Goal: Task Accomplishment & Management: Manage account settings

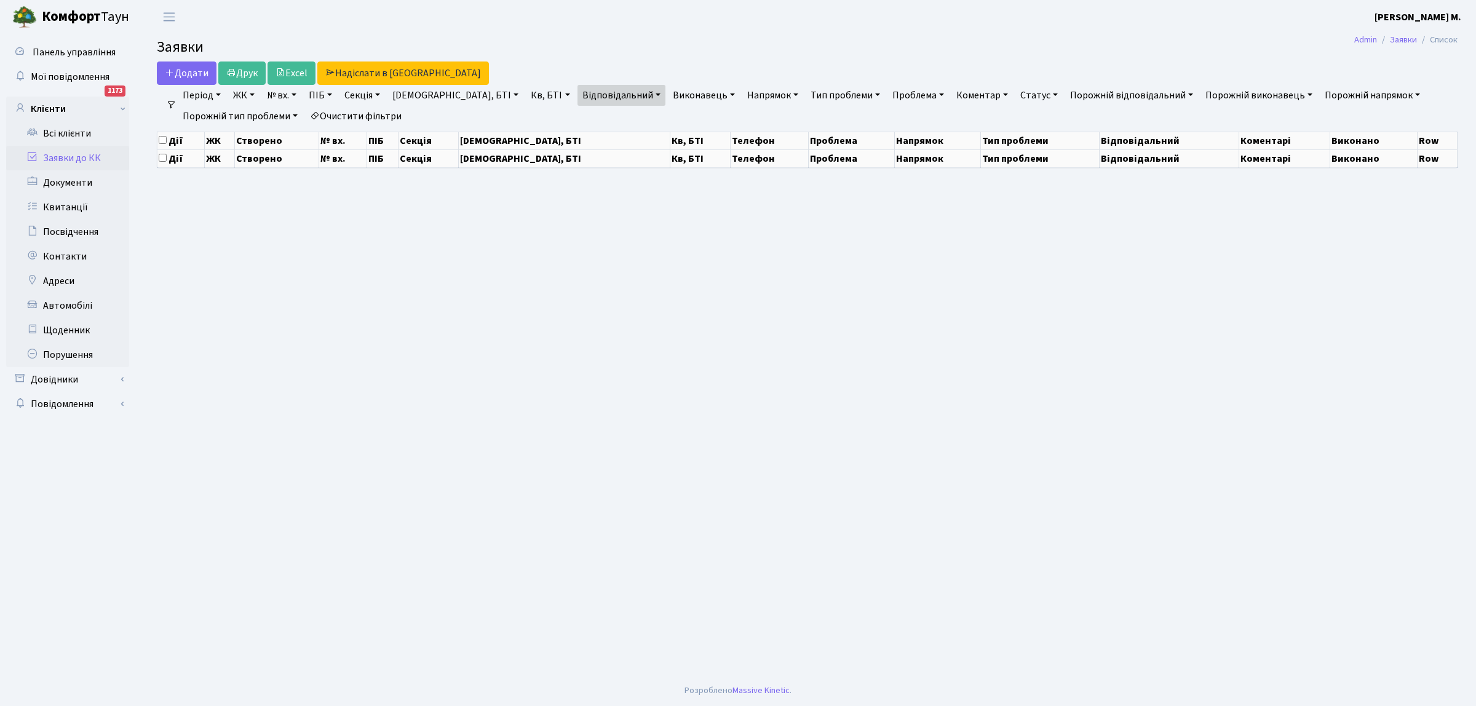
select select "25"
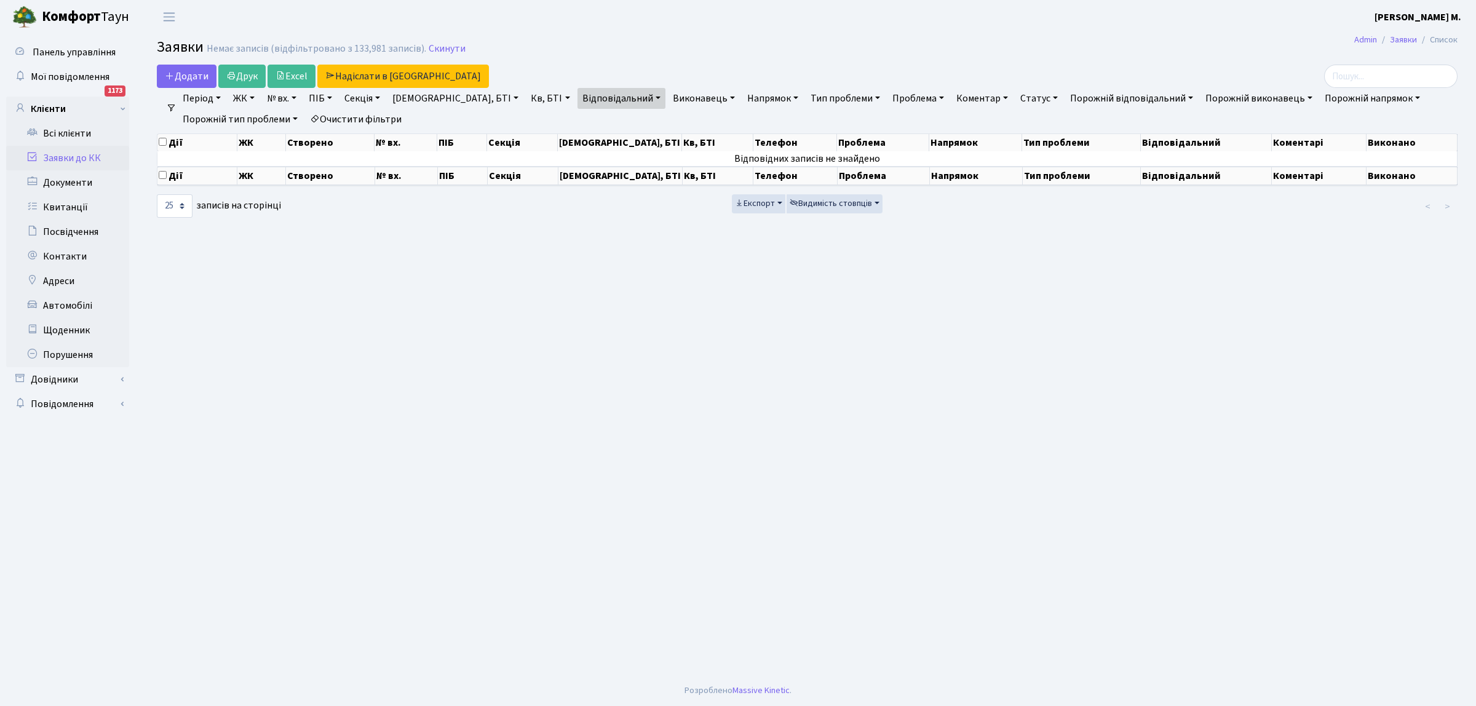
click at [1015, 97] on link "Статус" at bounding box center [1038, 98] width 47 height 21
click at [90, 155] on link "Заявки до КК" at bounding box center [67, 158] width 123 height 25
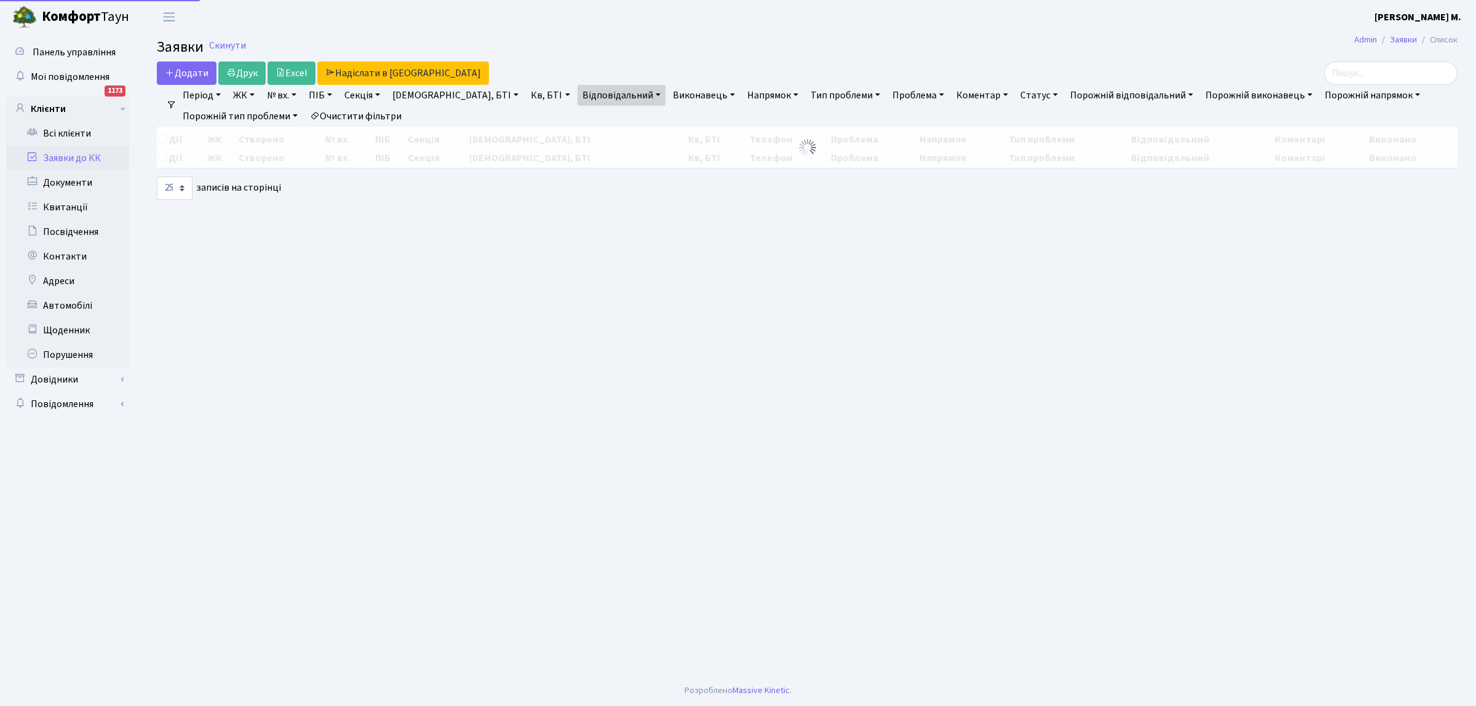
select select "25"
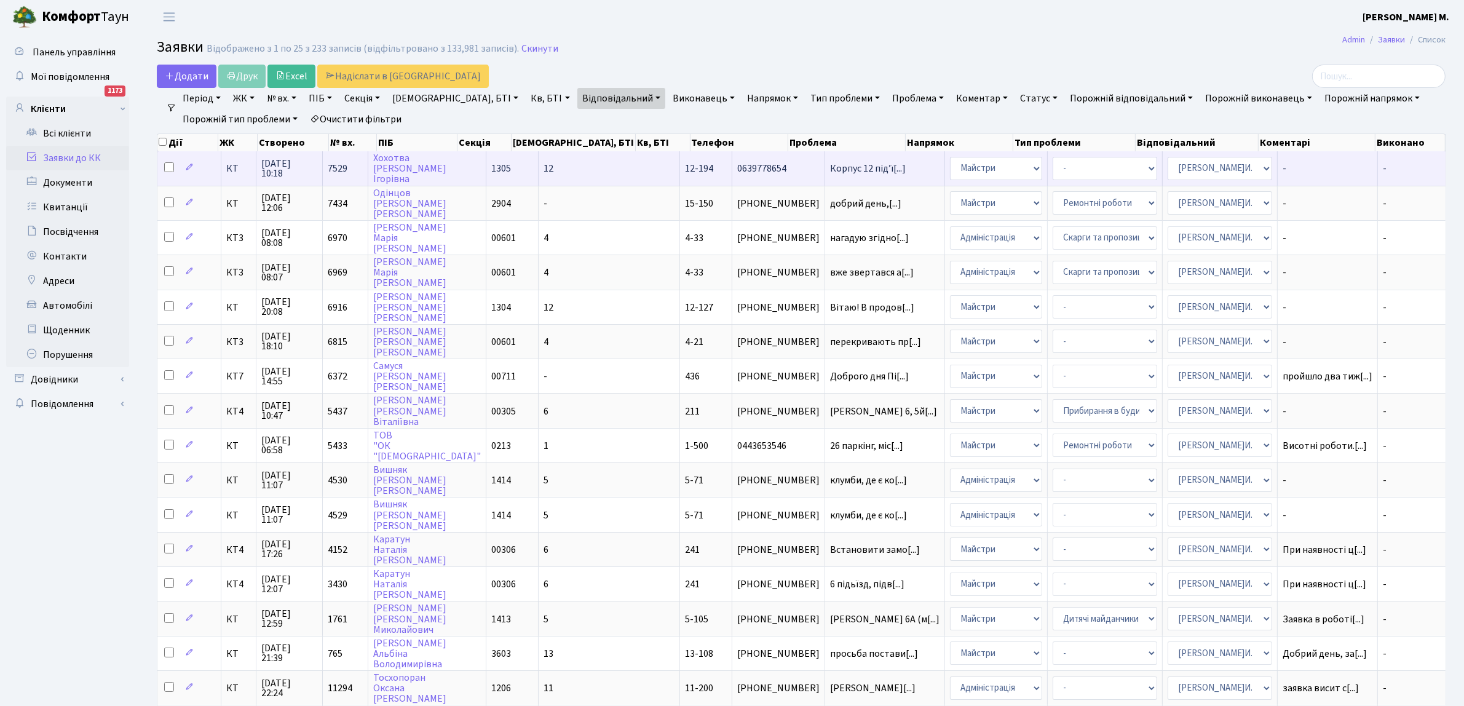
click at [732, 161] on td "0639778654" at bounding box center [778, 168] width 93 height 34
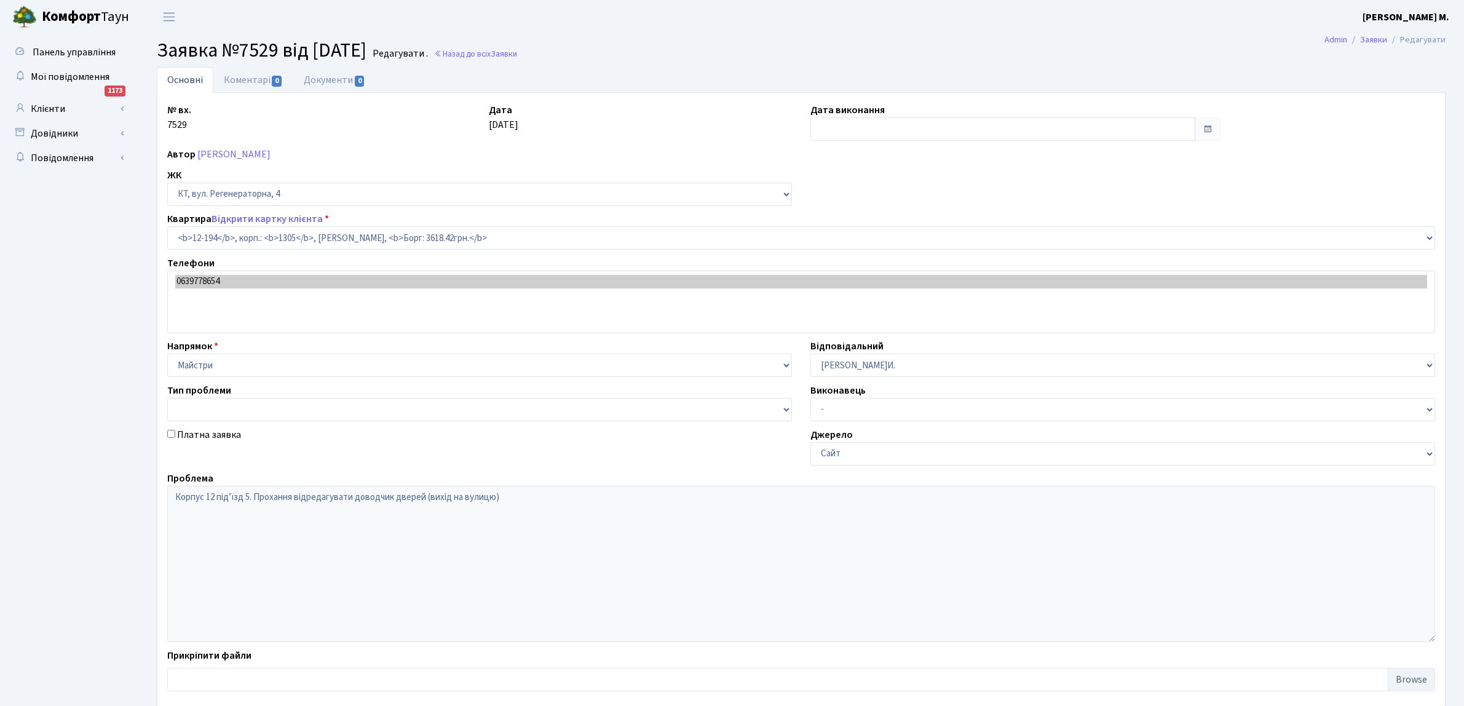
select select "7301"
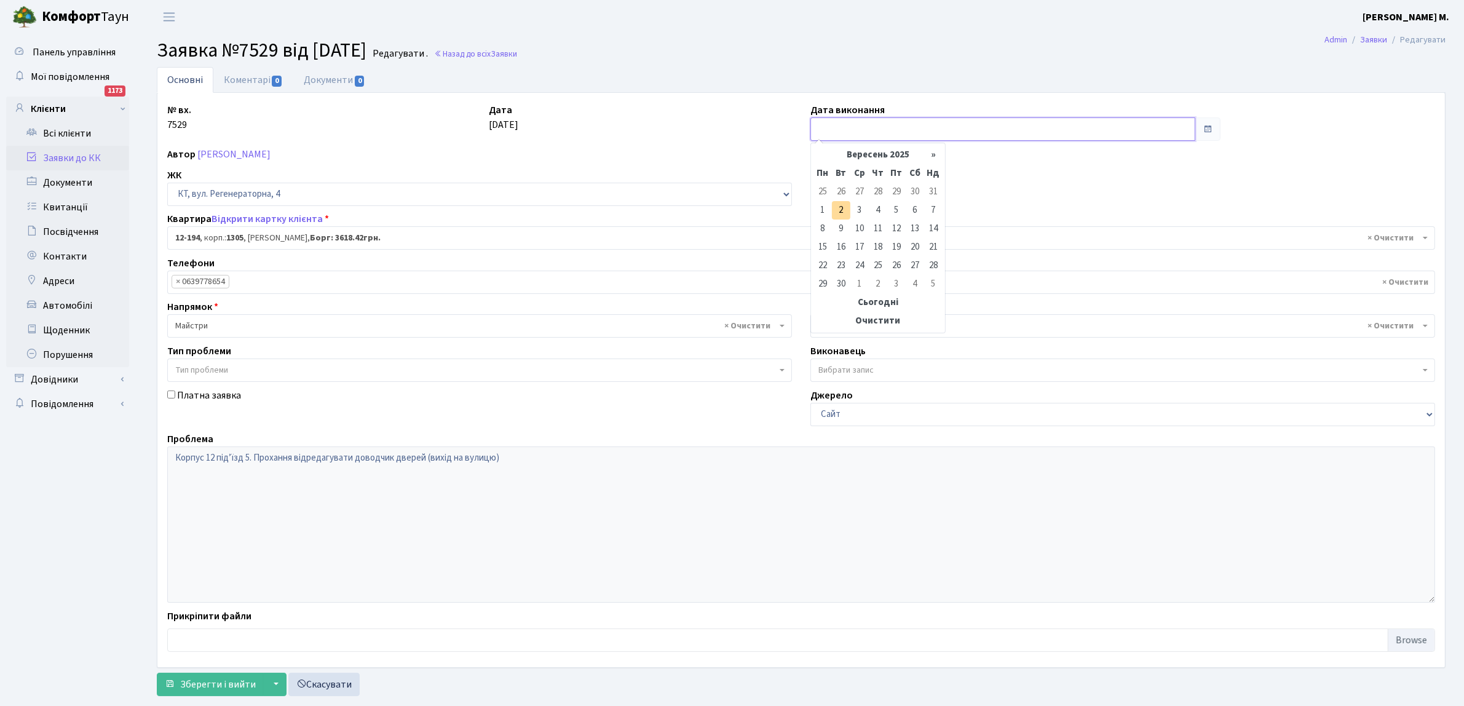
click at [861, 123] on input "text" at bounding box center [1002, 128] width 385 height 23
click at [839, 204] on td "2" at bounding box center [841, 210] width 18 height 18
type input "02.09.2025"
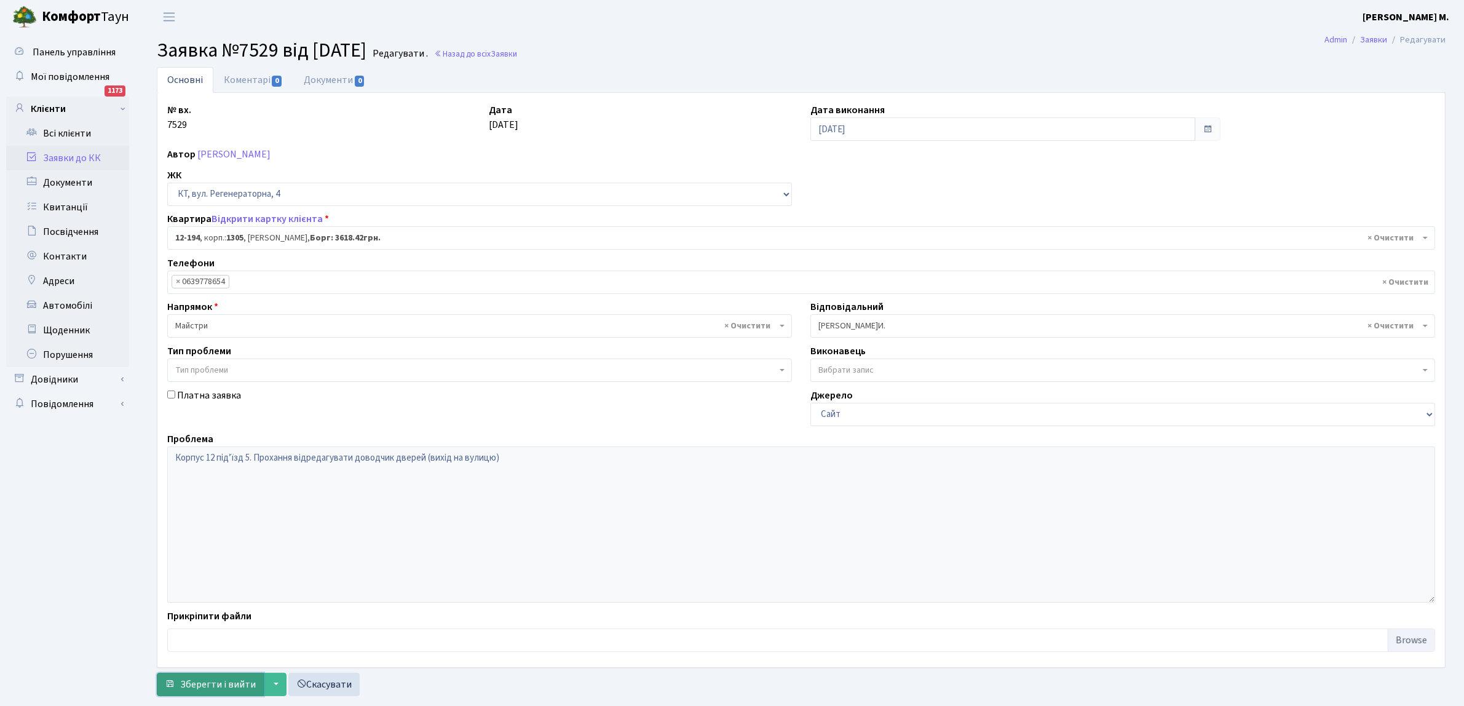
click at [210, 680] on span "Зберегти і вийти" at bounding box center [218, 685] width 76 height 14
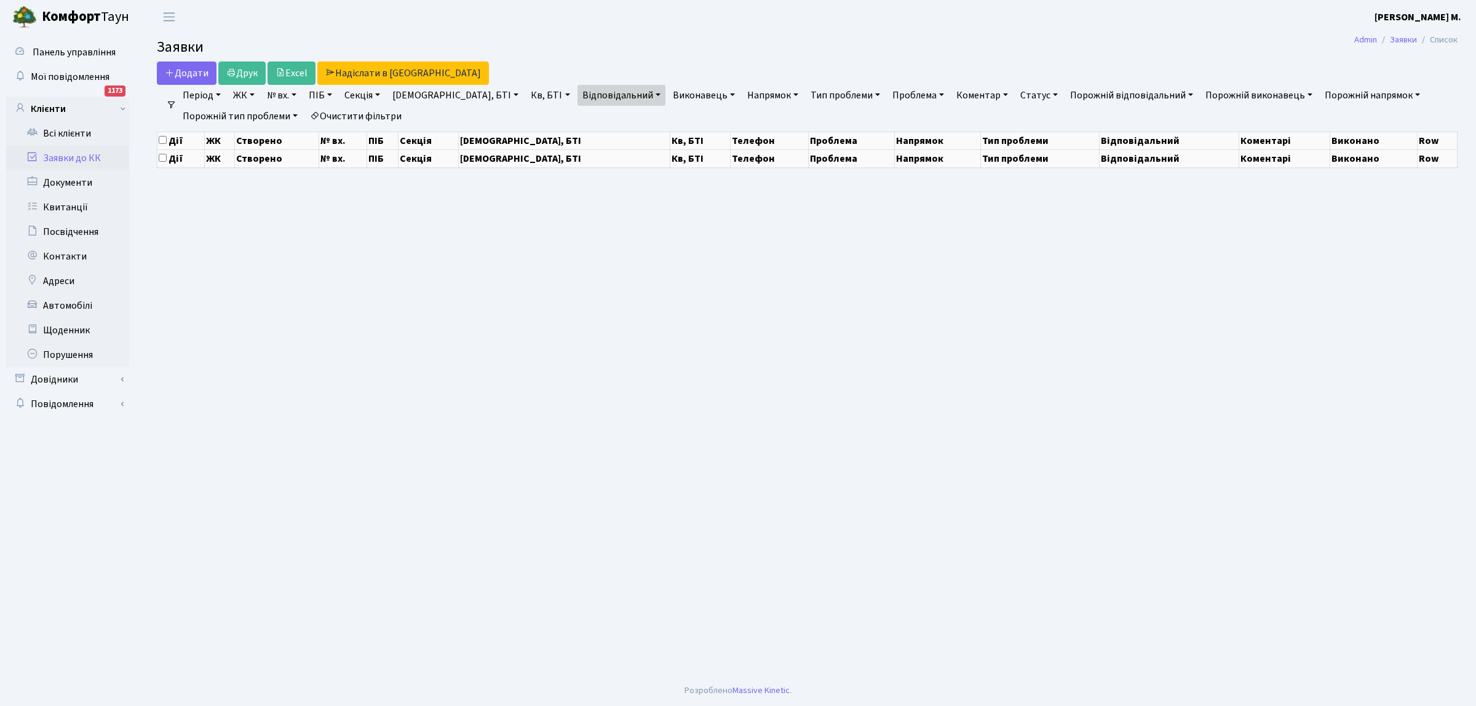
select select "25"
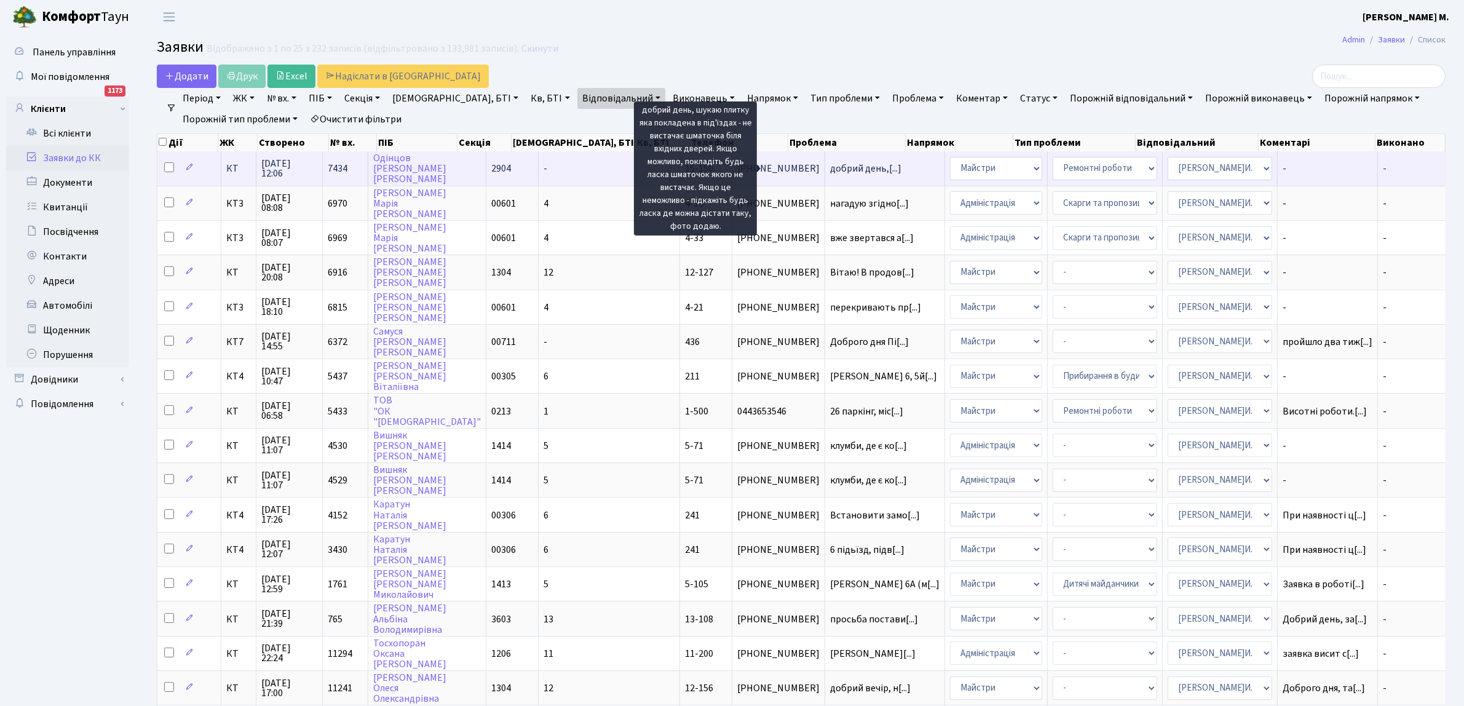
click at [830, 170] on span "добрий день,[...]" at bounding box center [865, 169] width 71 height 14
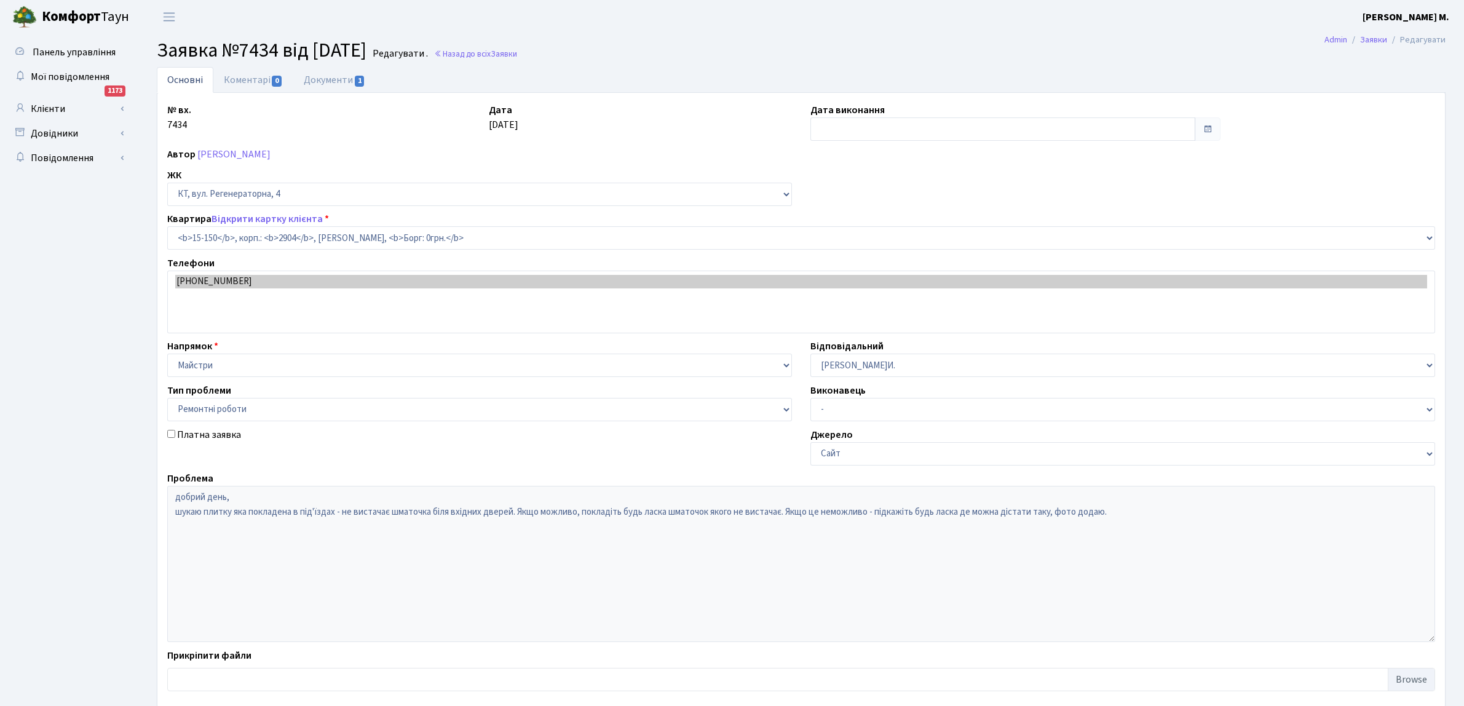
select select "8925"
select select "62"
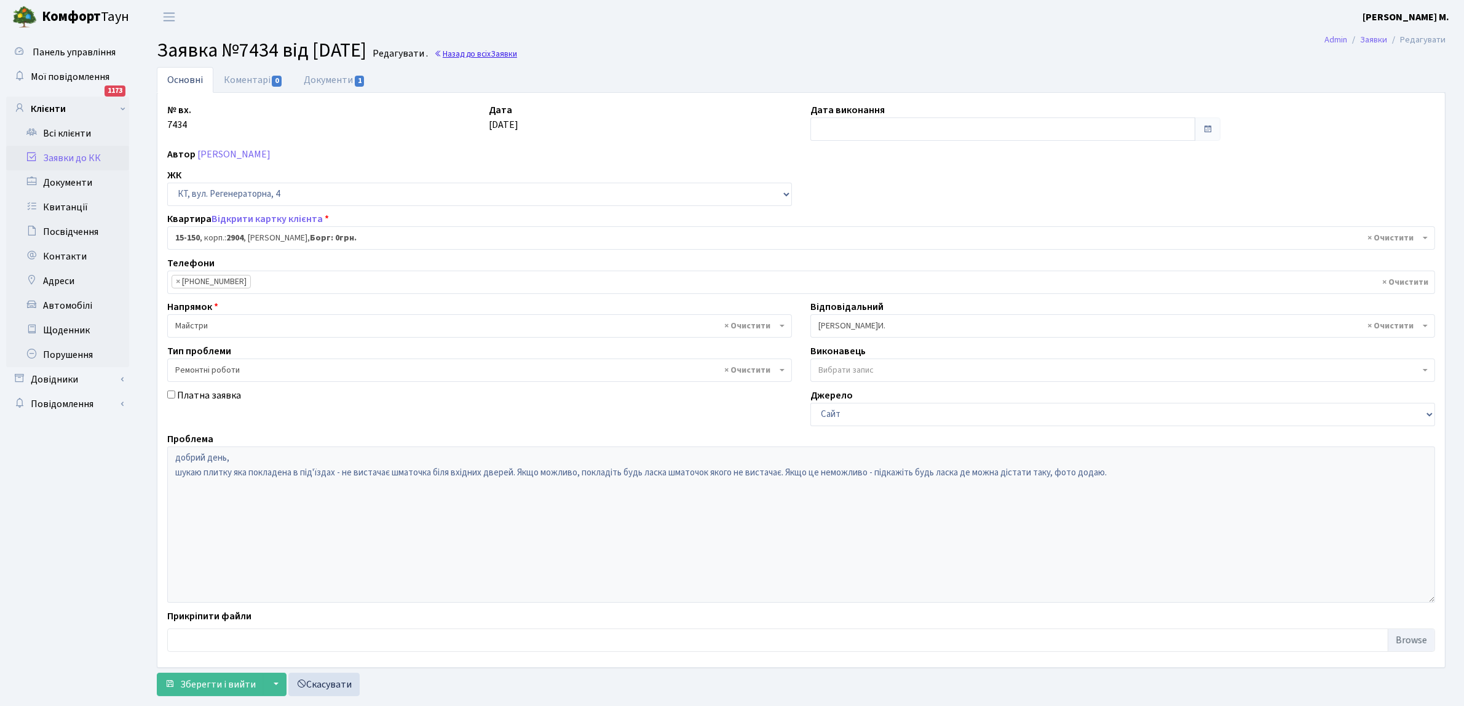
click at [517, 50] on span "Заявки" at bounding box center [504, 54] width 26 height 12
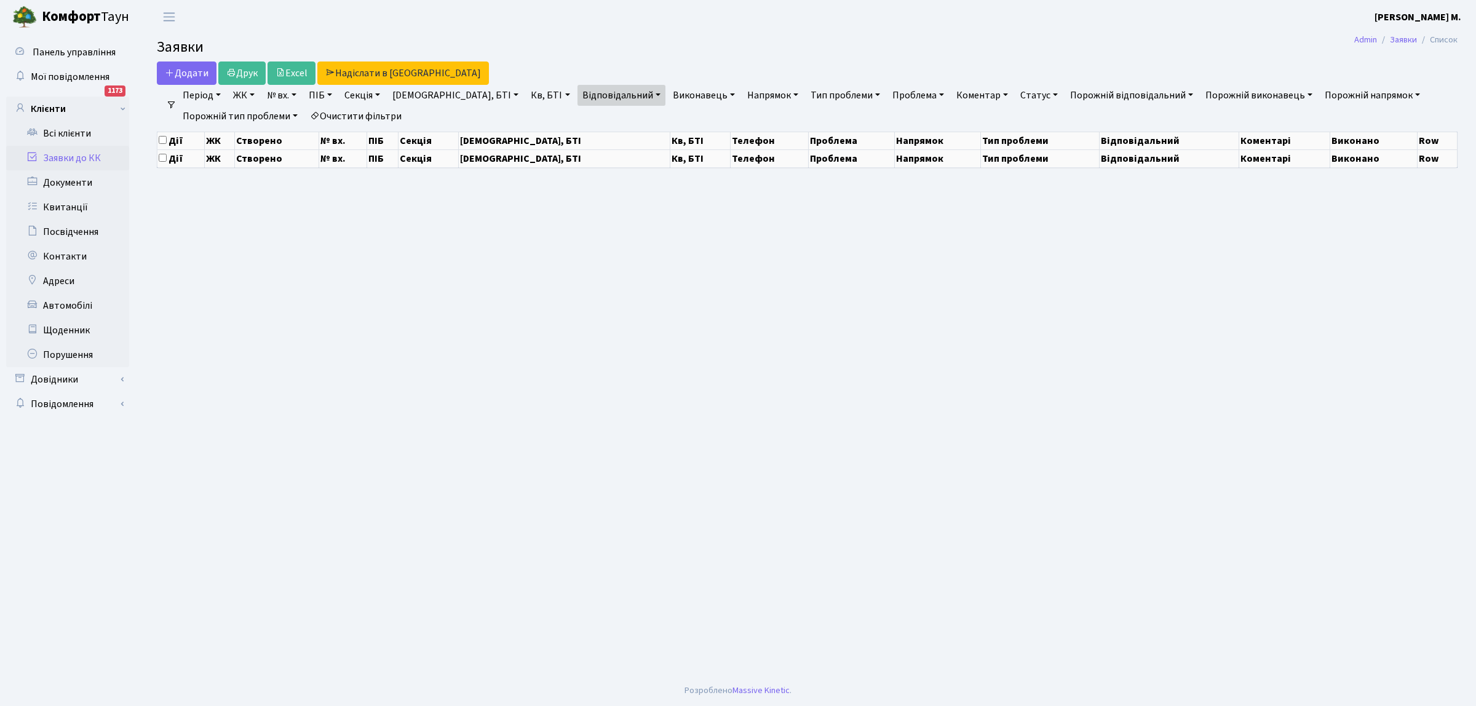
select select "25"
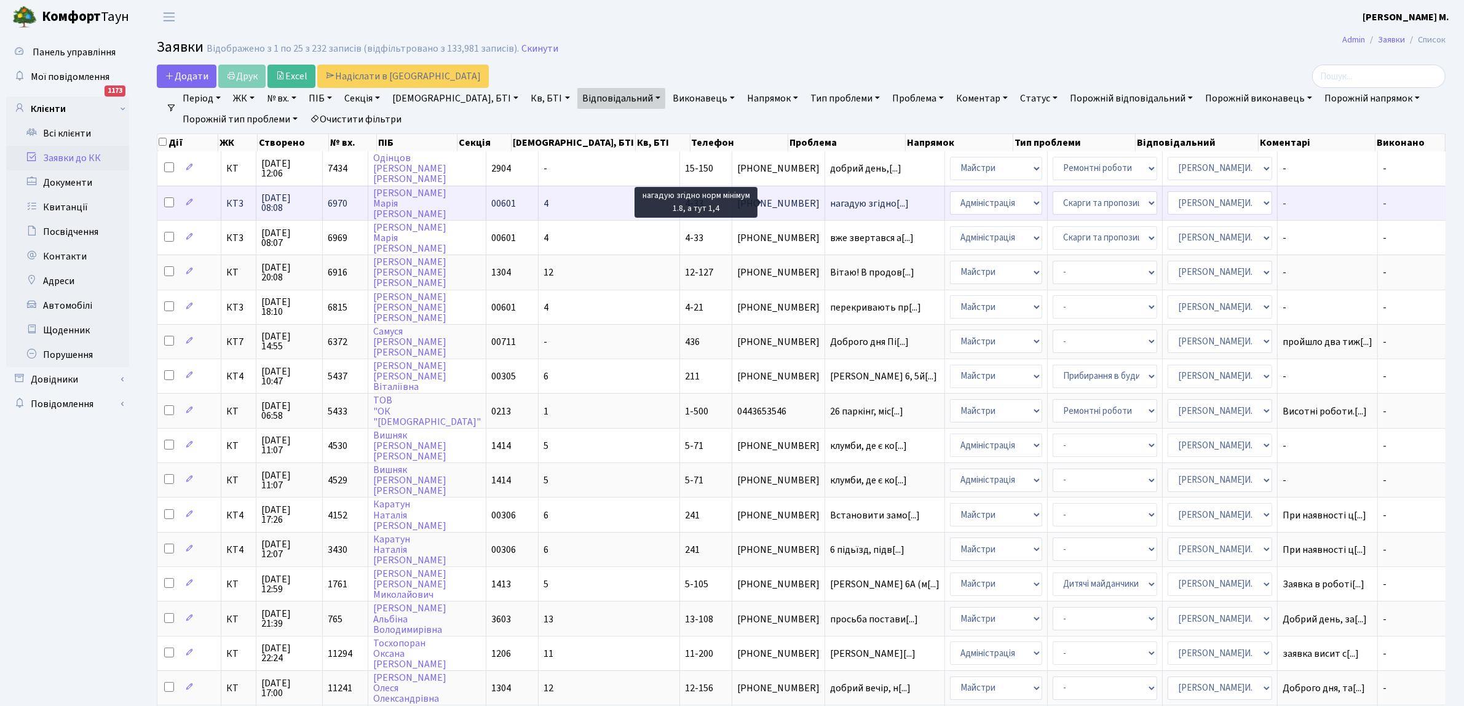
click at [830, 206] on span "нагадую згідно[...]" at bounding box center [869, 204] width 79 height 14
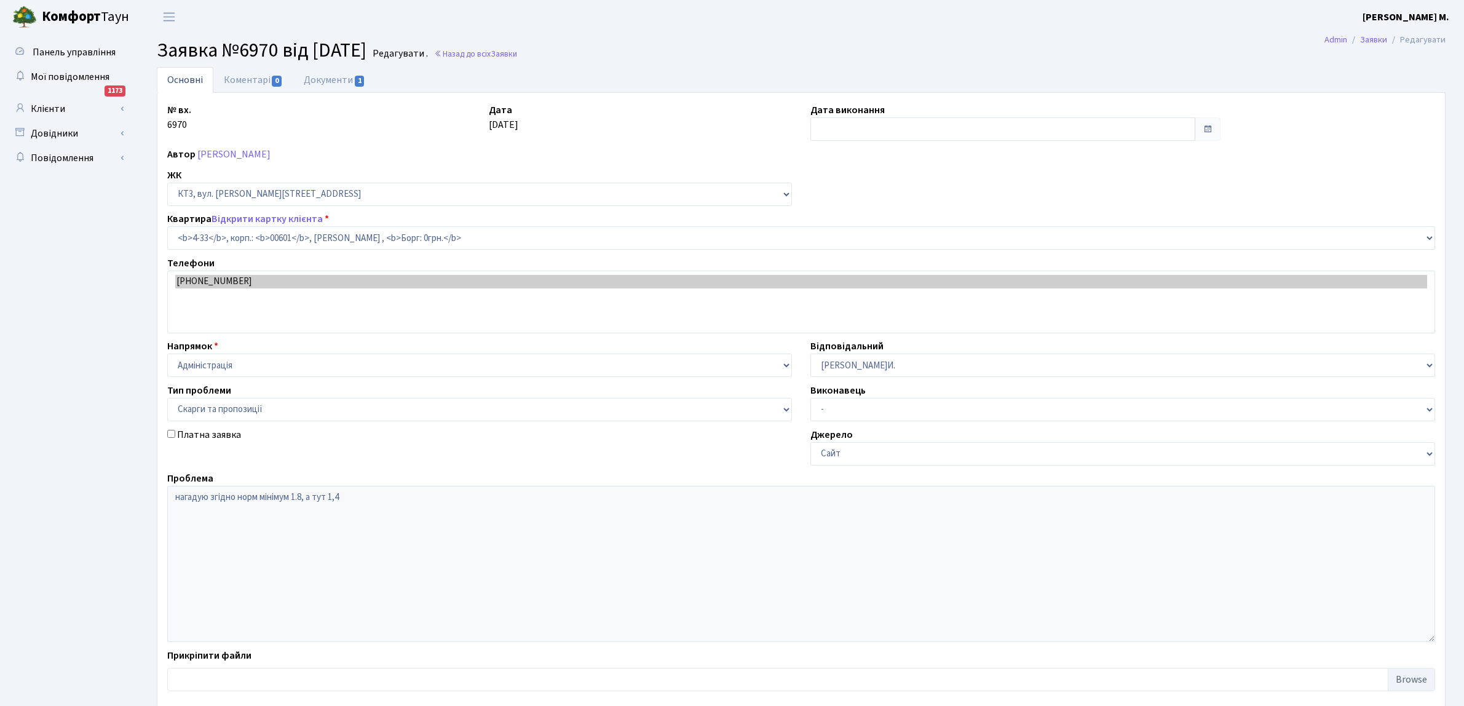
select select "16492"
select select "55"
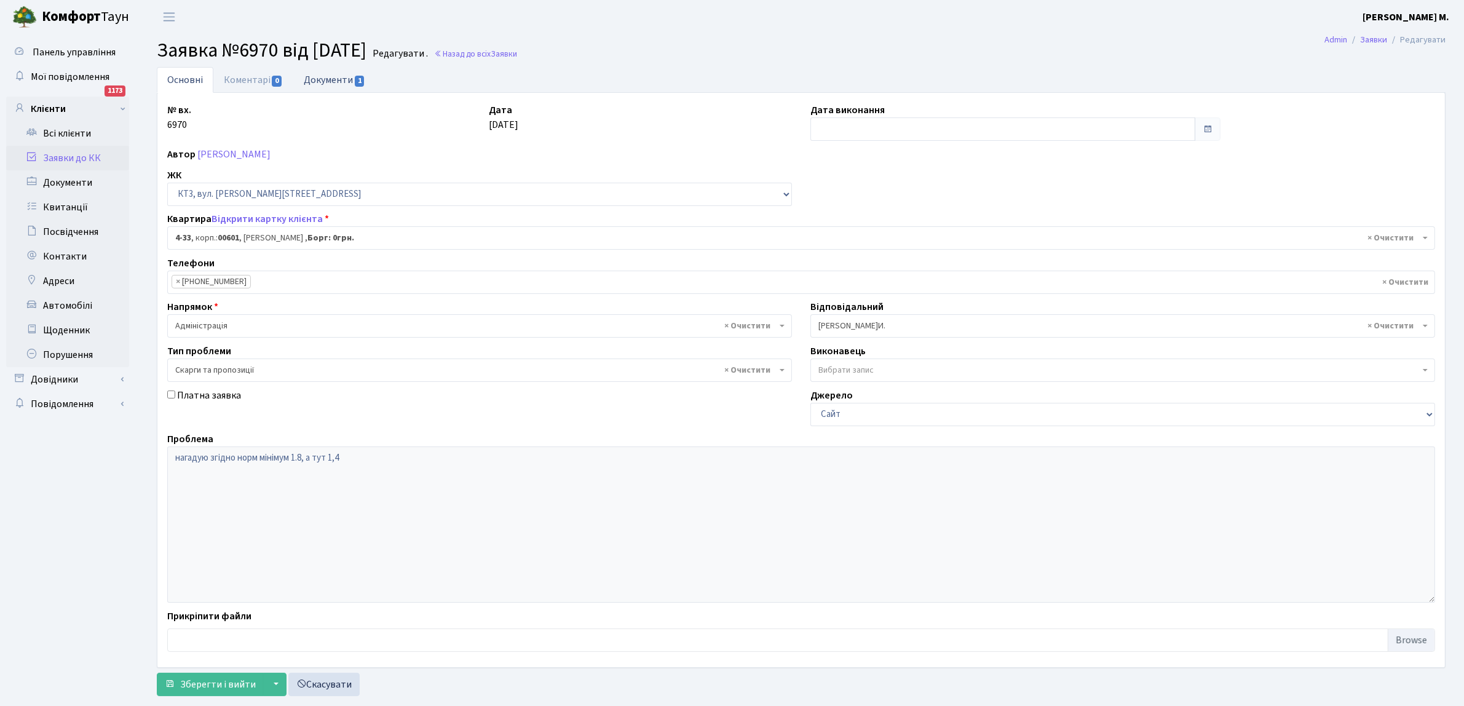
click at [360, 80] on span "1" at bounding box center [360, 81] width 10 height 11
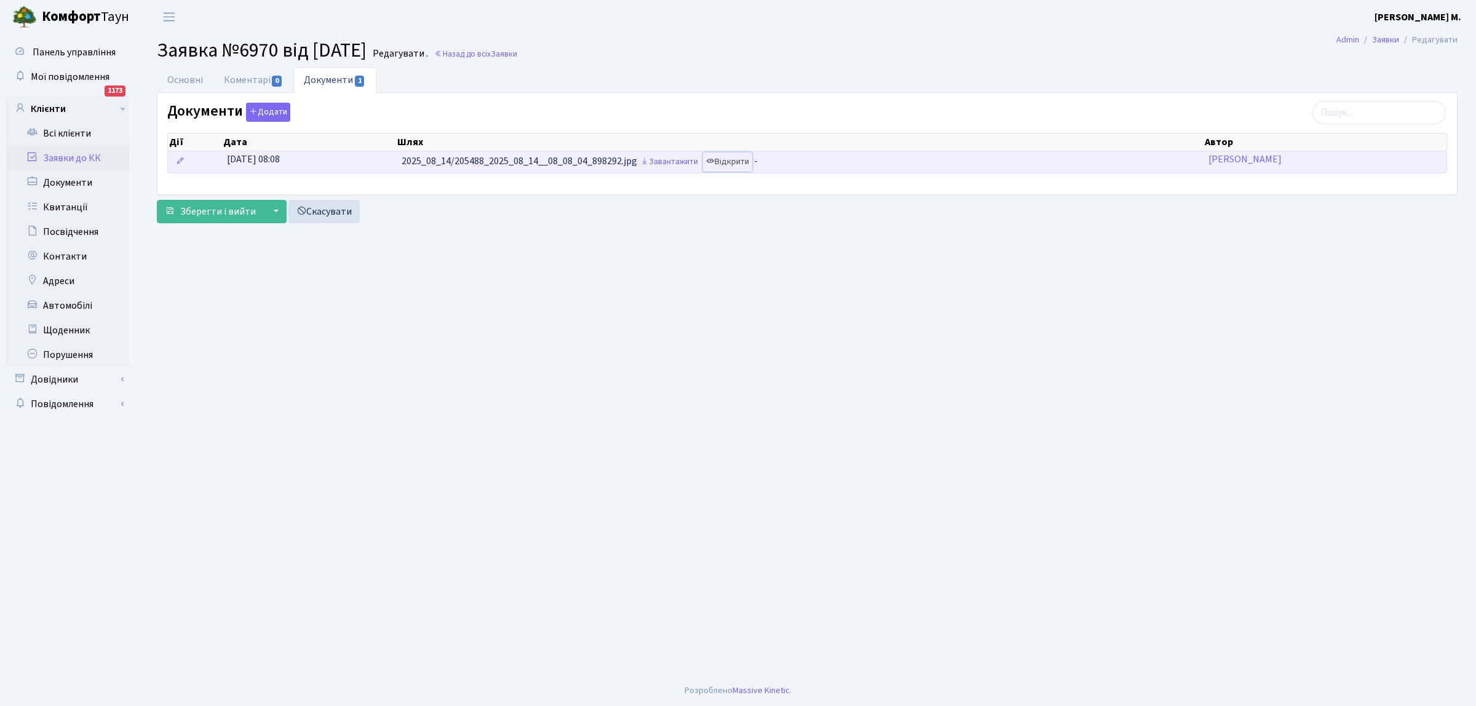
click at [730, 164] on link "Відкрити" at bounding box center [727, 161] width 49 height 19
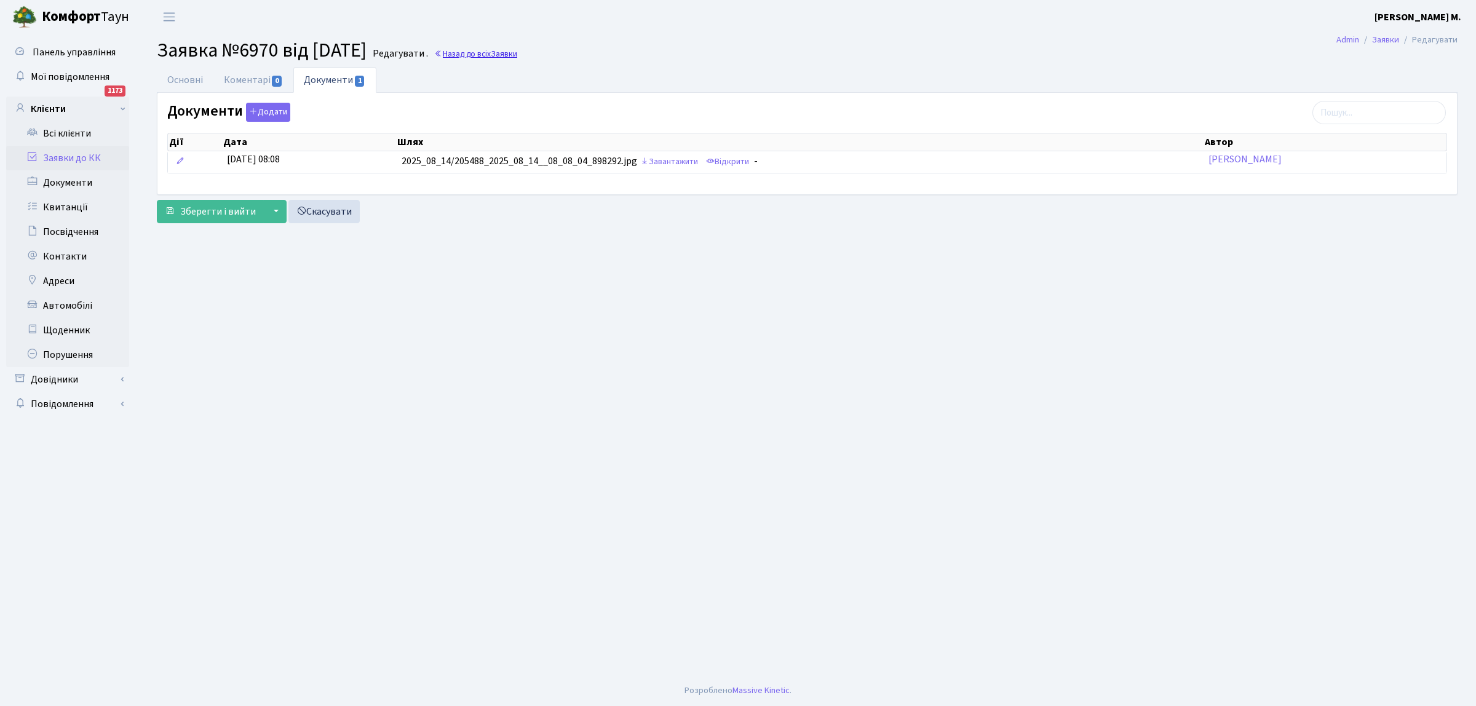
click at [517, 52] on span "Заявки" at bounding box center [504, 54] width 26 height 12
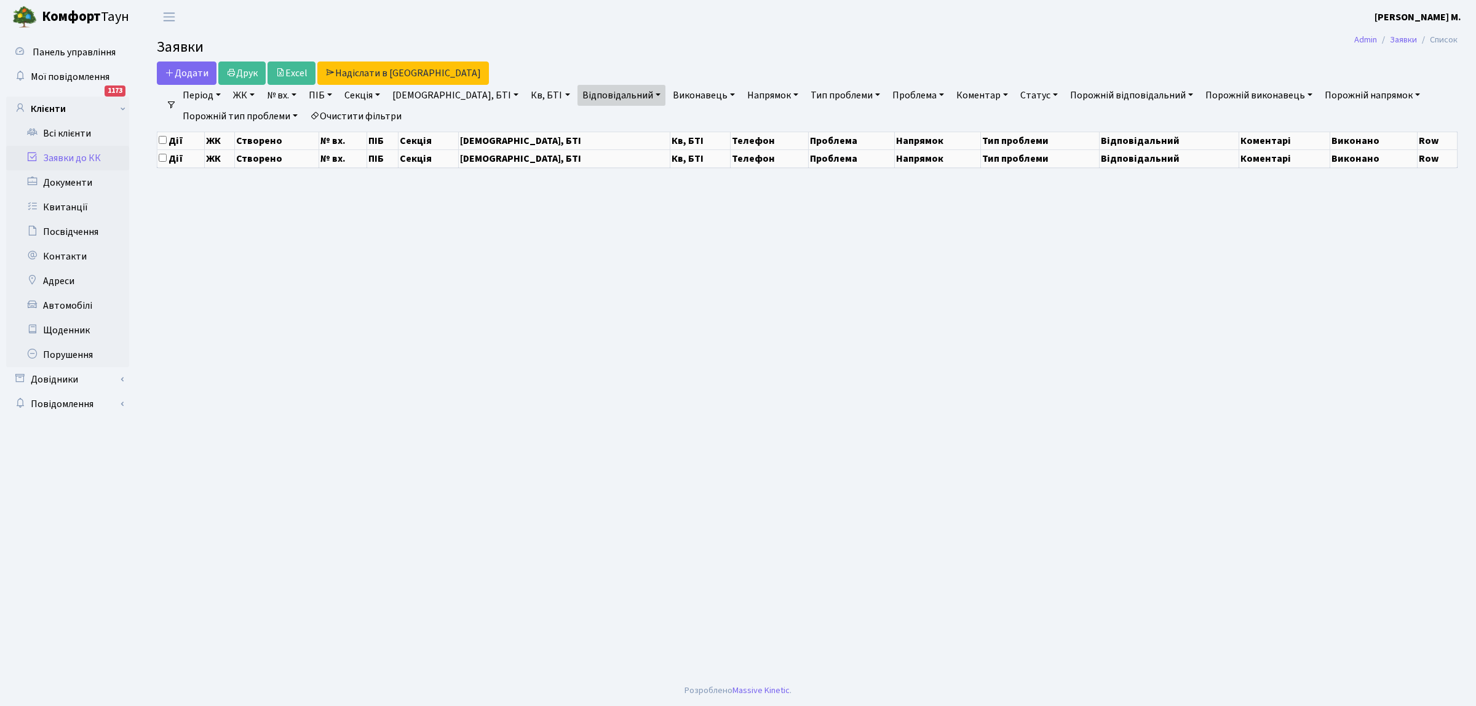
select select "25"
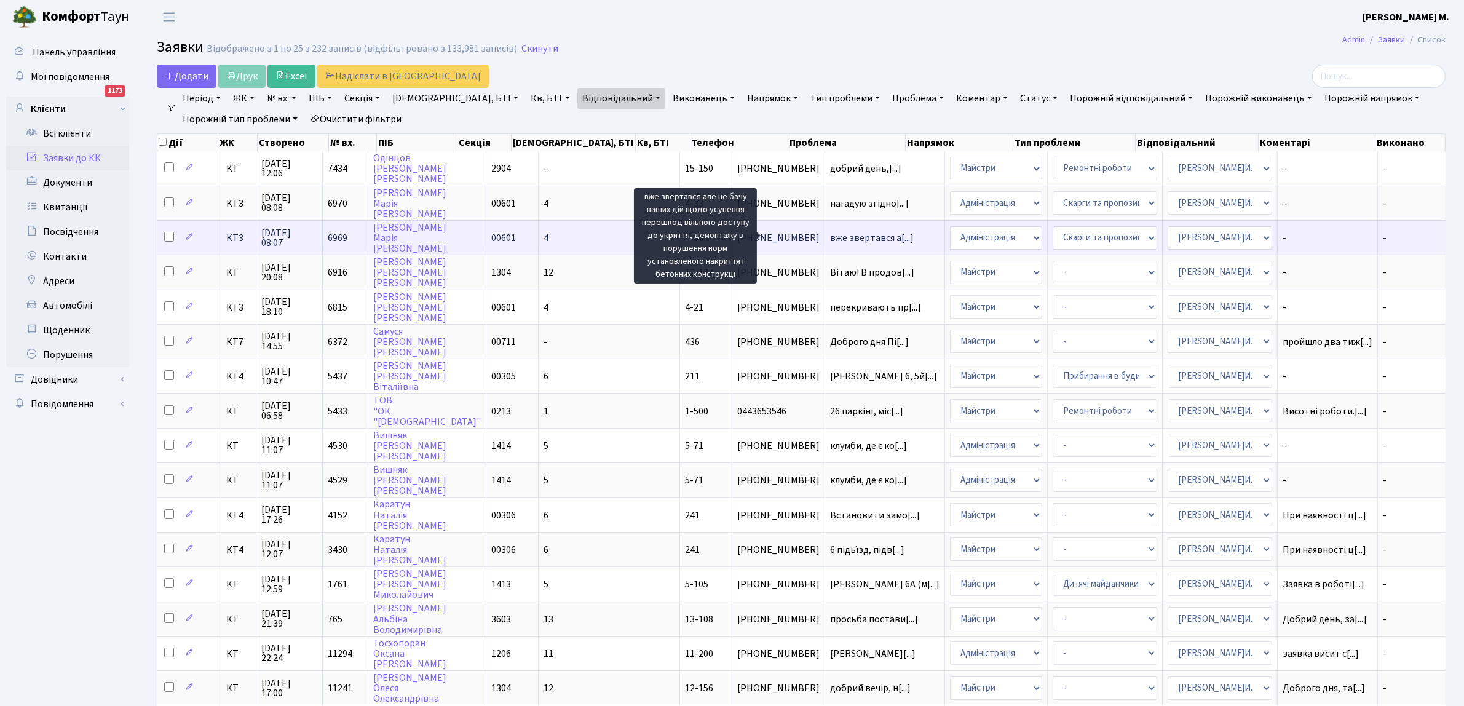
click at [830, 239] on span "вже звертався а[...]" at bounding box center [872, 238] width 84 height 14
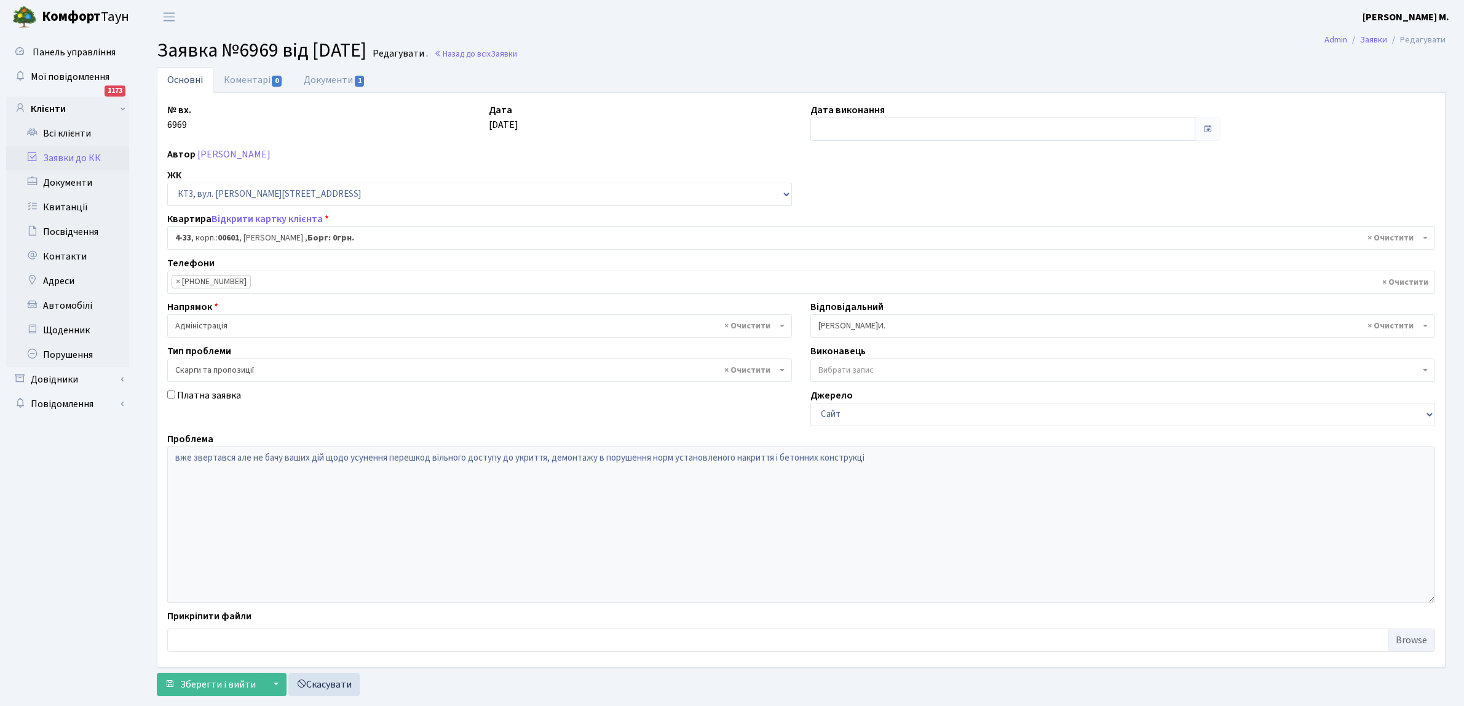
select select "16492"
select select "55"
click at [360, 78] on span "1" at bounding box center [360, 81] width 10 height 11
select select "25"
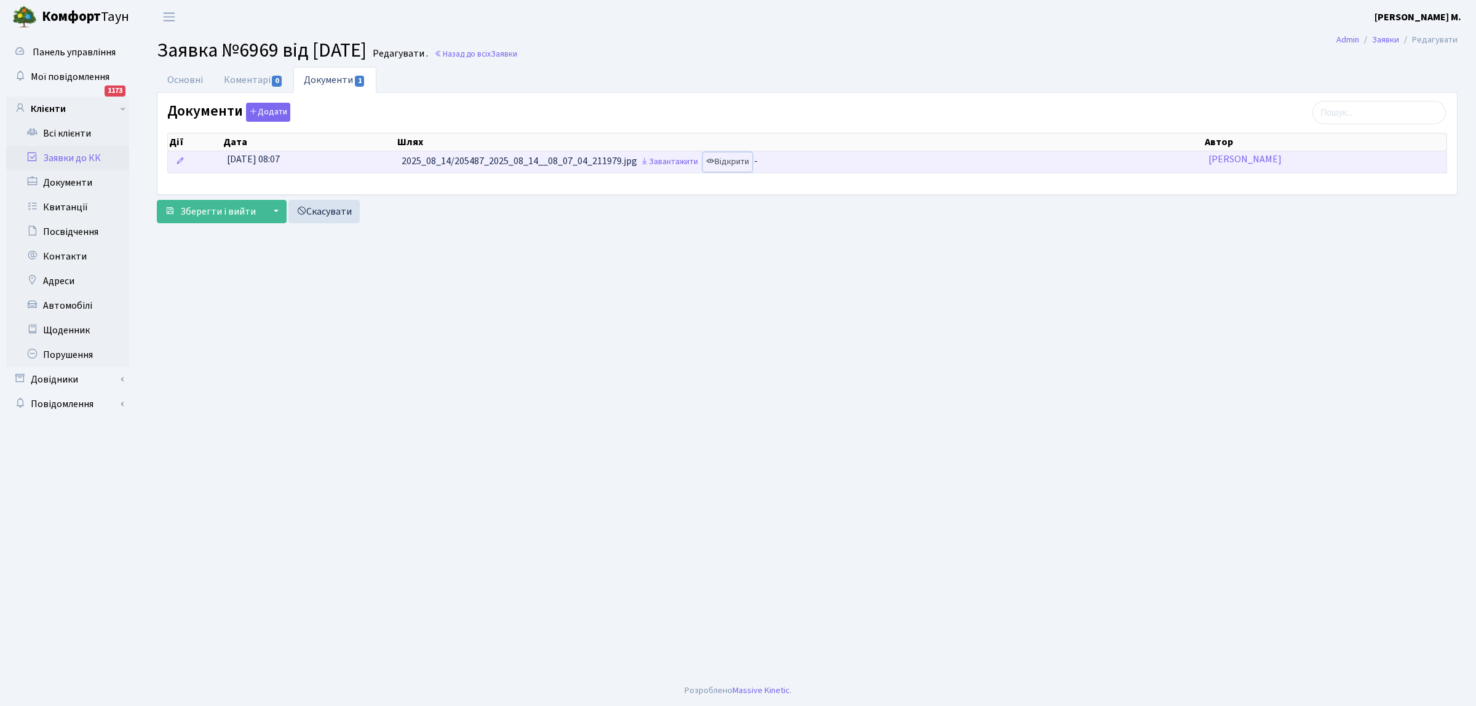
click at [734, 164] on link "Відкрити" at bounding box center [727, 161] width 49 height 19
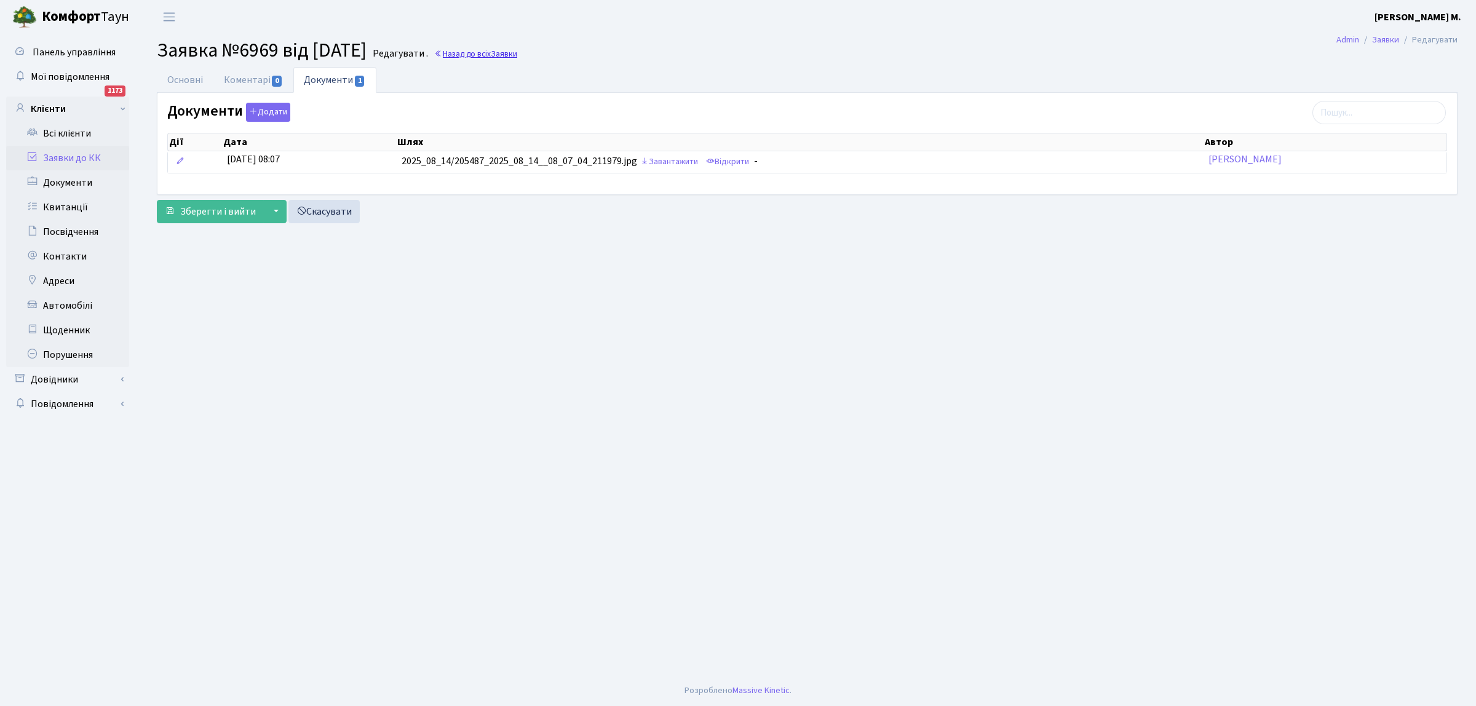
click at [517, 56] on span "Заявки" at bounding box center [504, 54] width 26 height 12
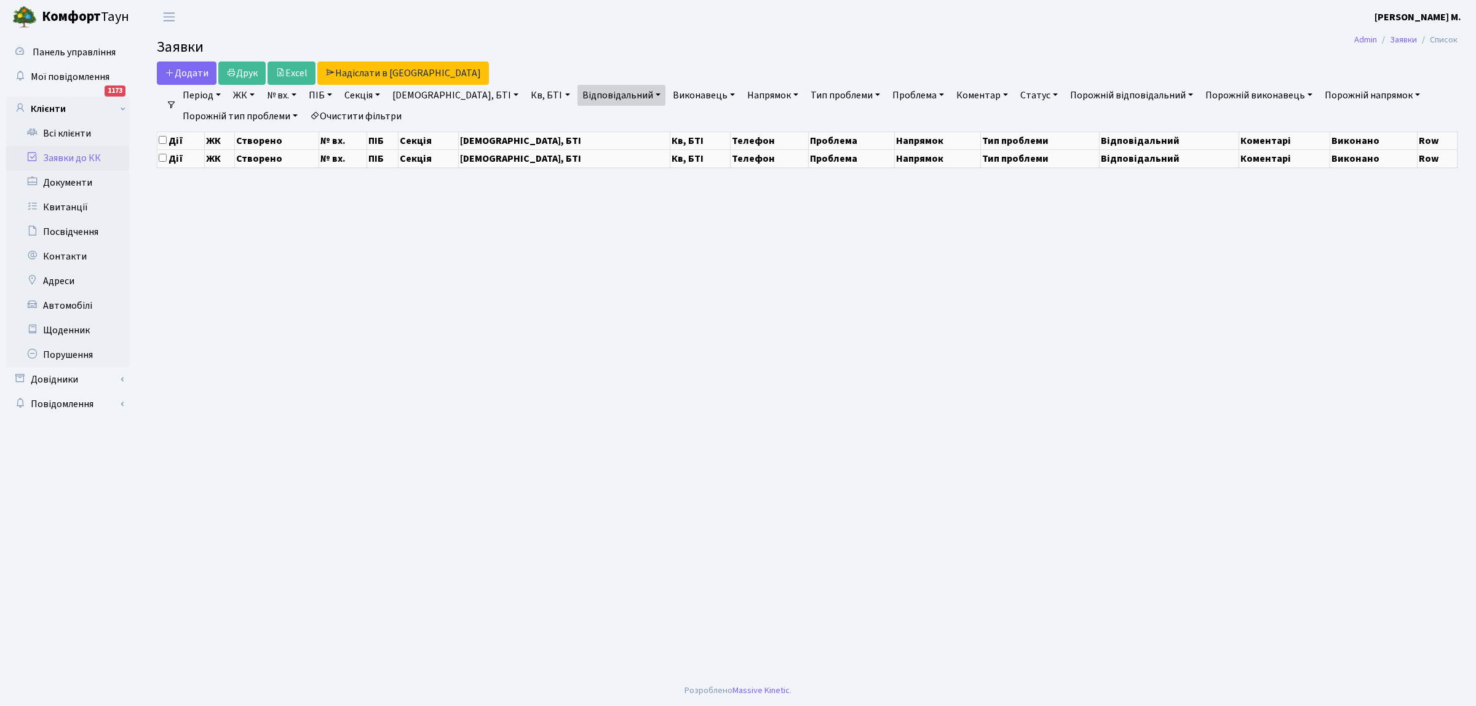
select select "25"
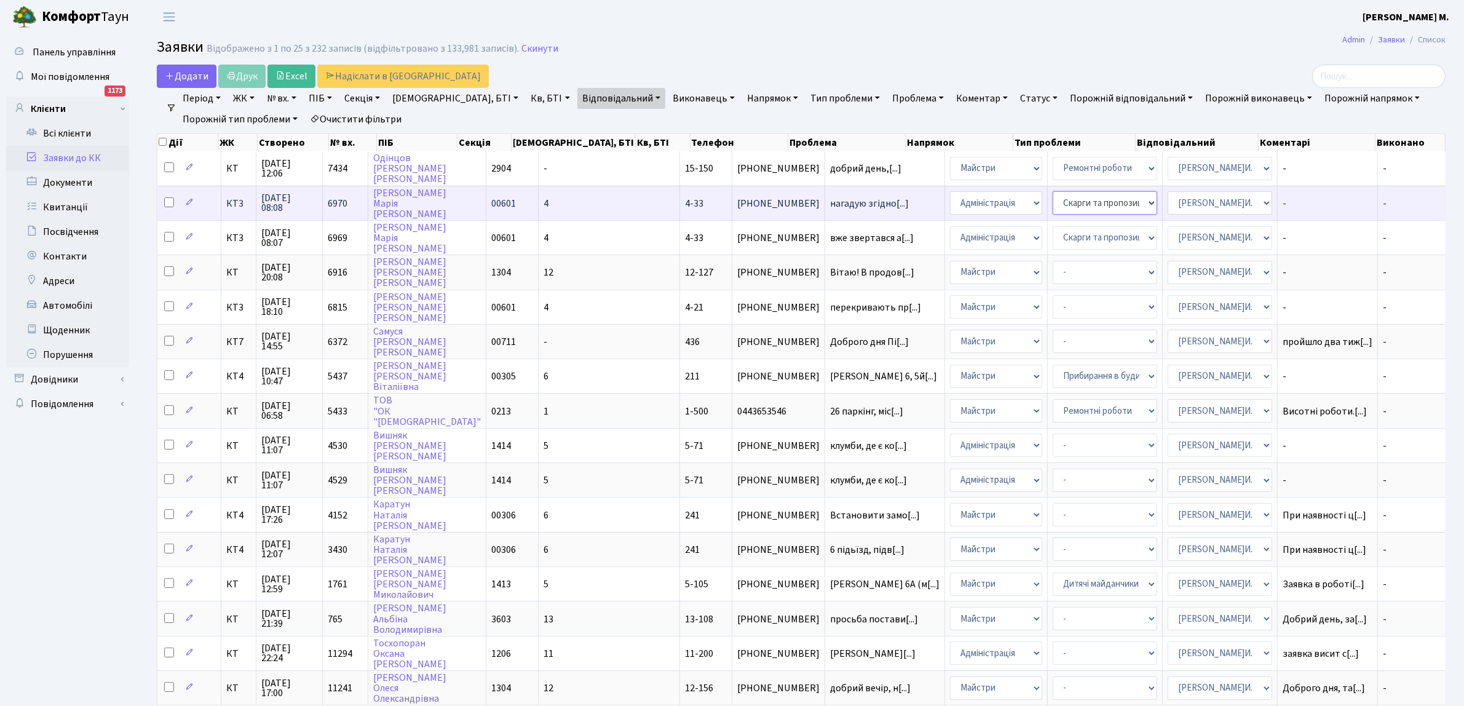
click at [1053, 198] on select "- Відеонагляд Замовлення плану комунікацій Замовлення технічних умов Спільне ви…" at bounding box center [1105, 202] width 105 height 23
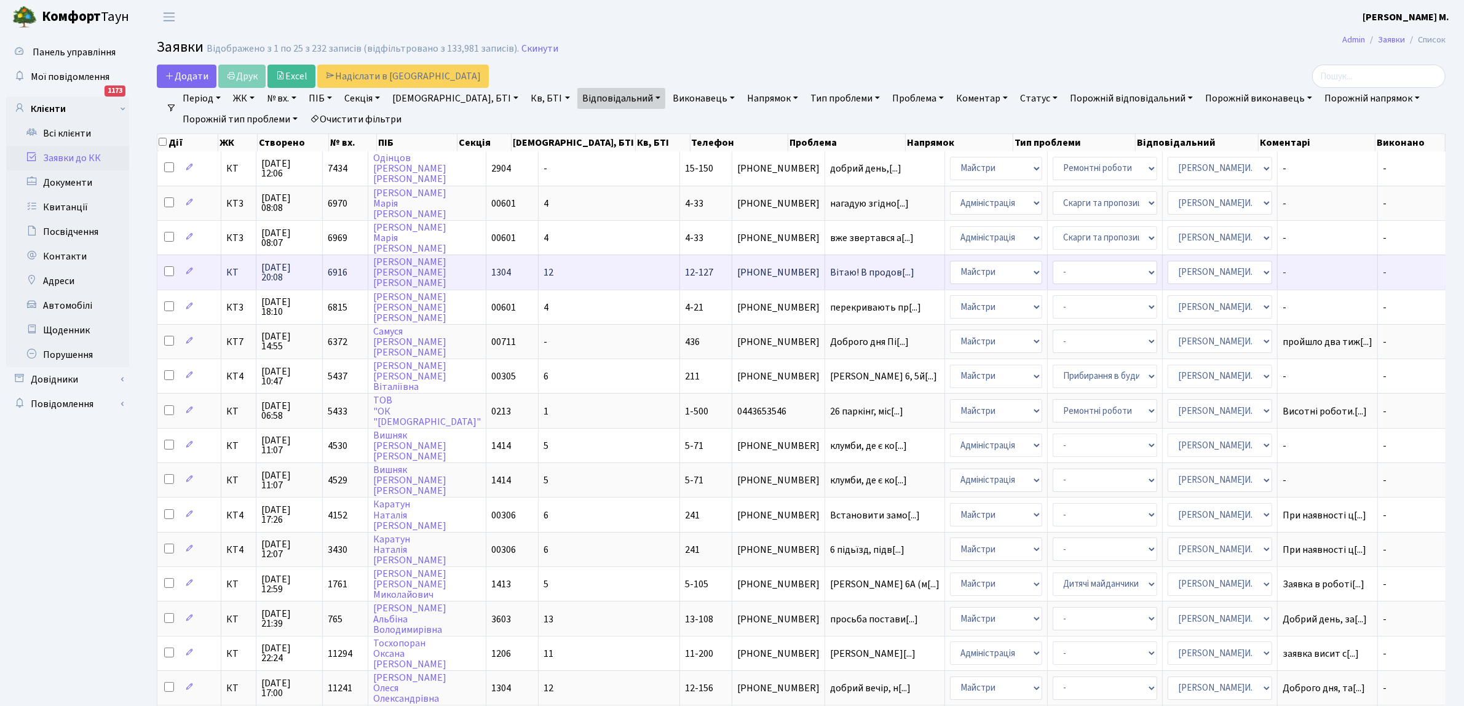
click at [680, 271] on td "12-127" at bounding box center [706, 272] width 52 height 34
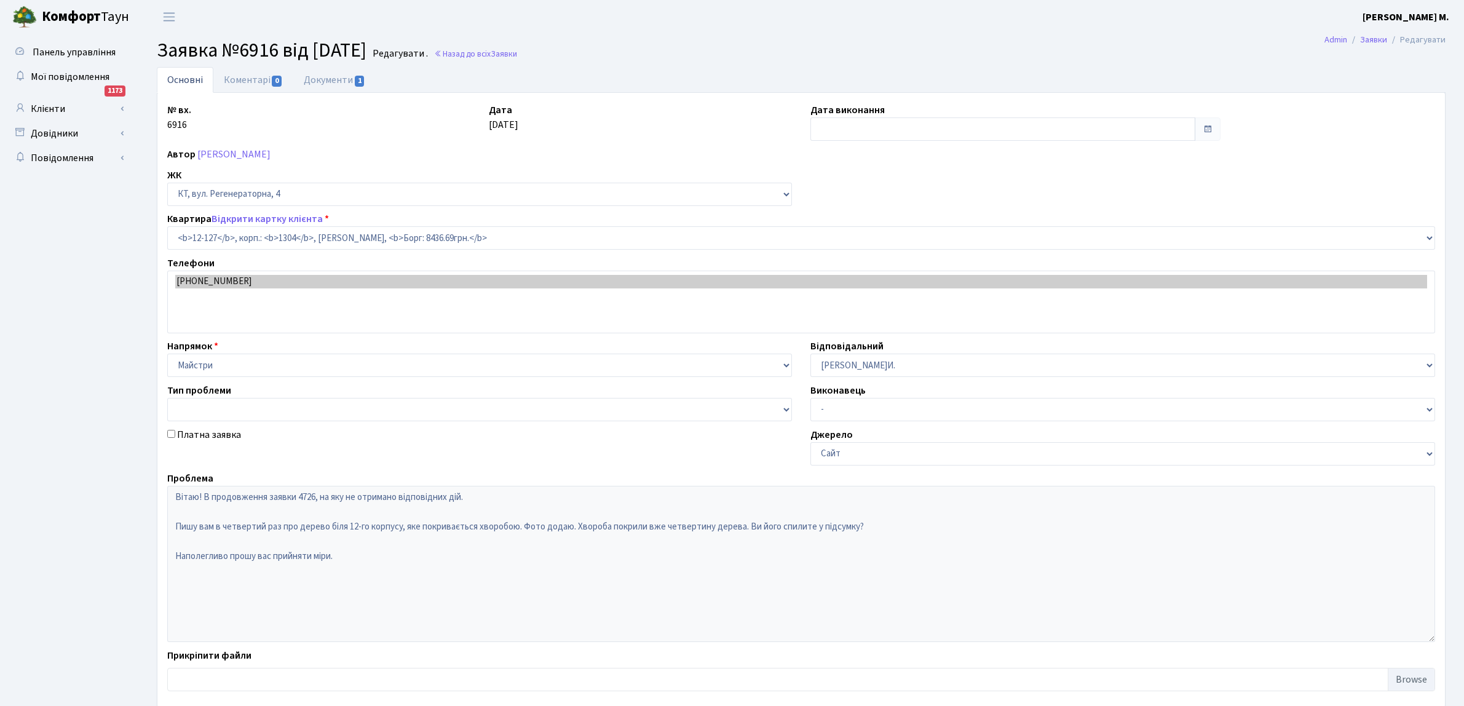
select select "7234"
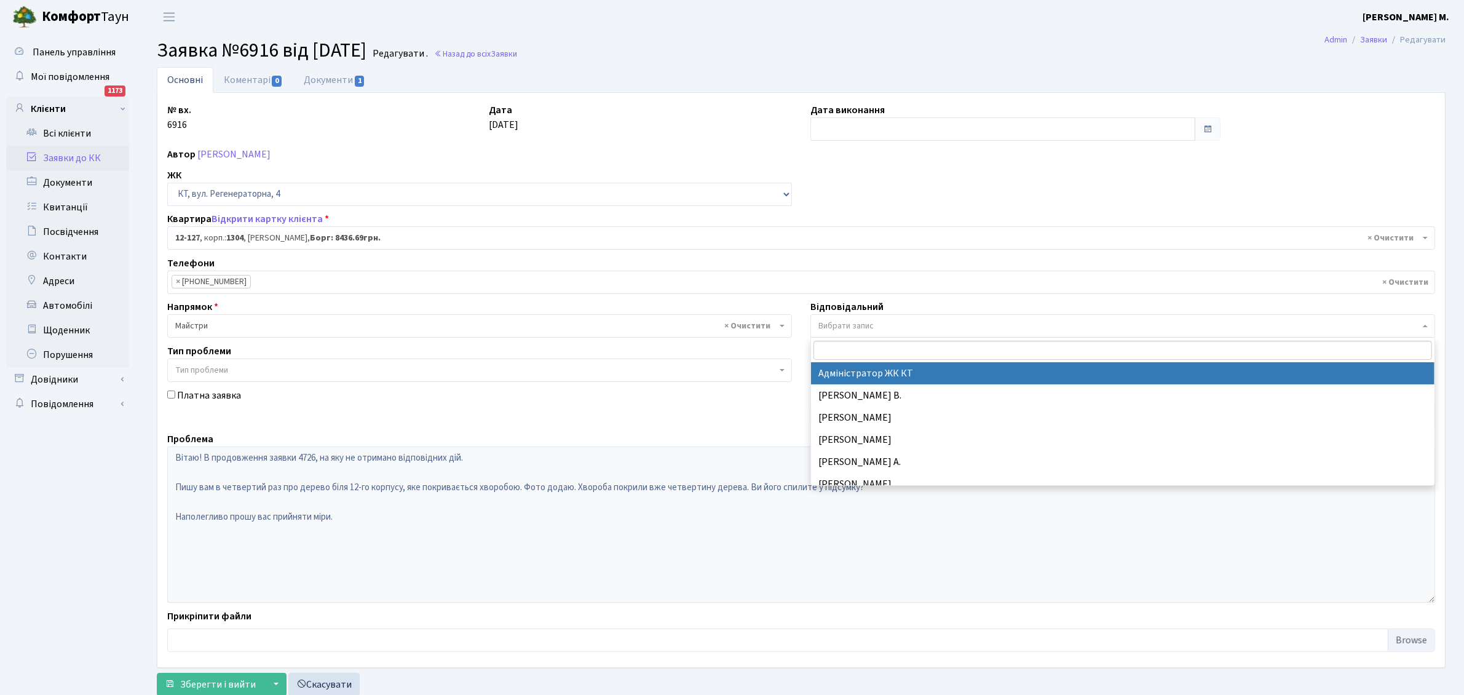
select select "112"
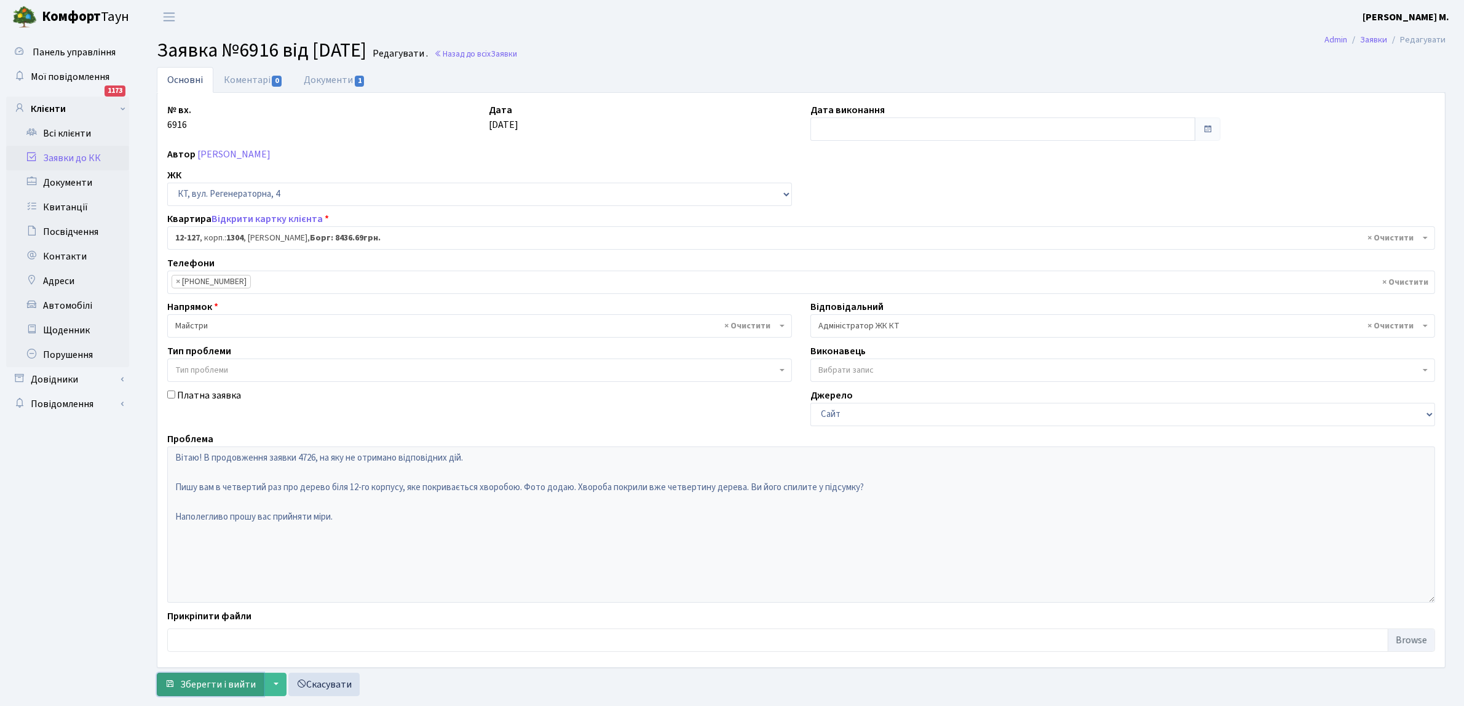
click at [201, 686] on span "Зберегти і вийти" at bounding box center [218, 685] width 76 height 14
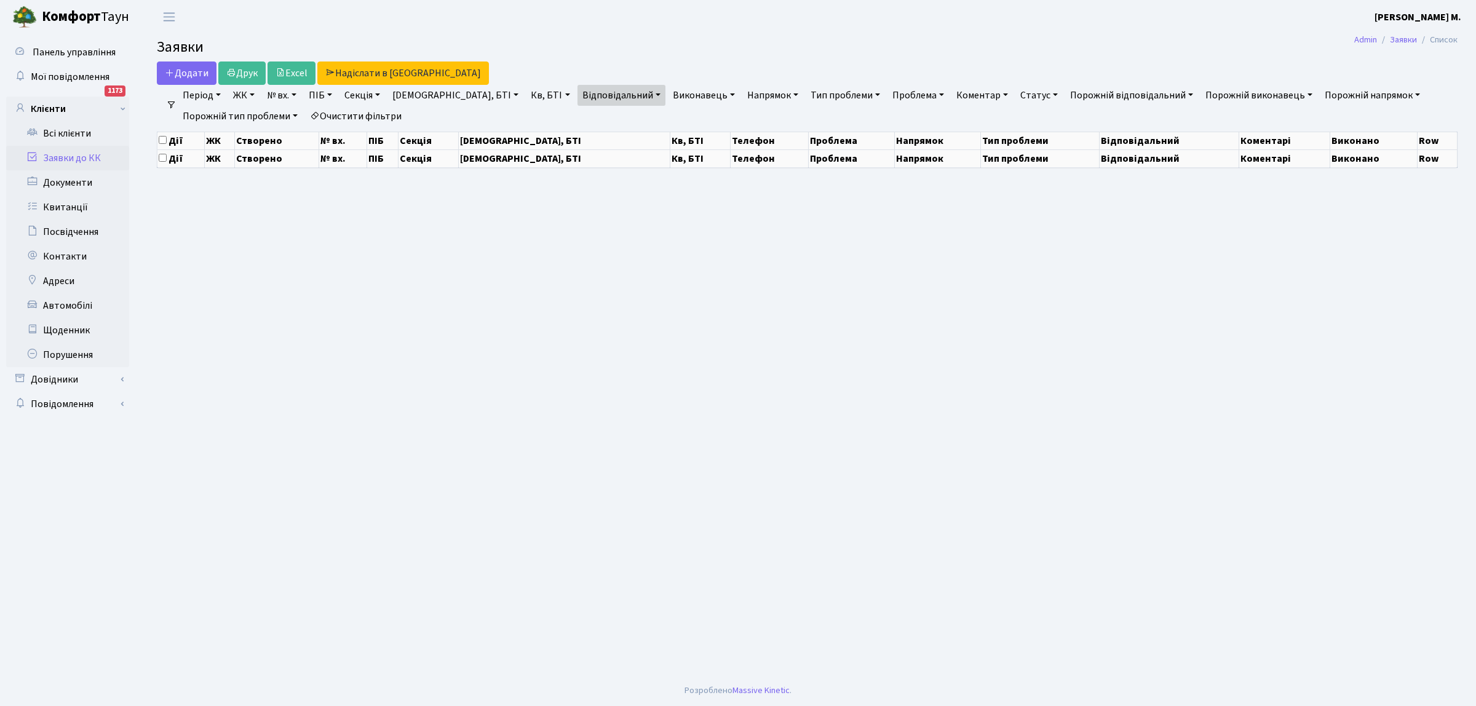
select select "25"
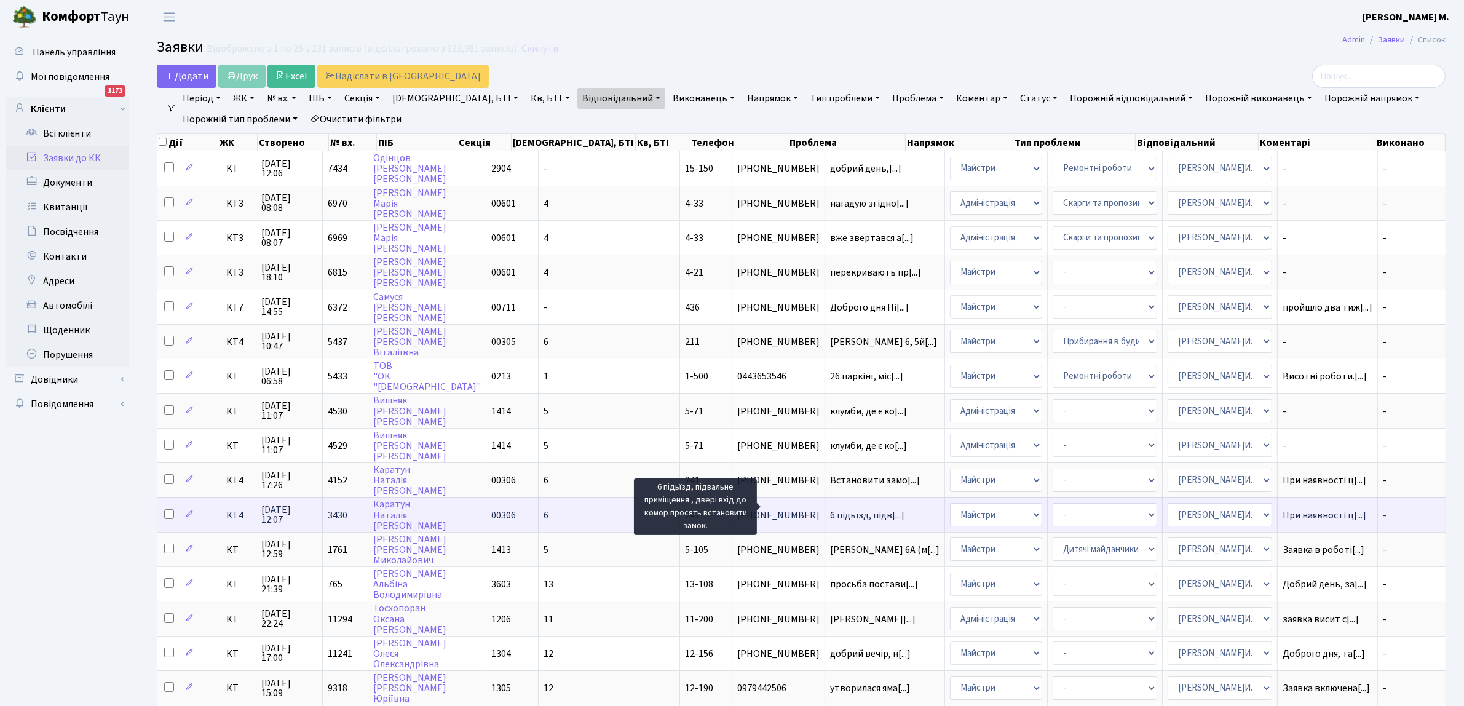
click at [830, 511] on span "6 підьїзд, підв[...]" at bounding box center [867, 516] width 74 height 14
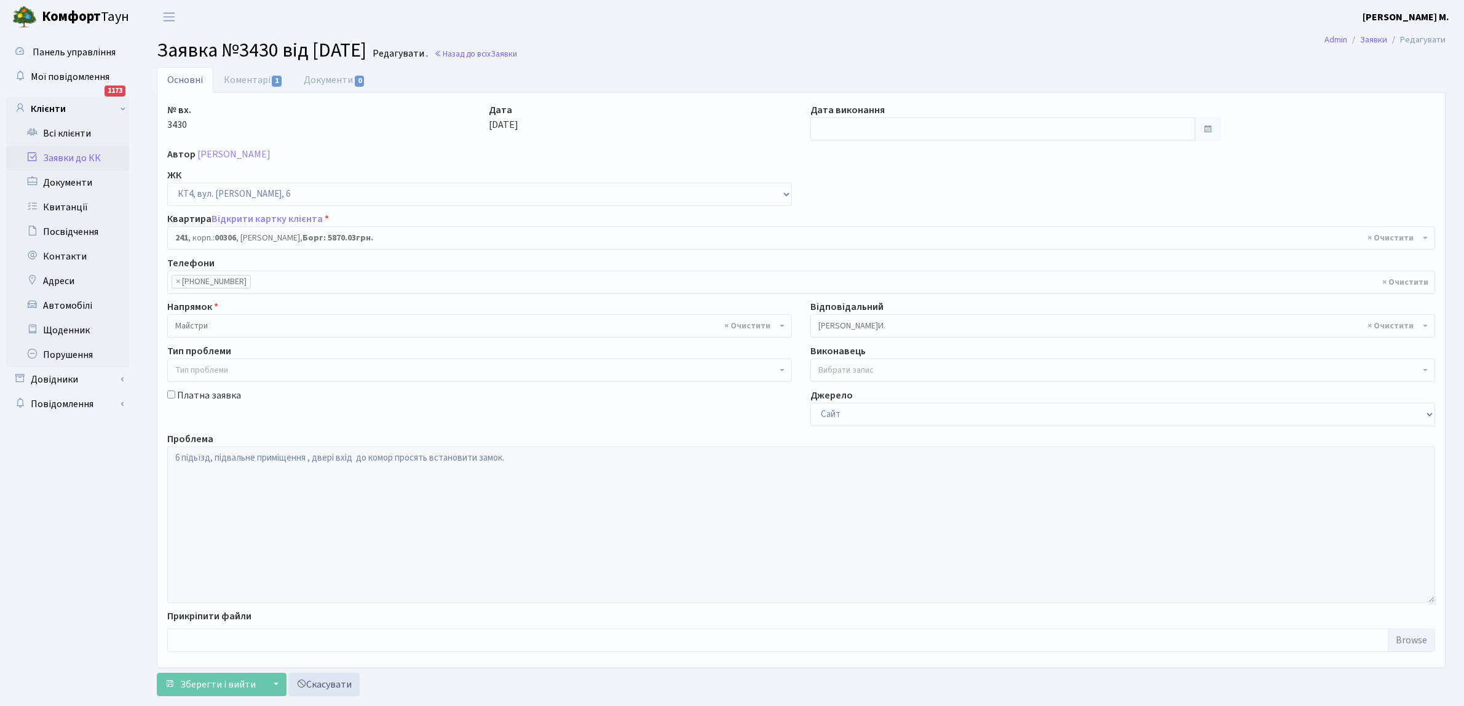
select select "16958"
click at [835, 130] on input "text" at bounding box center [1002, 128] width 385 height 23
click at [842, 210] on td "2" at bounding box center [841, 210] width 18 height 18
type input "[DATE]"
drag, startPoint x: 177, startPoint y: 681, endPoint x: 215, endPoint y: 643, distance: 53.9
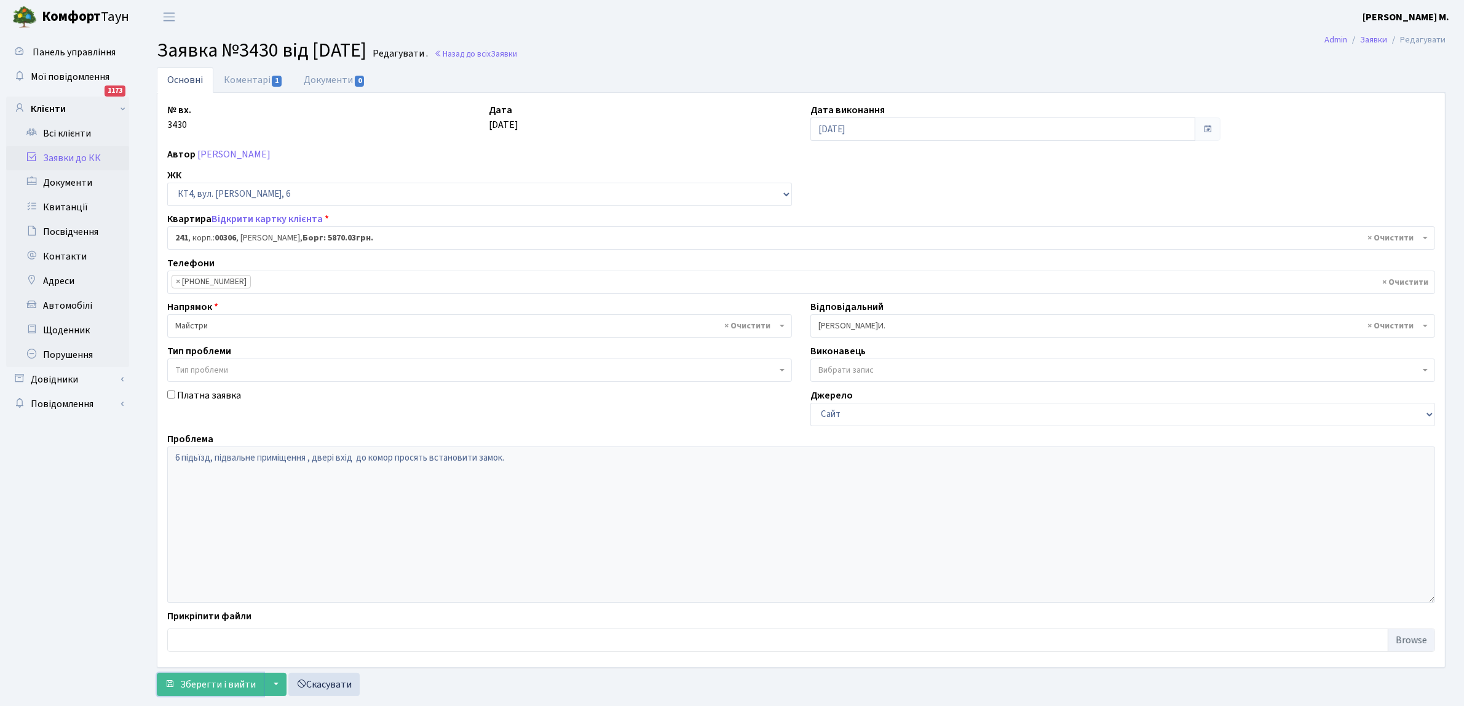
click at [178, 681] on button "Зберегти і вийти" at bounding box center [210, 684] width 107 height 23
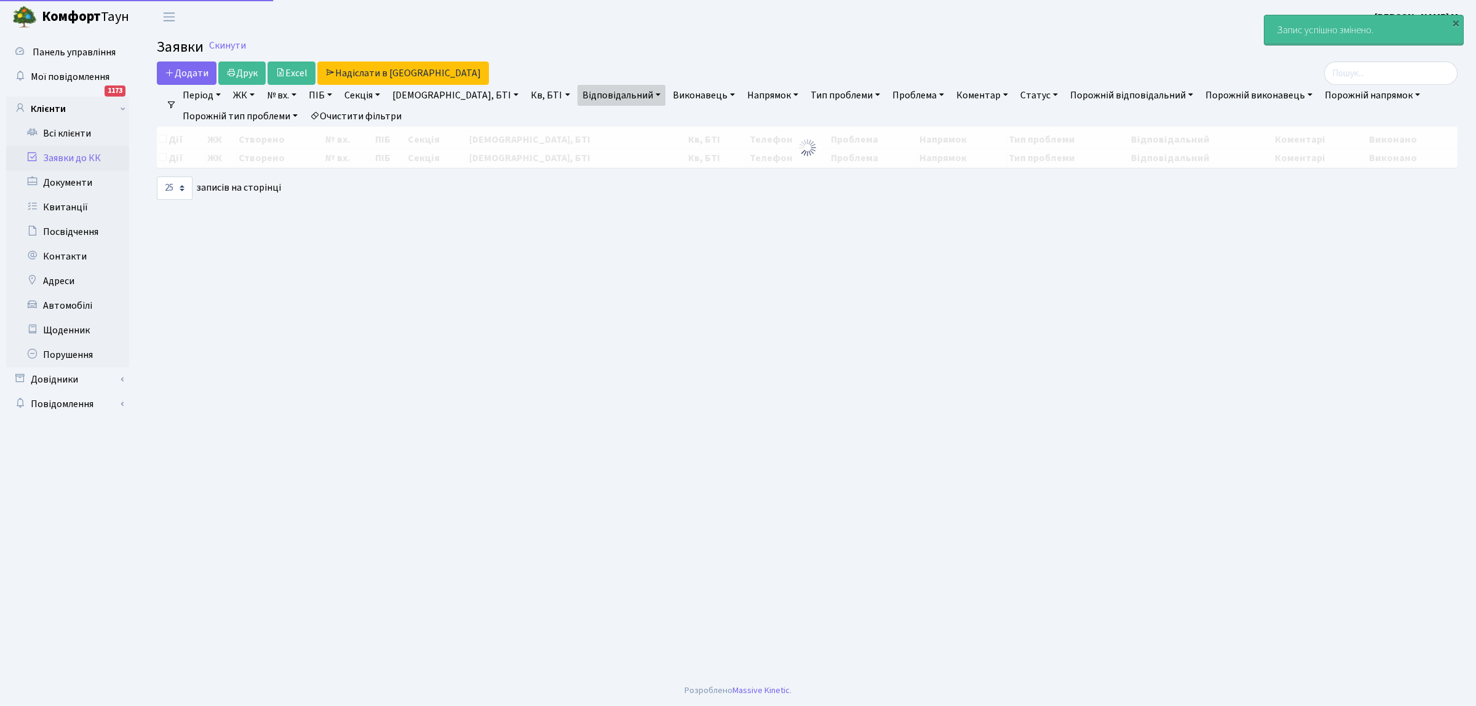
select select "25"
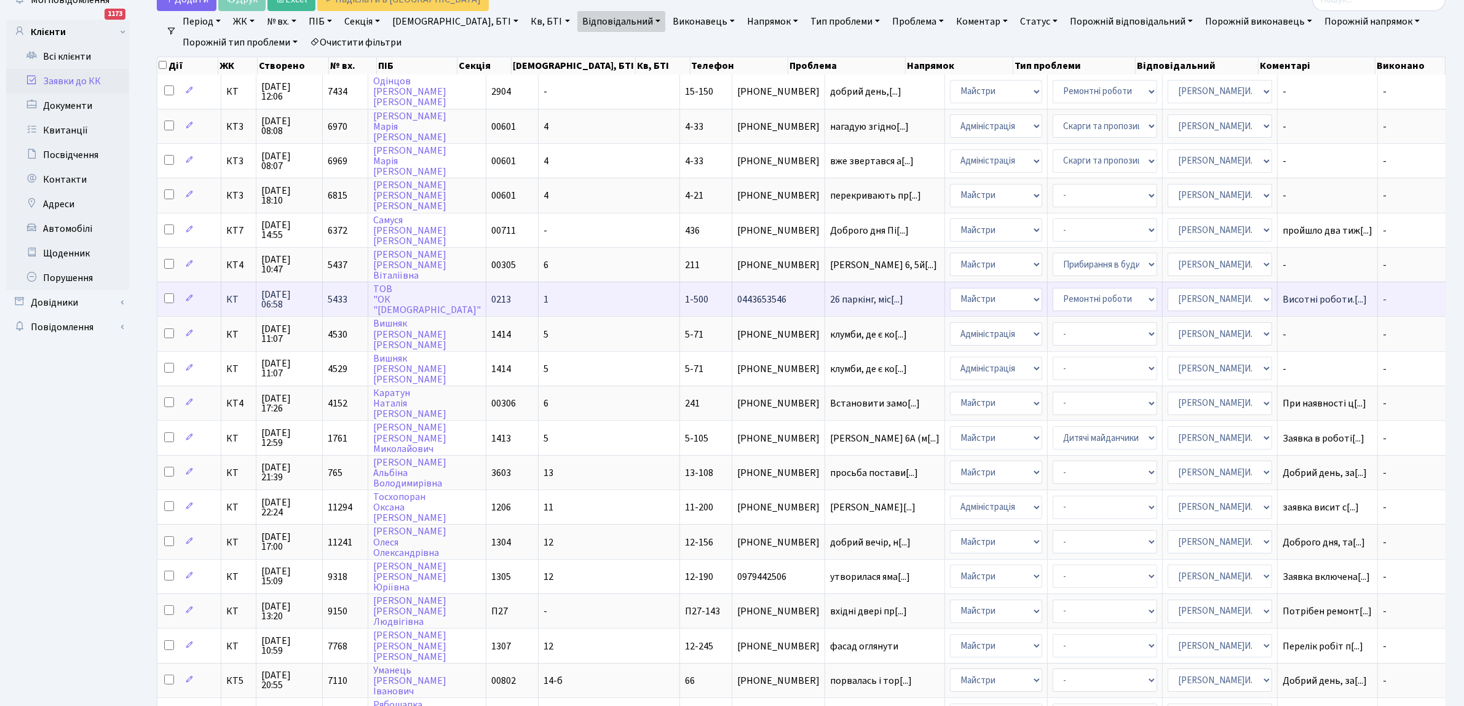
scroll to position [154, 0]
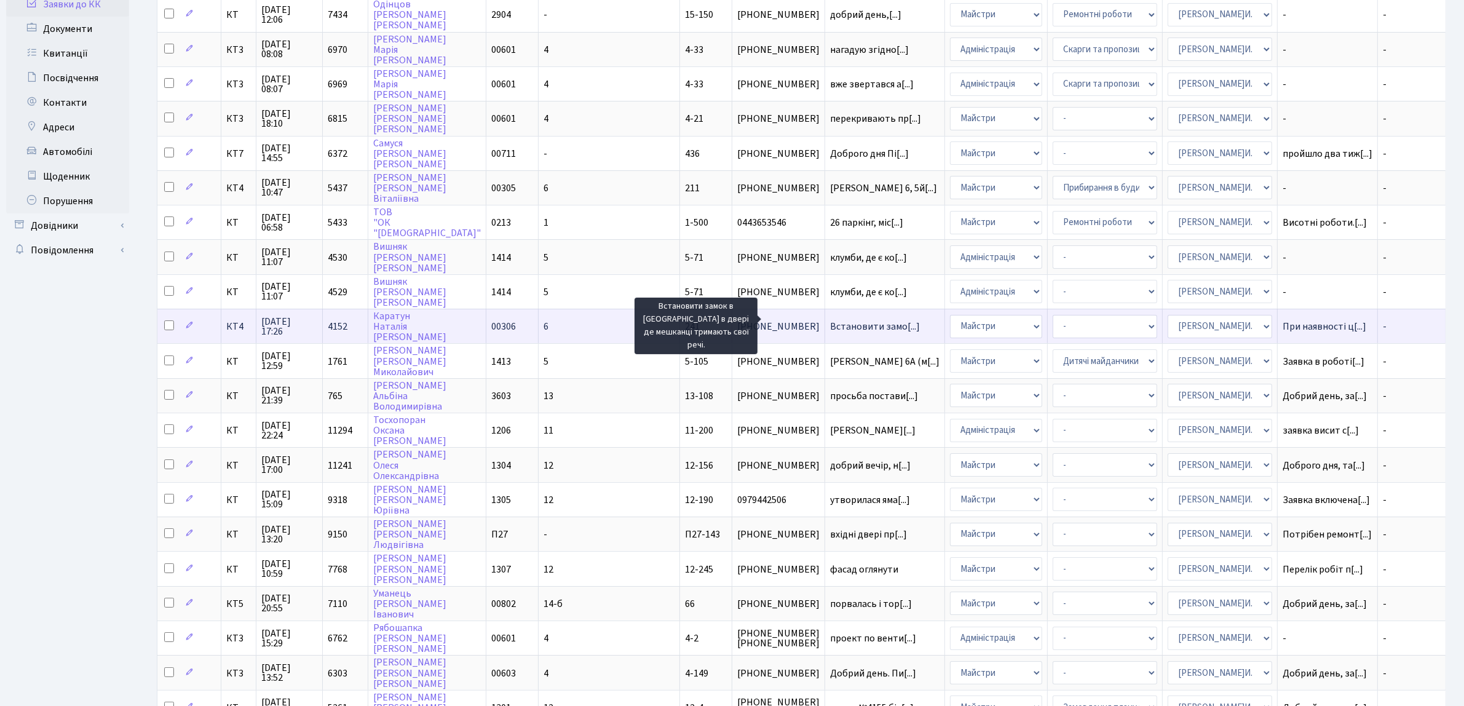
click at [830, 320] on span "Встановити замо[...]" at bounding box center [875, 327] width 90 height 14
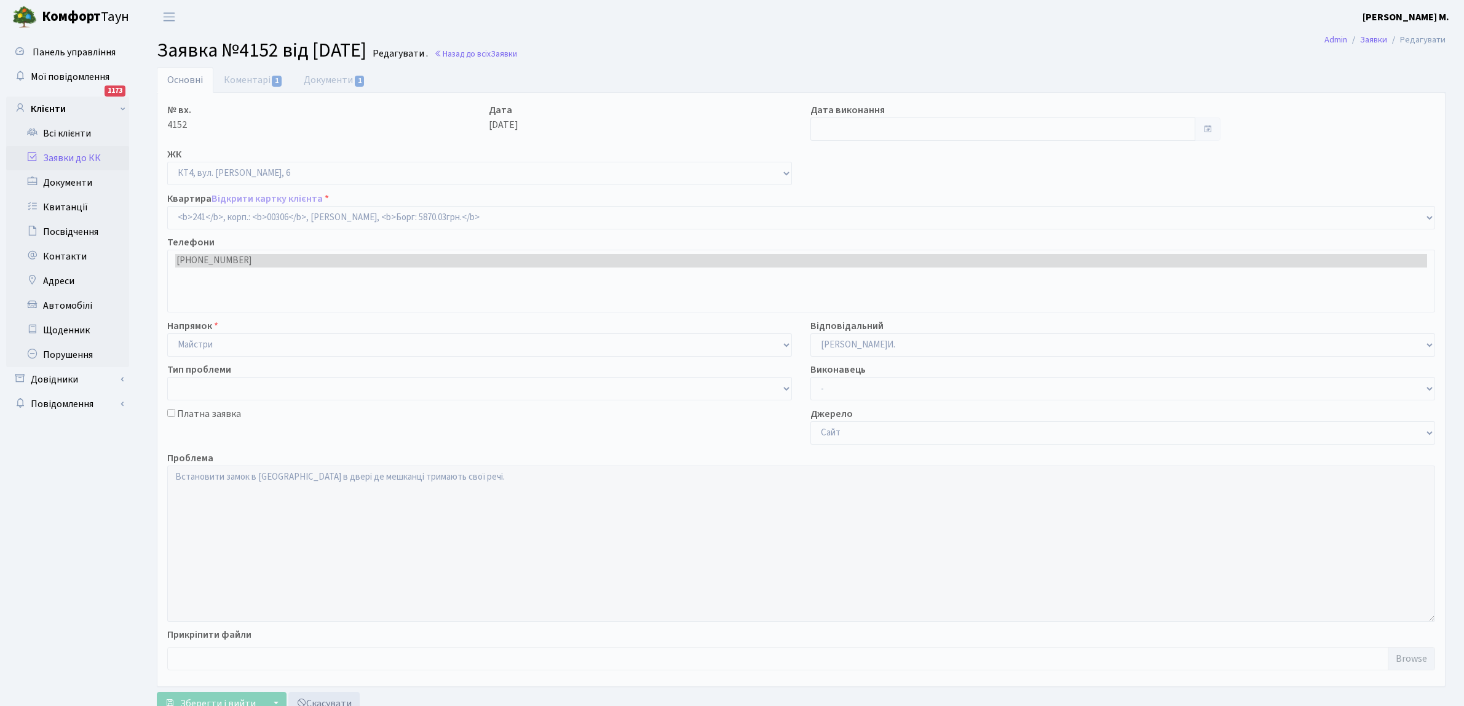
select select "16958"
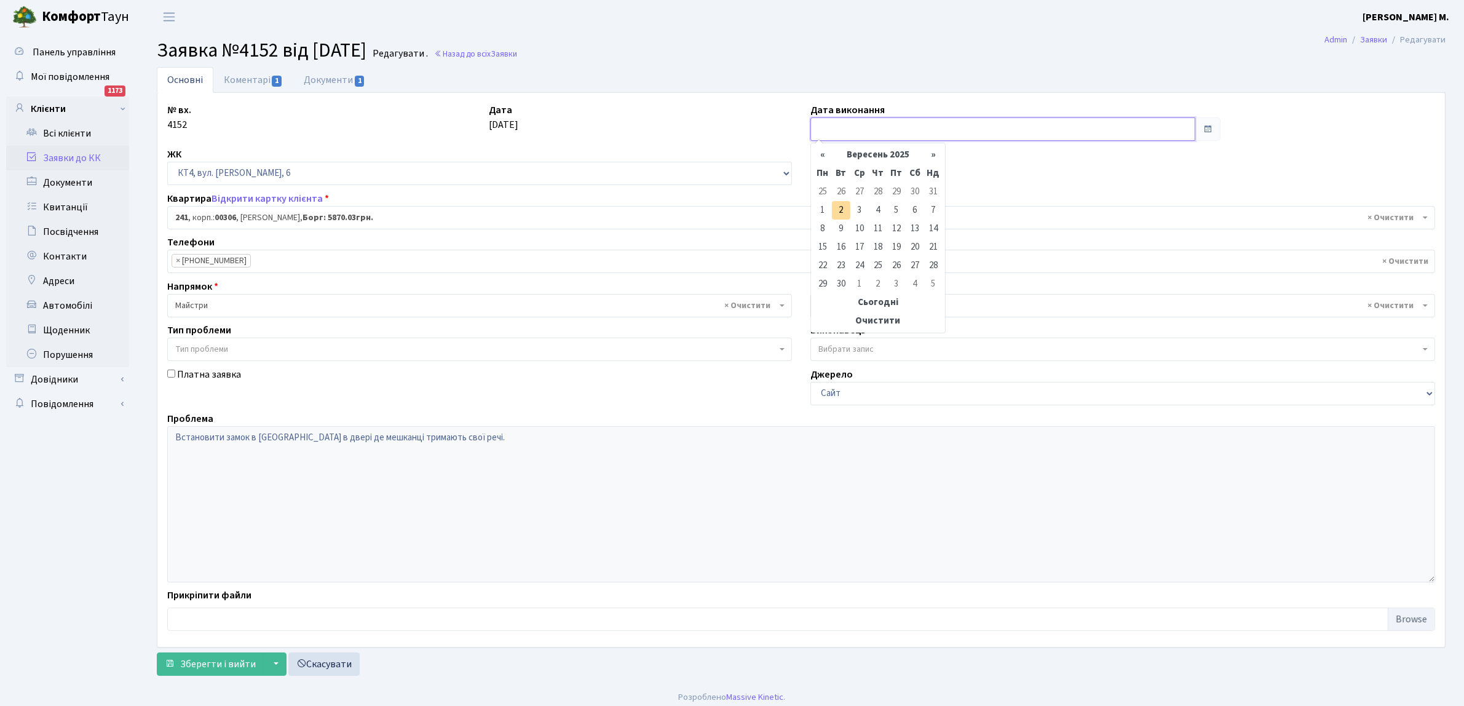
click at [841, 130] on input "text" at bounding box center [1002, 128] width 385 height 23
click at [844, 206] on td "2" at bounding box center [841, 210] width 18 height 18
type input "[DATE]"
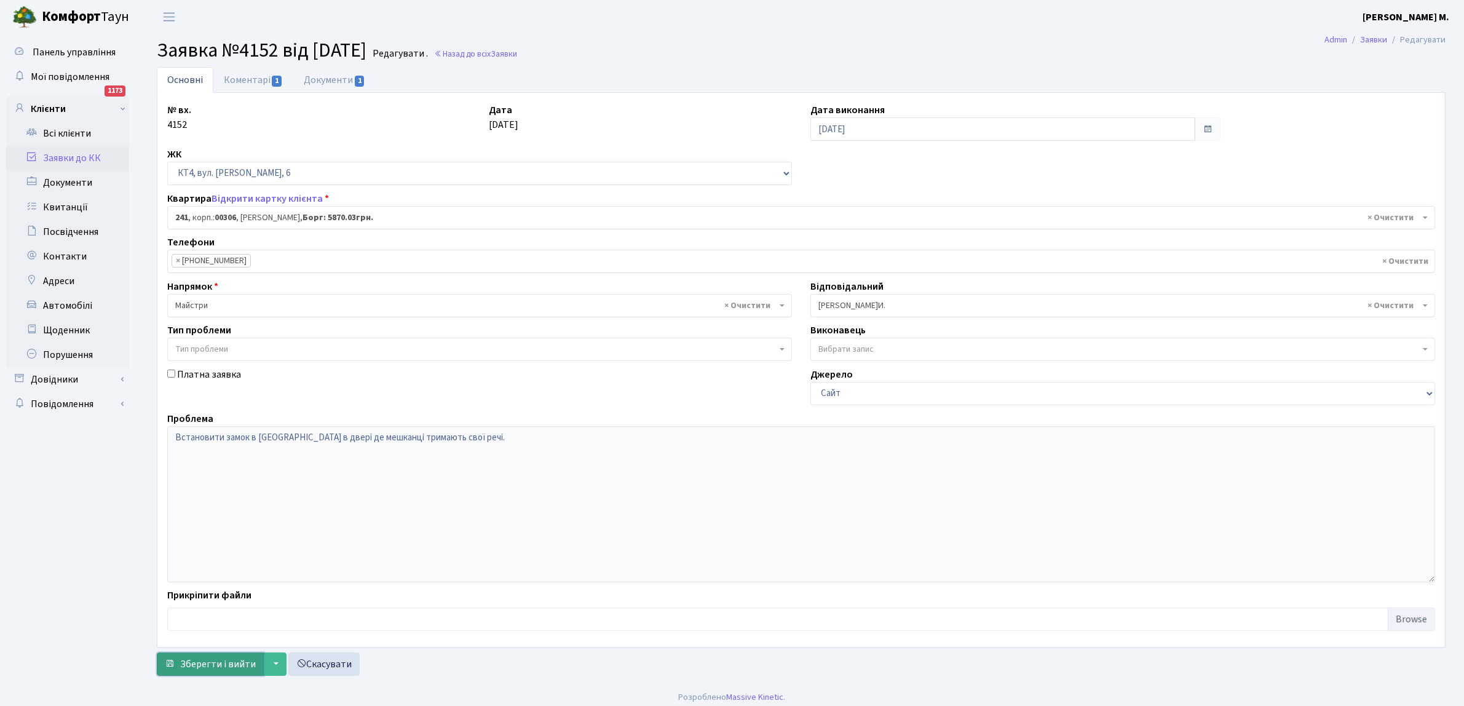
click at [200, 660] on span "Зберегти і вийти" at bounding box center [218, 664] width 76 height 14
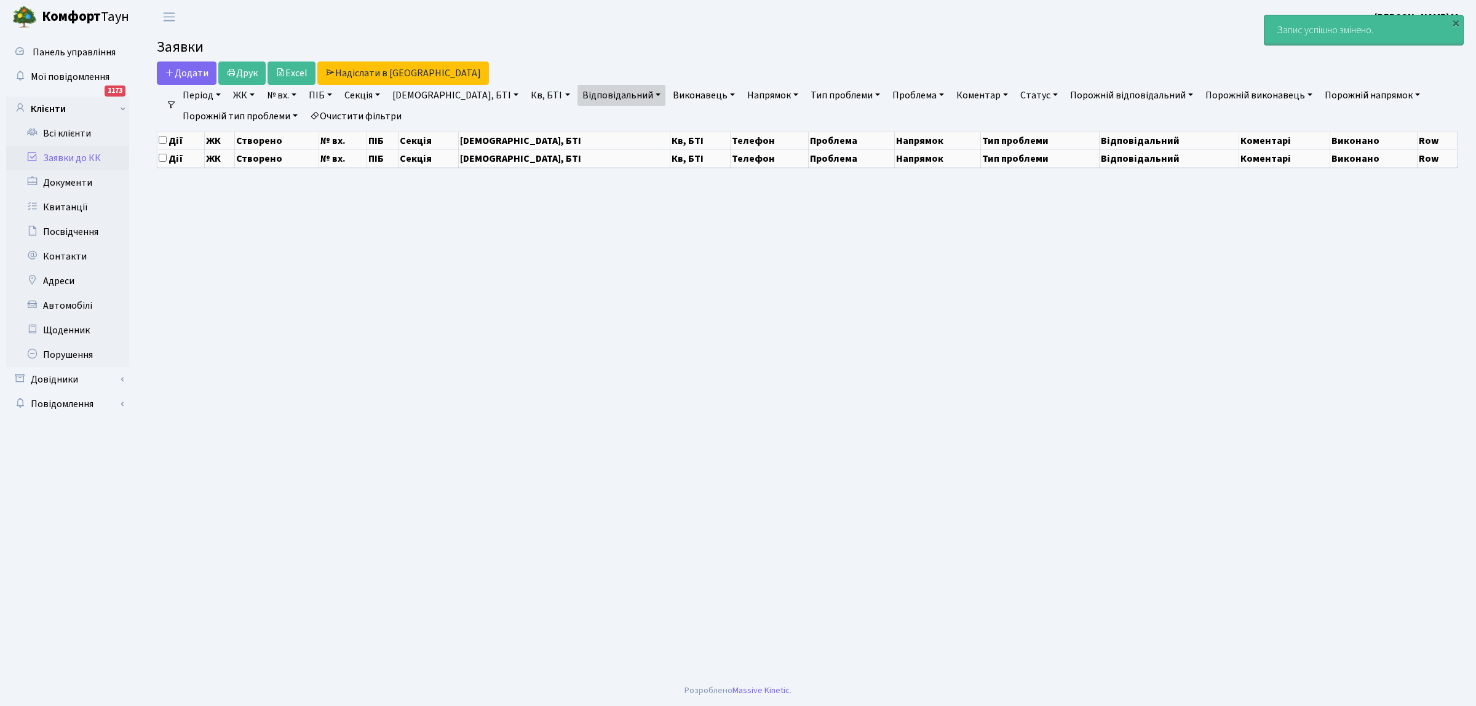
select select "25"
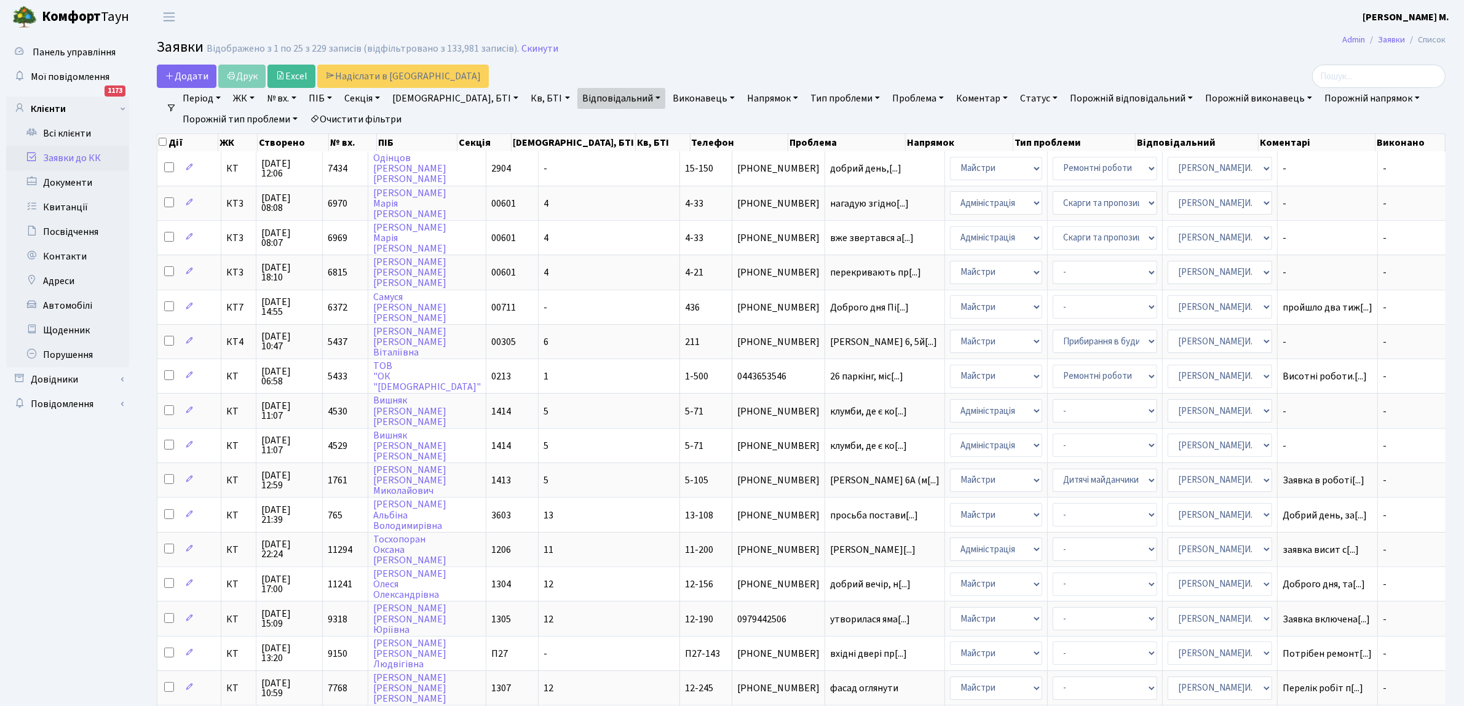
click at [1015, 98] on link "Статус" at bounding box center [1038, 98] width 47 height 21
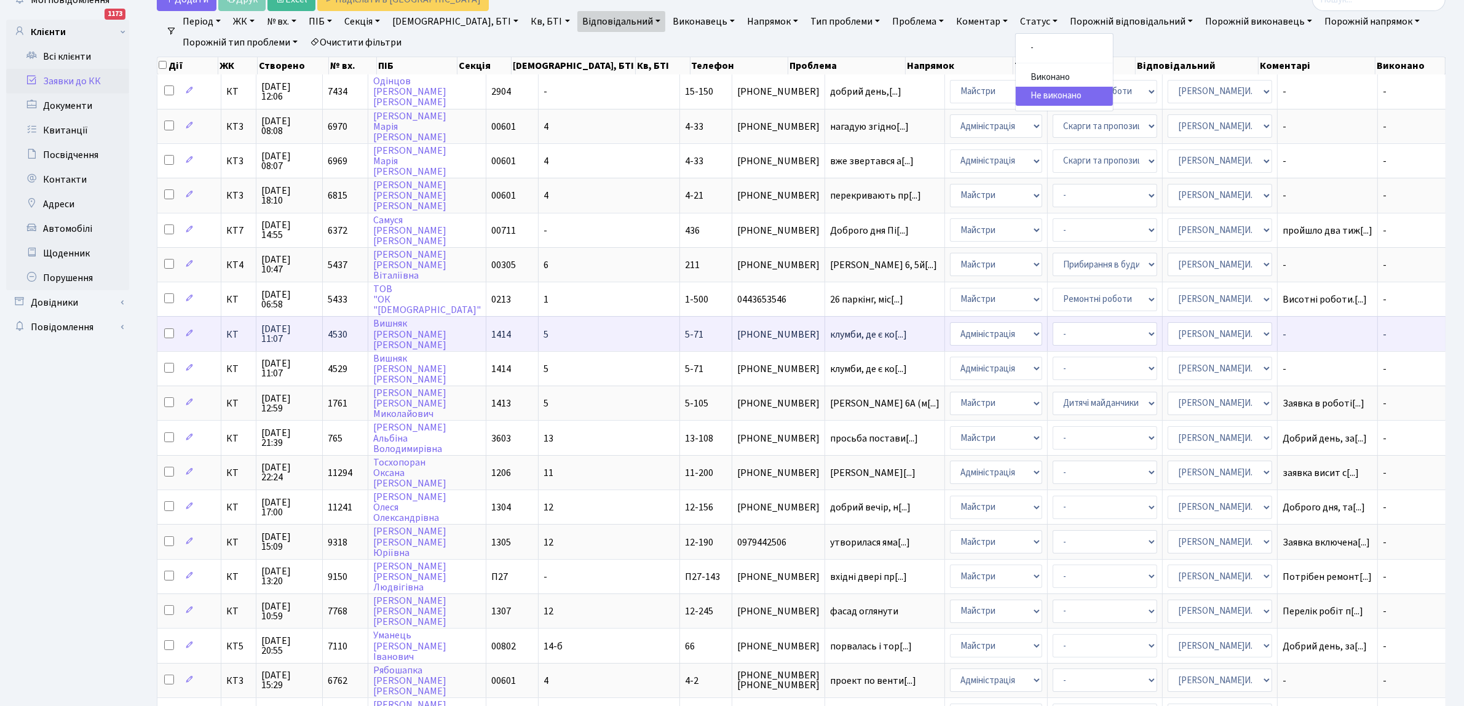
scroll to position [154, 0]
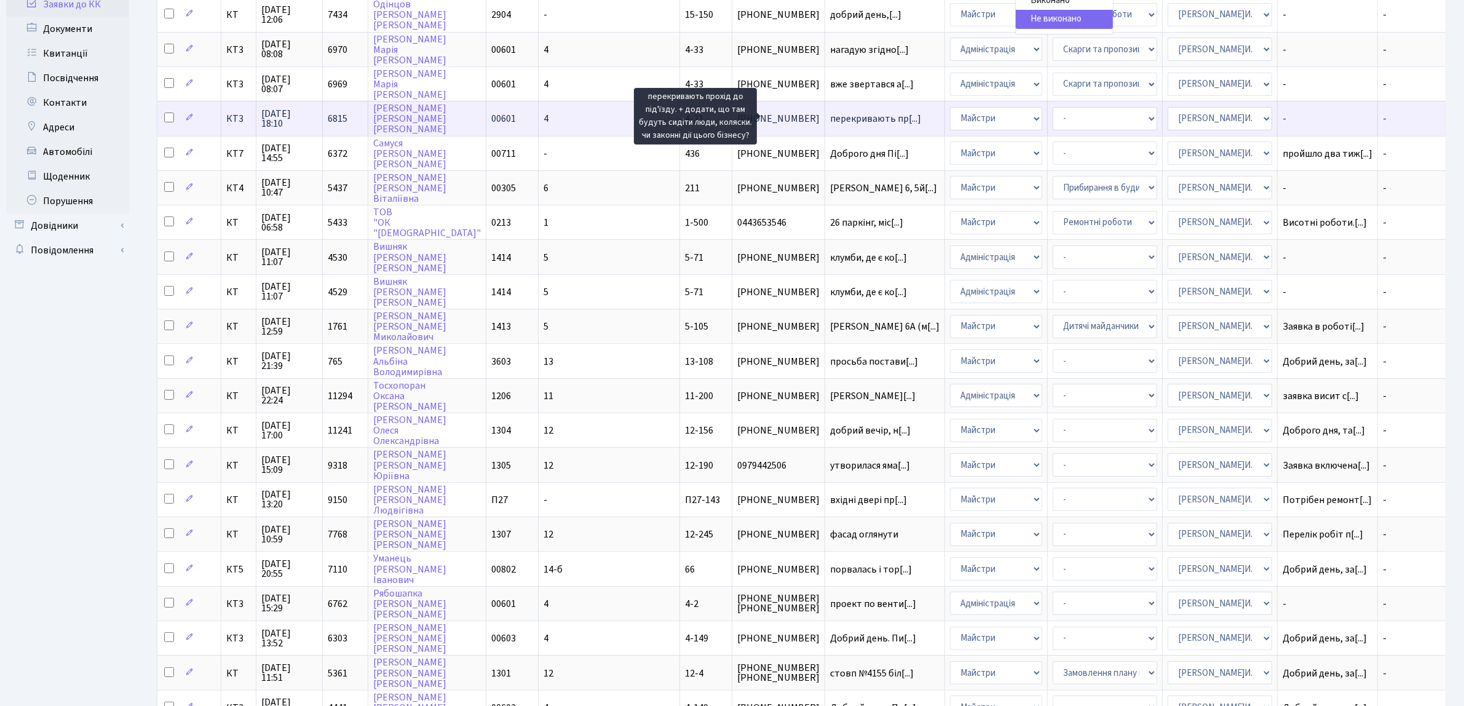
click at [830, 112] on span "перекривають пр[...]" at bounding box center [875, 119] width 91 height 14
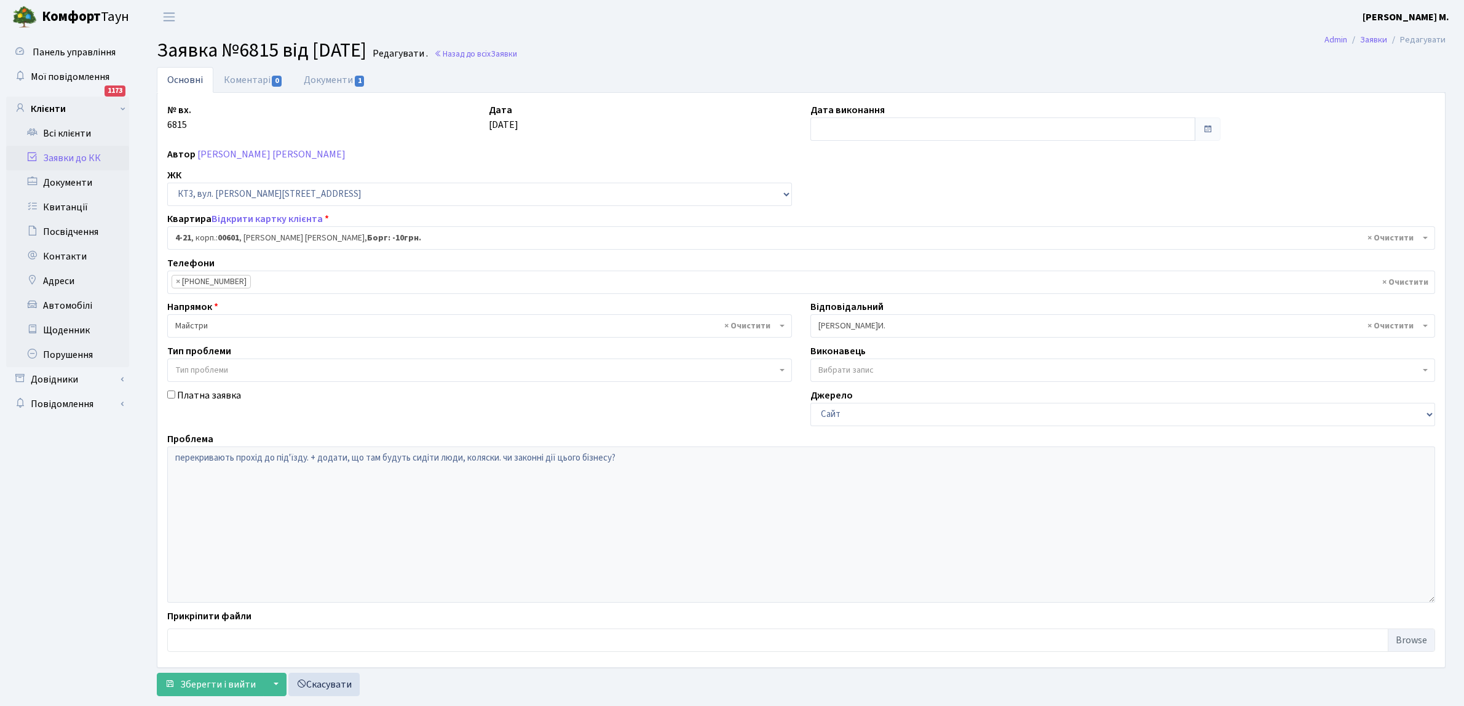
select select "16480"
click at [358, 79] on span "1" at bounding box center [360, 81] width 10 height 11
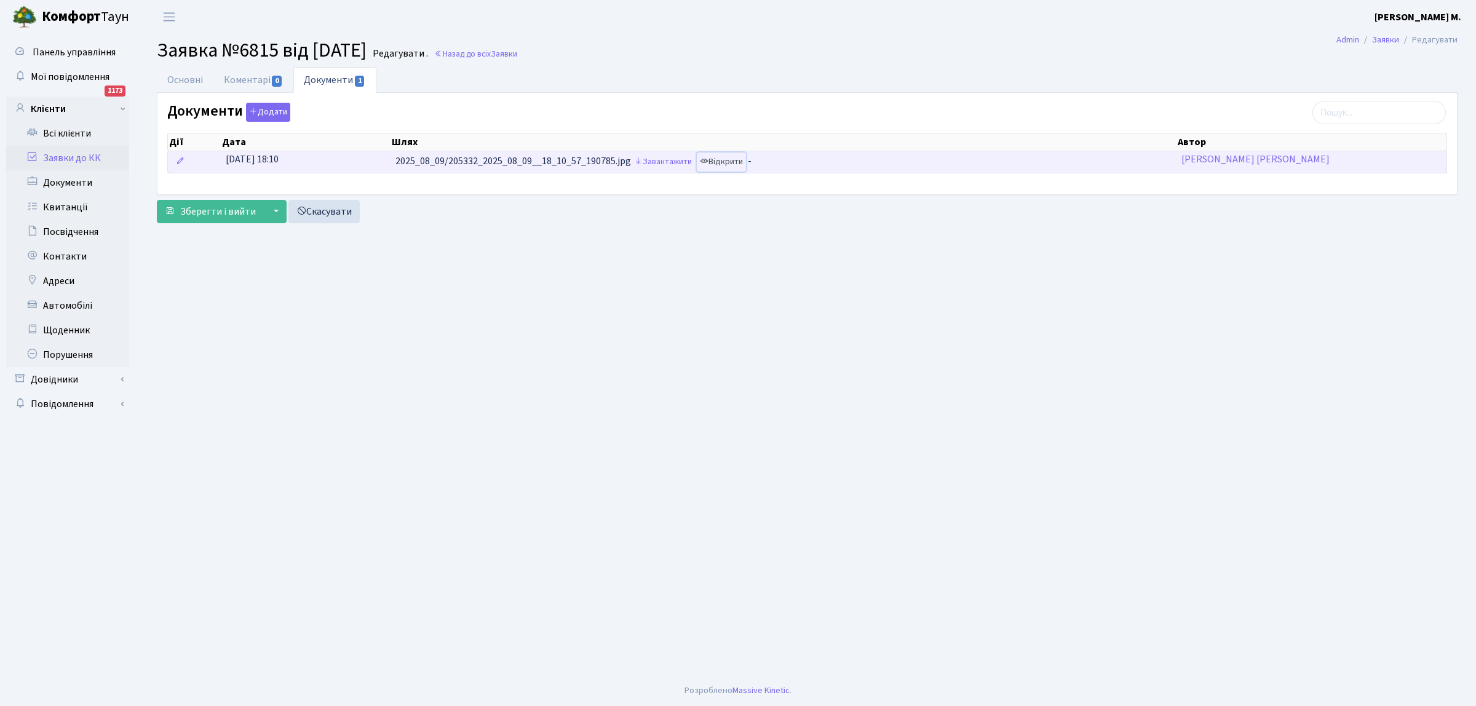
click at [716, 164] on link "Відкрити" at bounding box center [721, 161] width 49 height 19
click at [89, 154] on link "Заявки до КК" at bounding box center [67, 158] width 123 height 25
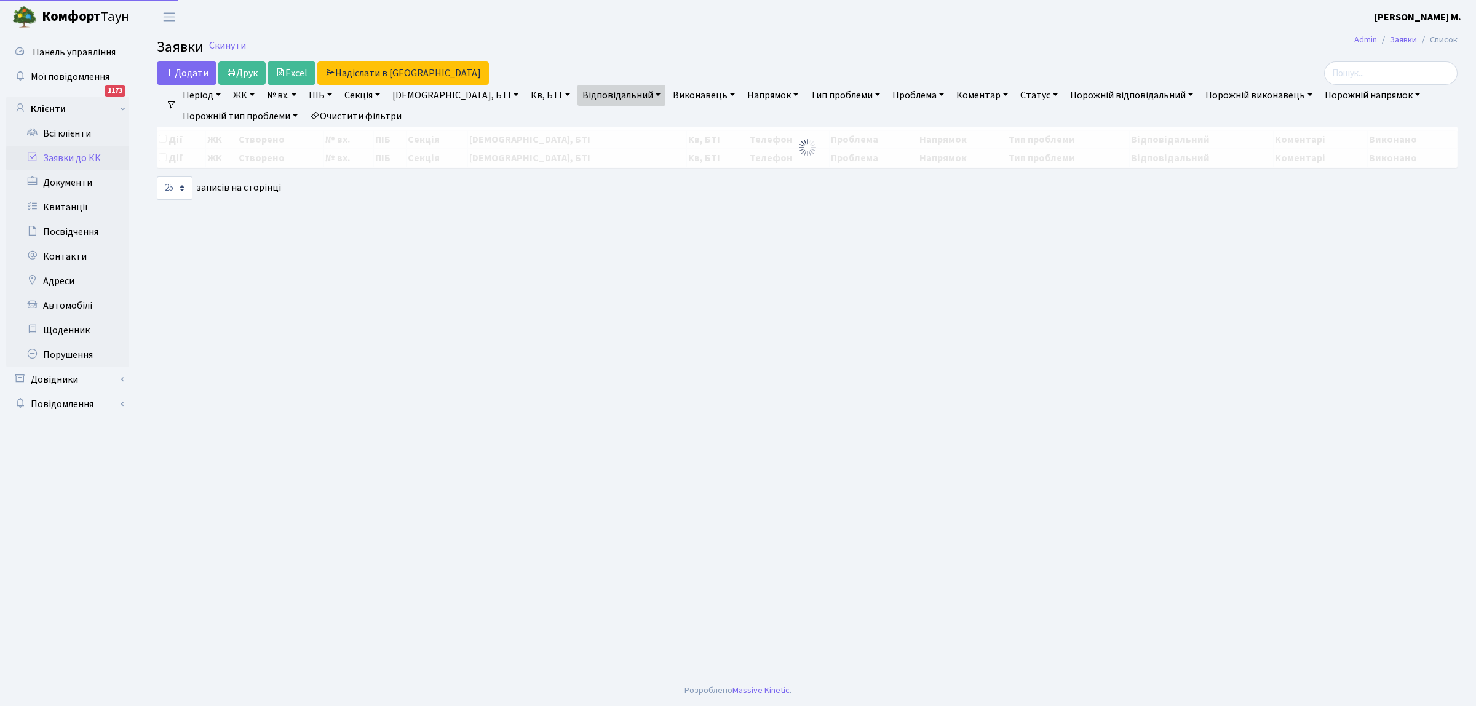
select select "25"
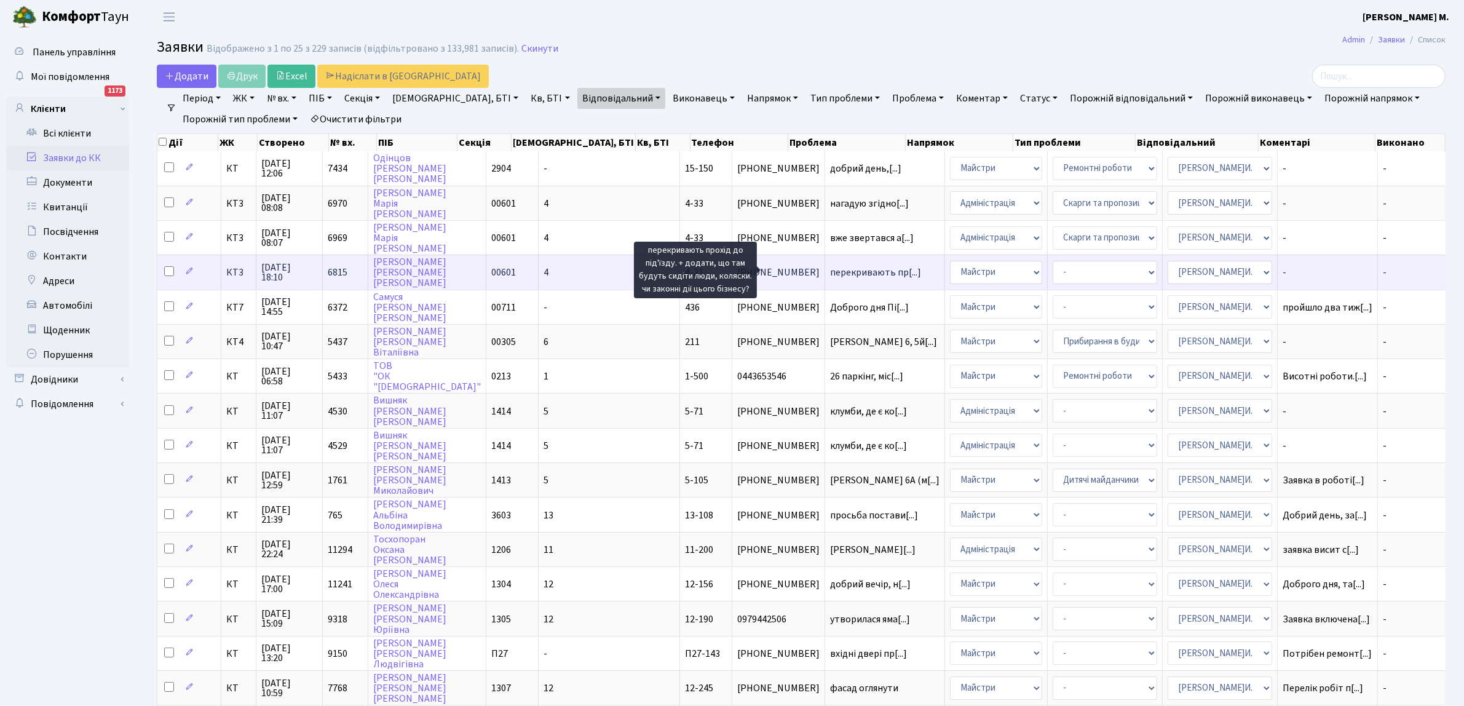
click at [830, 267] on span "перекривають пр[...]" at bounding box center [875, 273] width 91 height 14
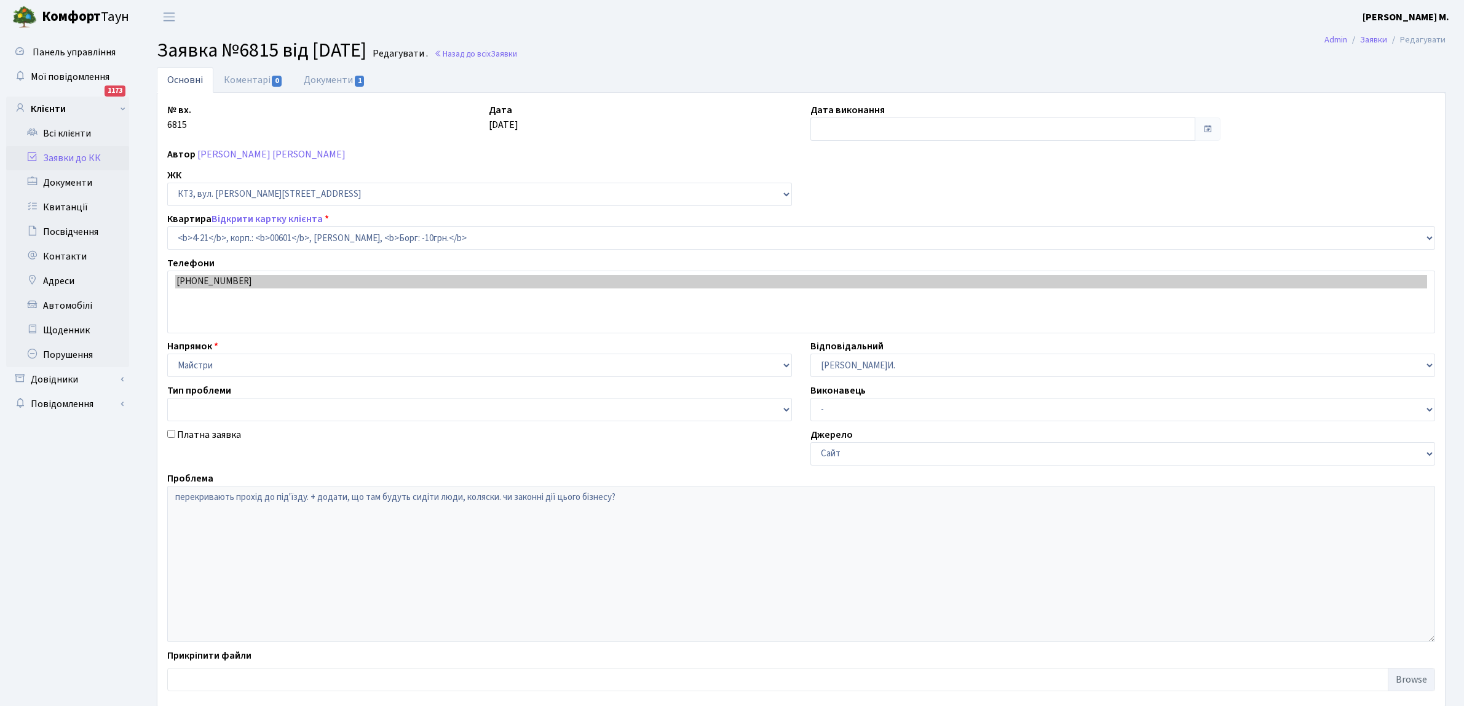
select select "16480"
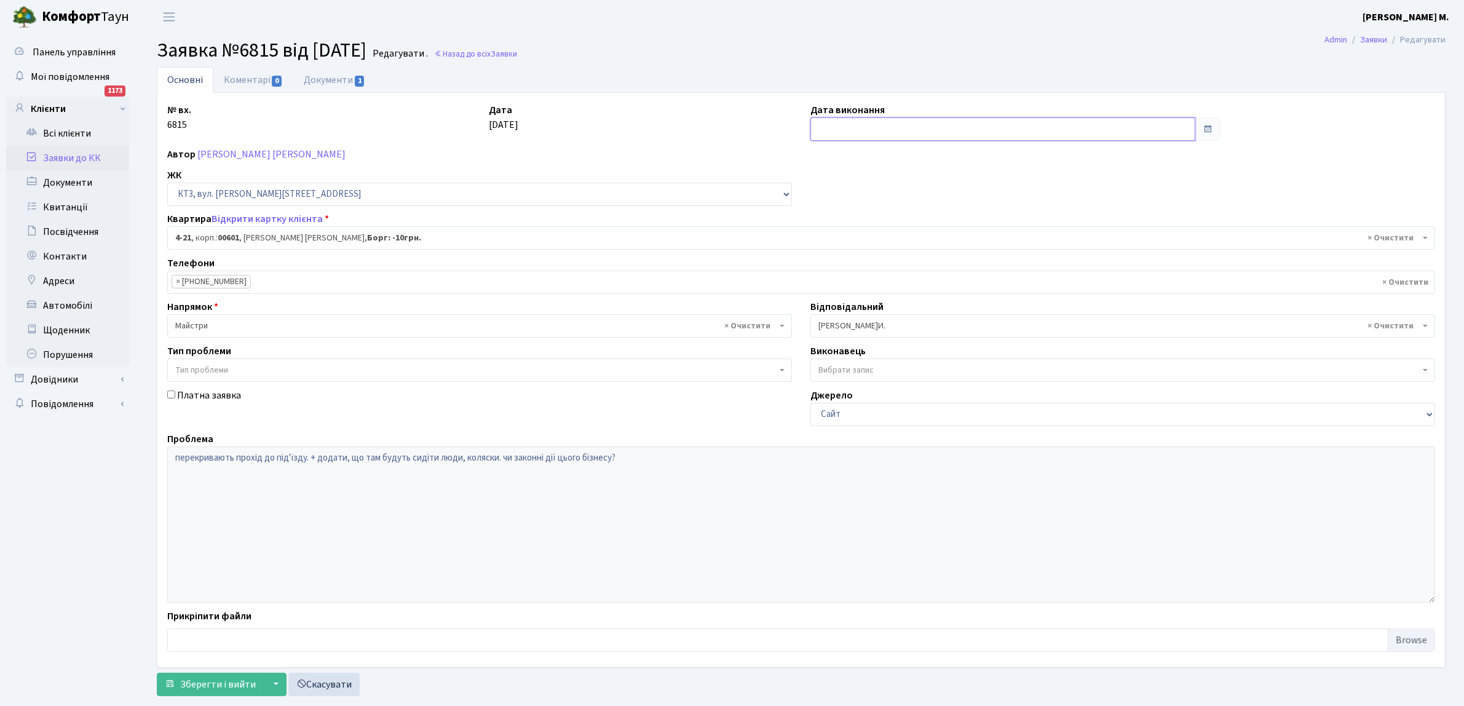
click at [828, 128] on input "text" at bounding box center [1002, 128] width 385 height 23
click at [845, 210] on td "2" at bounding box center [841, 210] width 18 height 18
type input "02.09.2025"
click at [185, 684] on span "Зберегти і вийти" at bounding box center [218, 685] width 76 height 14
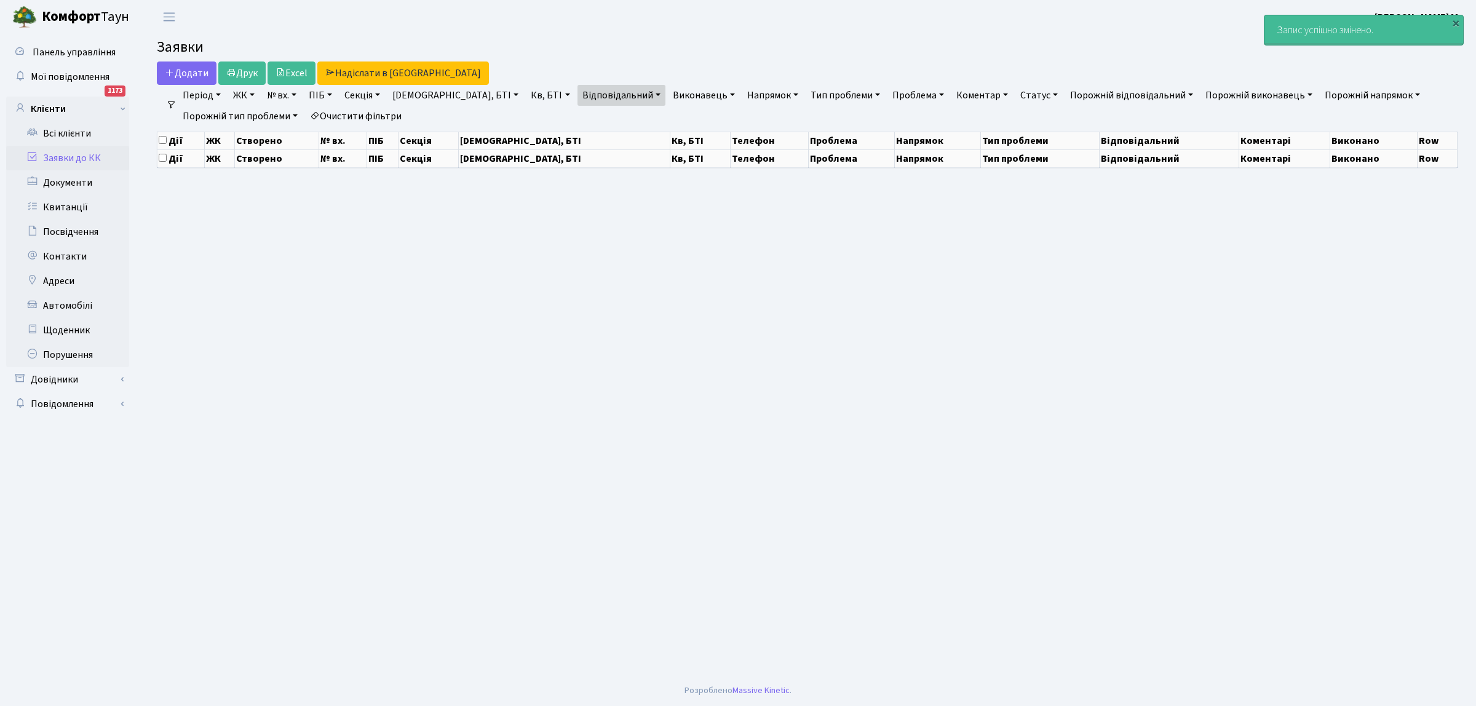
select select "25"
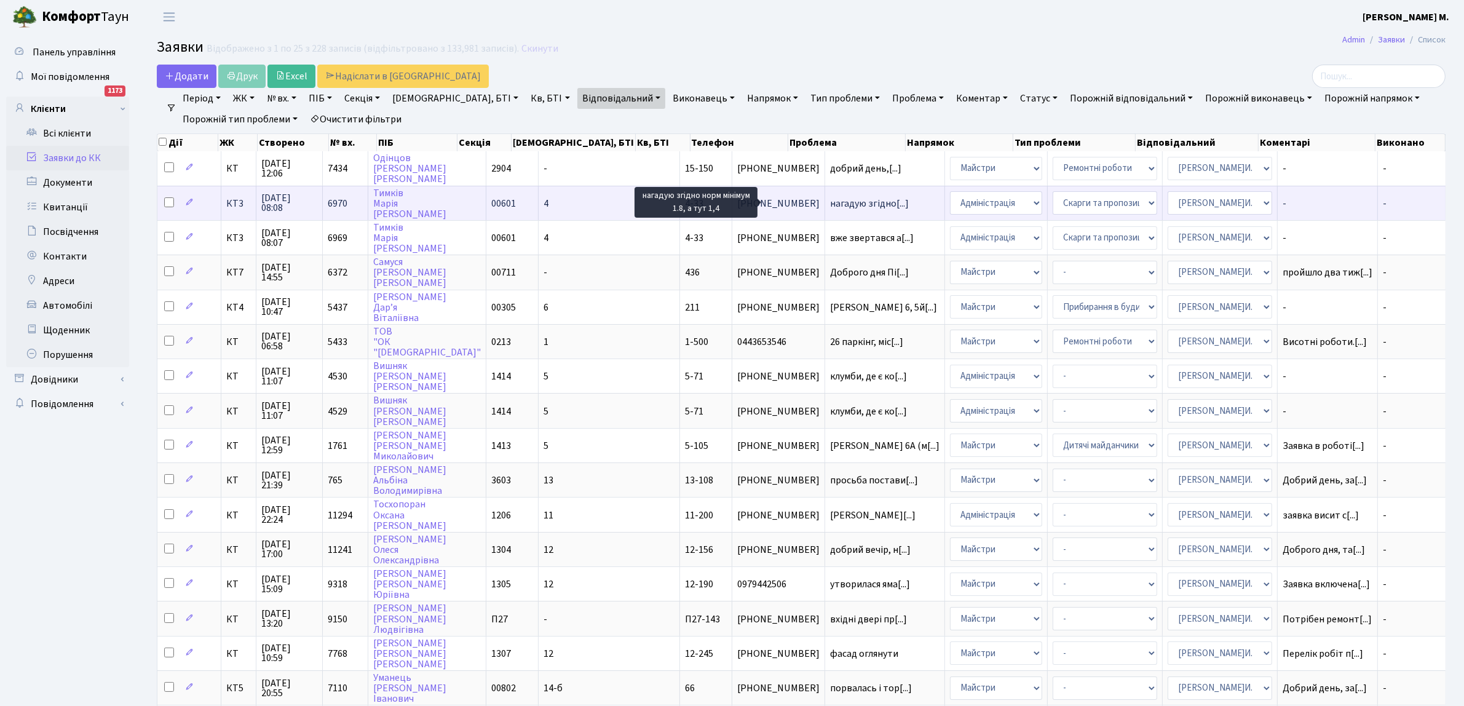
click at [830, 202] on span "нагадую згідно[...]" at bounding box center [869, 204] width 79 height 14
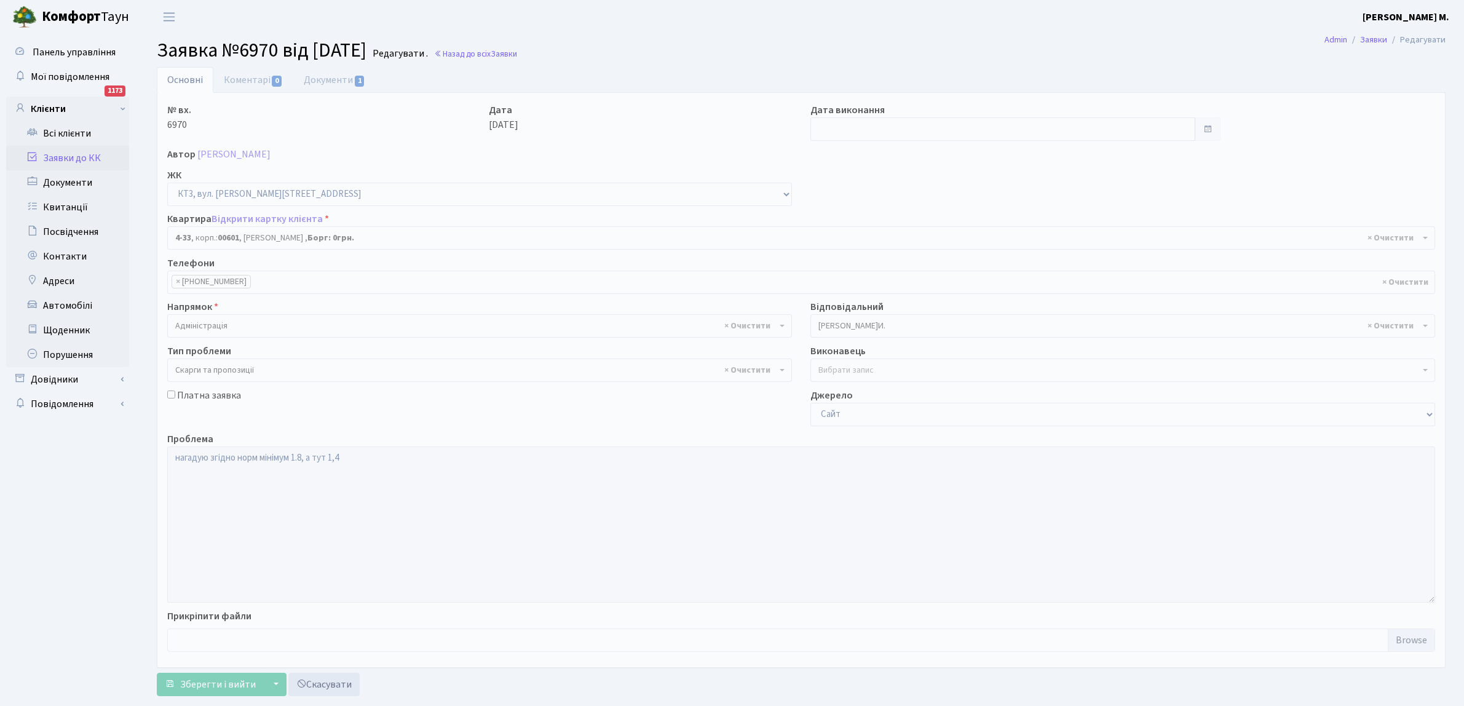
select select "16492"
select select "55"
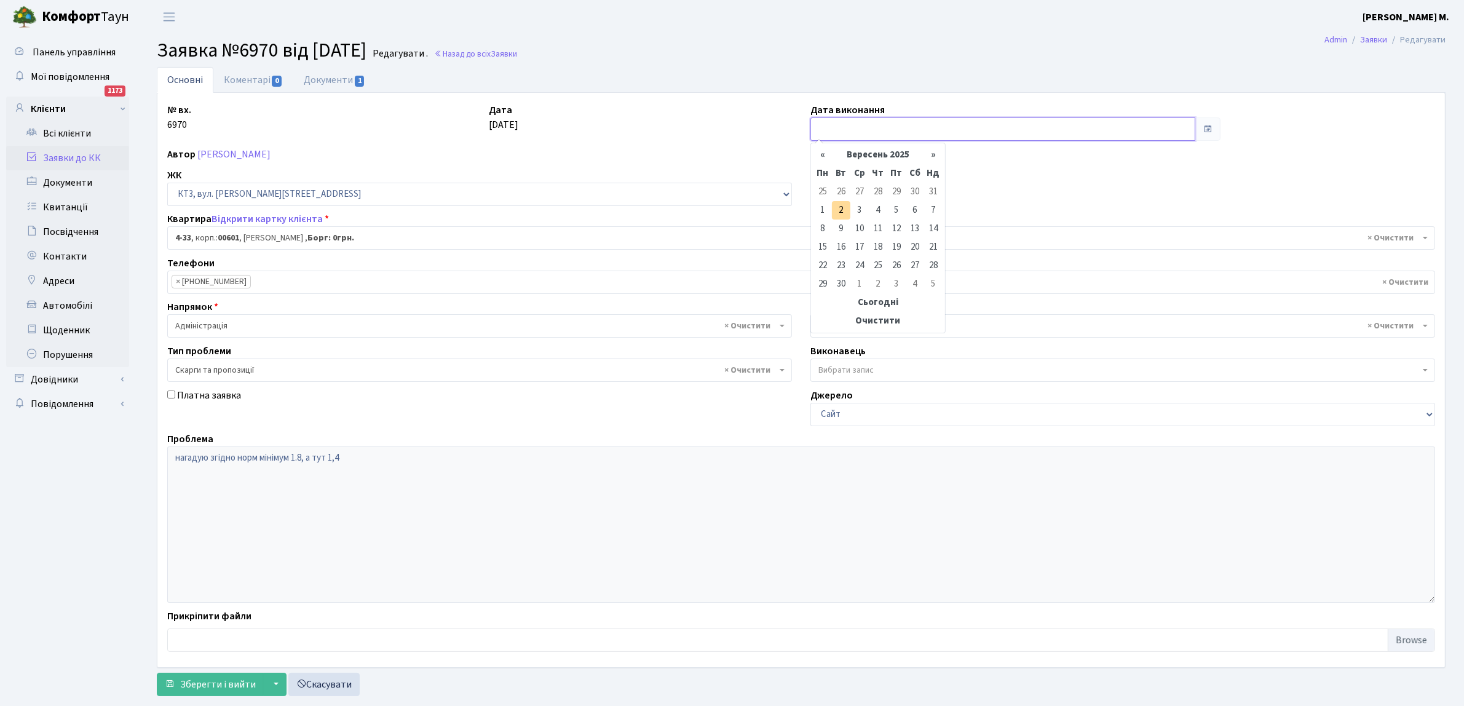
click at [840, 122] on input "text" at bounding box center [1002, 128] width 385 height 23
click at [838, 207] on td "2" at bounding box center [841, 210] width 18 height 18
type input "[DATE]"
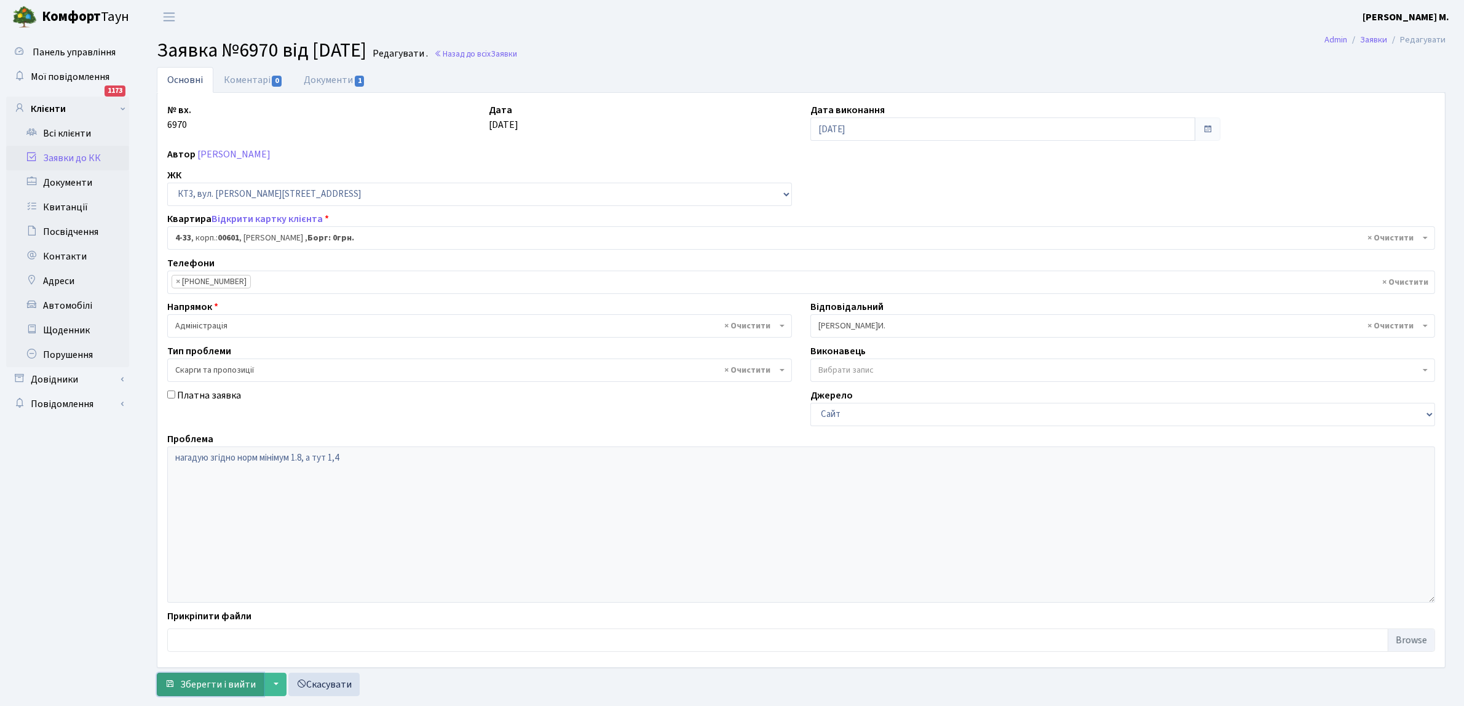
click at [218, 683] on span "Зберегти і вийти" at bounding box center [218, 685] width 76 height 14
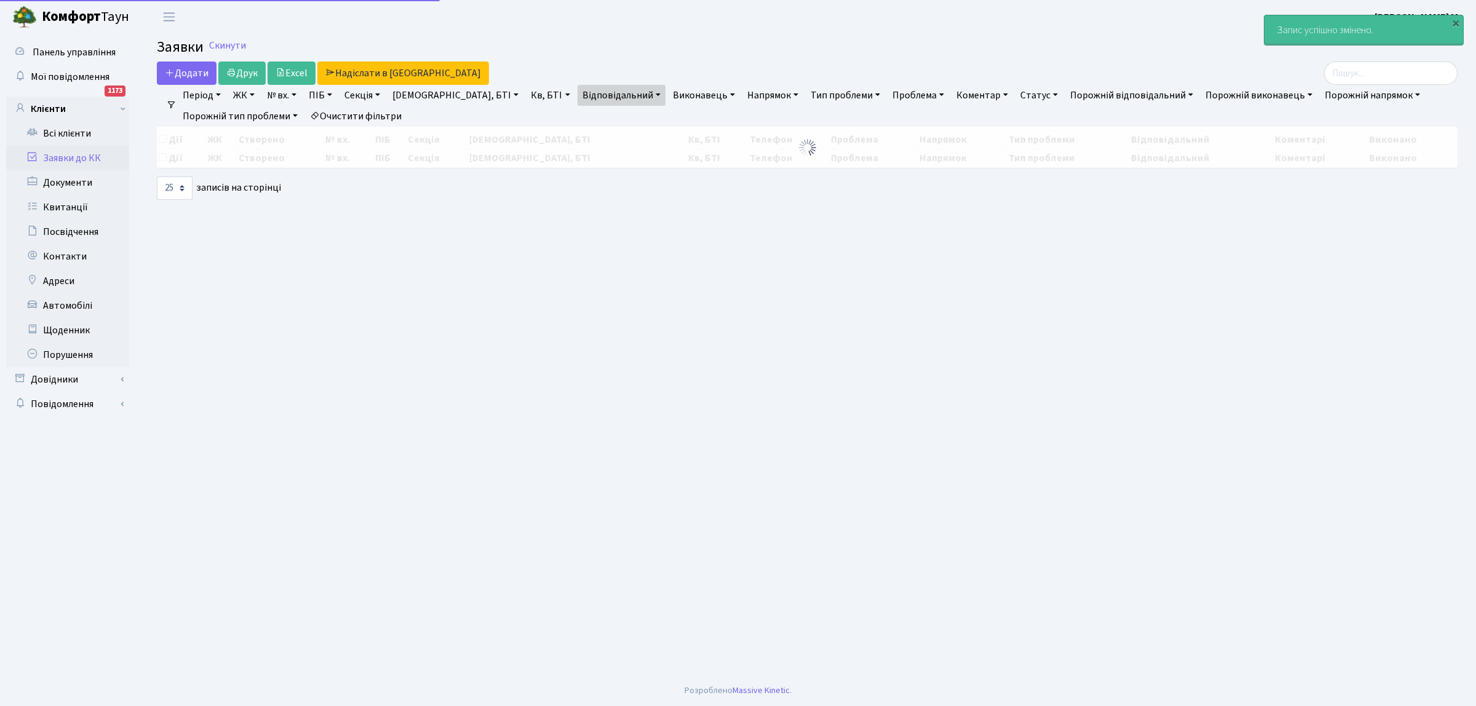
select select "25"
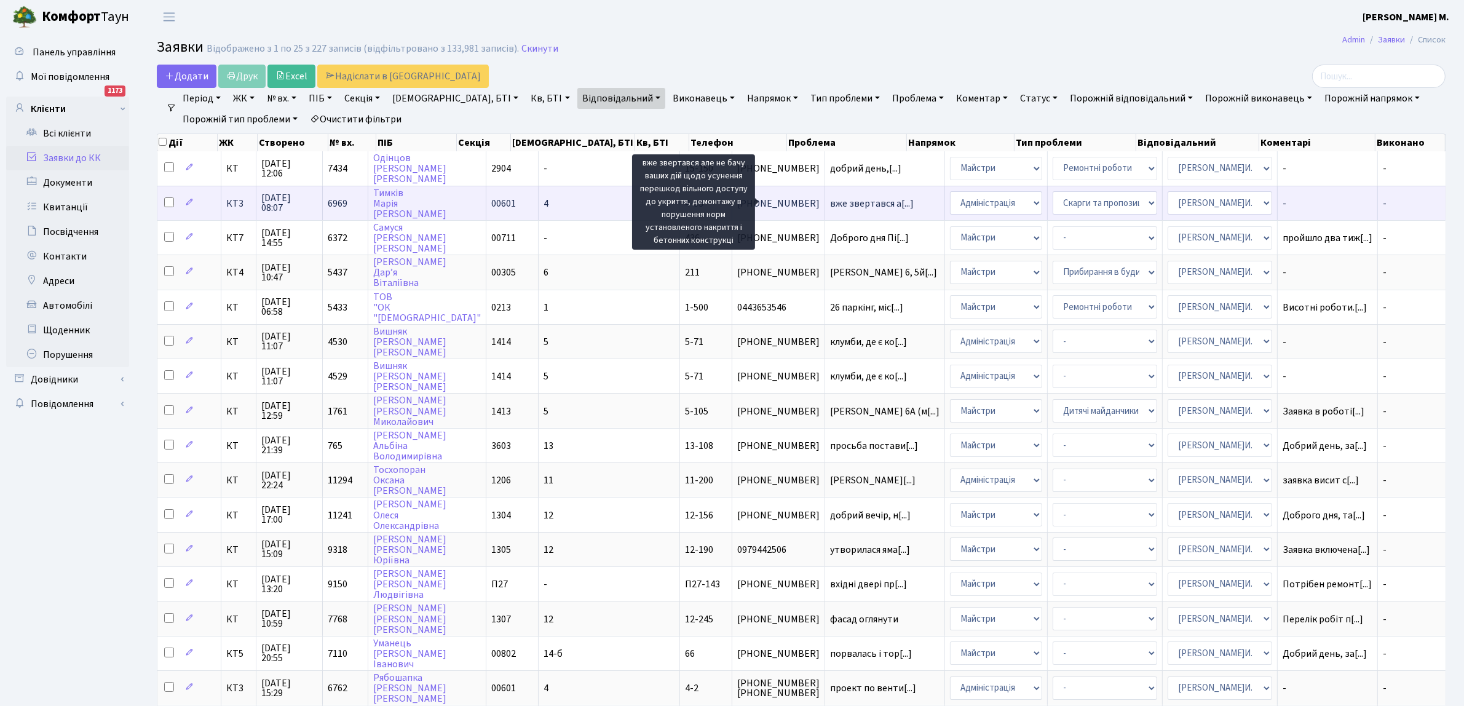
click at [830, 200] on span "вже звертався а[...]" at bounding box center [872, 204] width 84 height 14
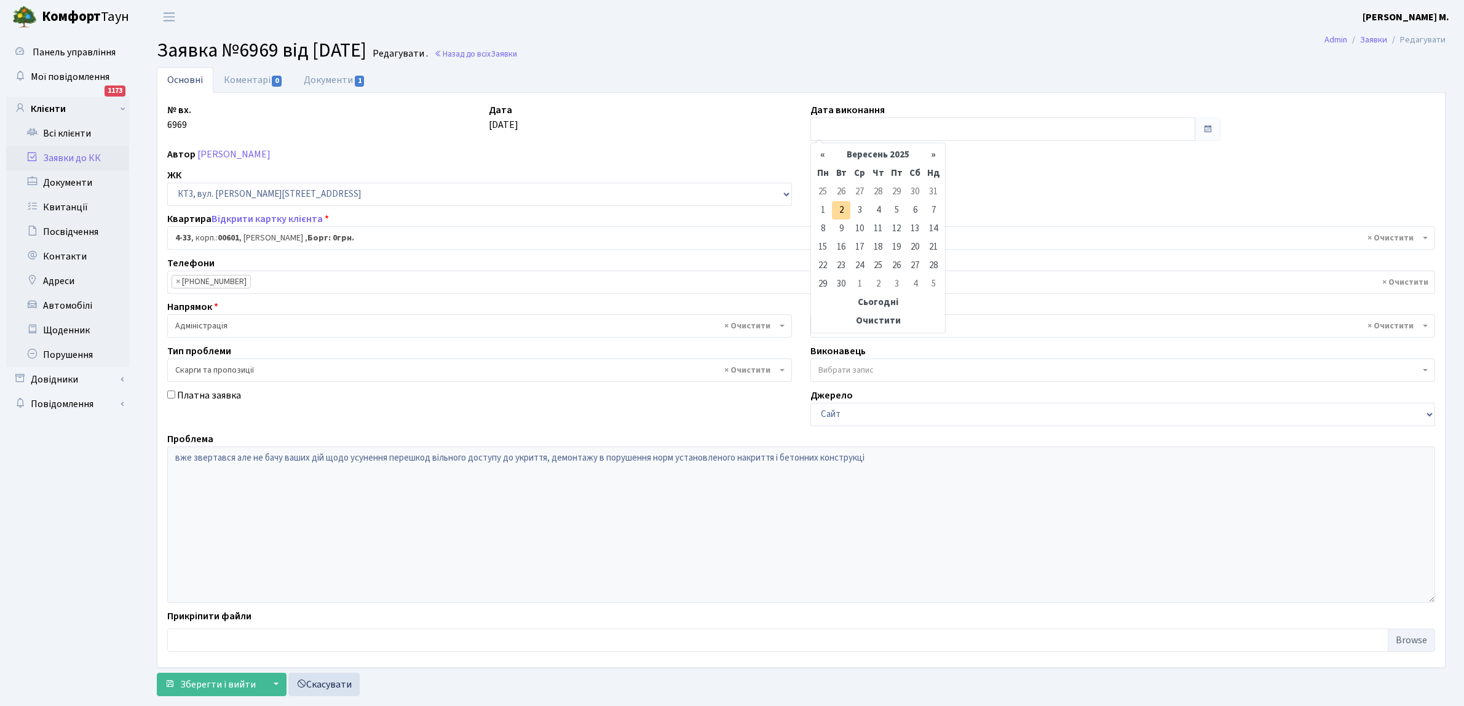
select select "16492"
select select "55"
click at [834, 127] on input "text" at bounding box center [1002, 128] width 385 height 23
click at [843, 208] on td "2" at bounding box center [841, 210] width 18 height 18
type input "[DATE]"
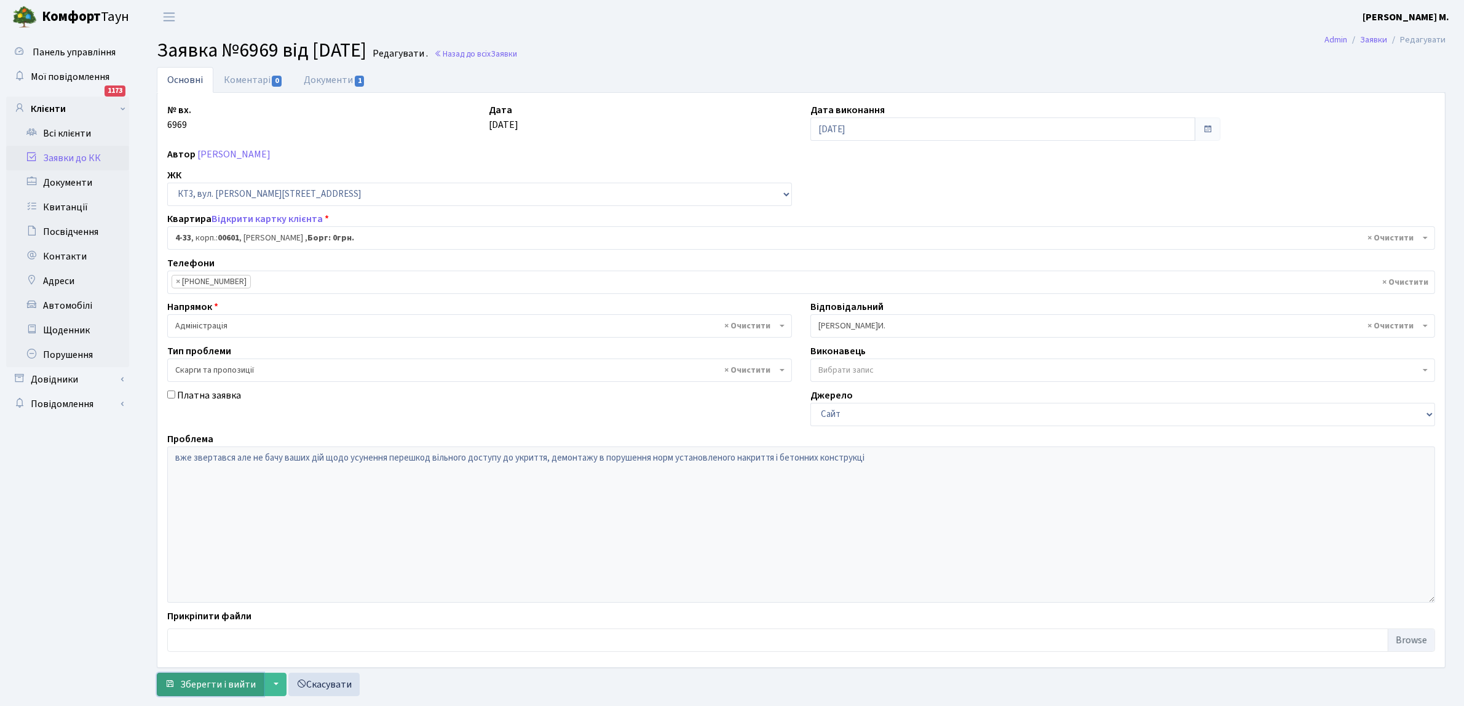
click at [208, 686] on span "Зберегти і вийти" at bounding box center [218, 685] width 76 height 14
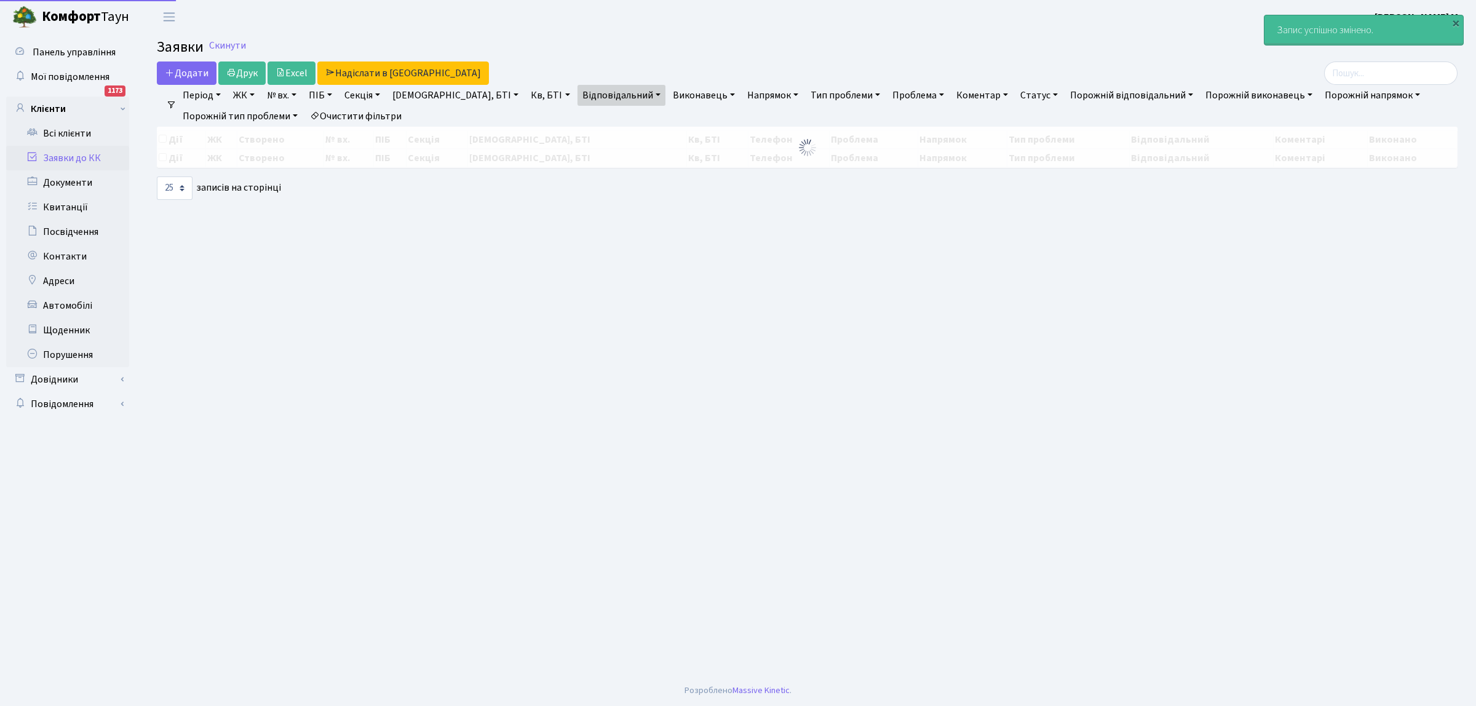
select select "25"
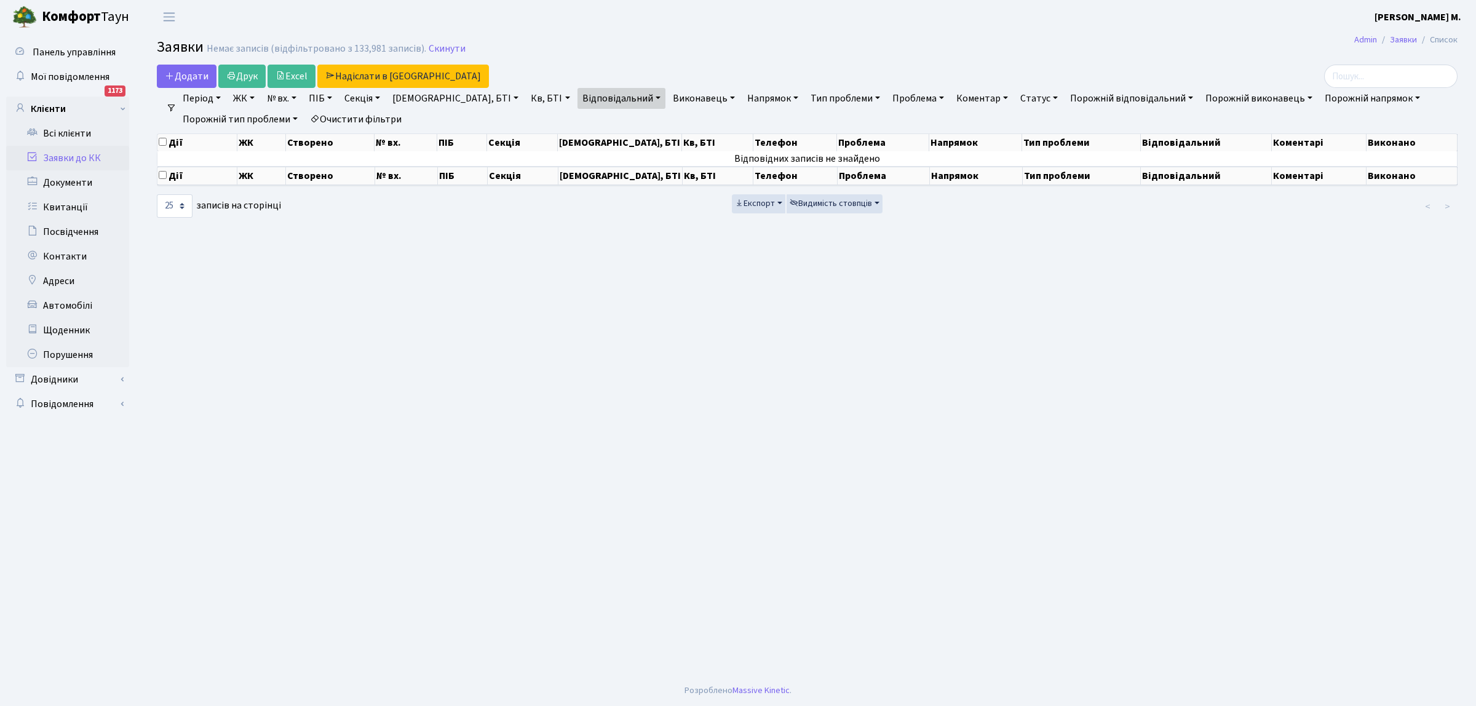
click at [371, 118] on link "Очистити фільтри" at bounding box center [355, 119] width 101 height 21
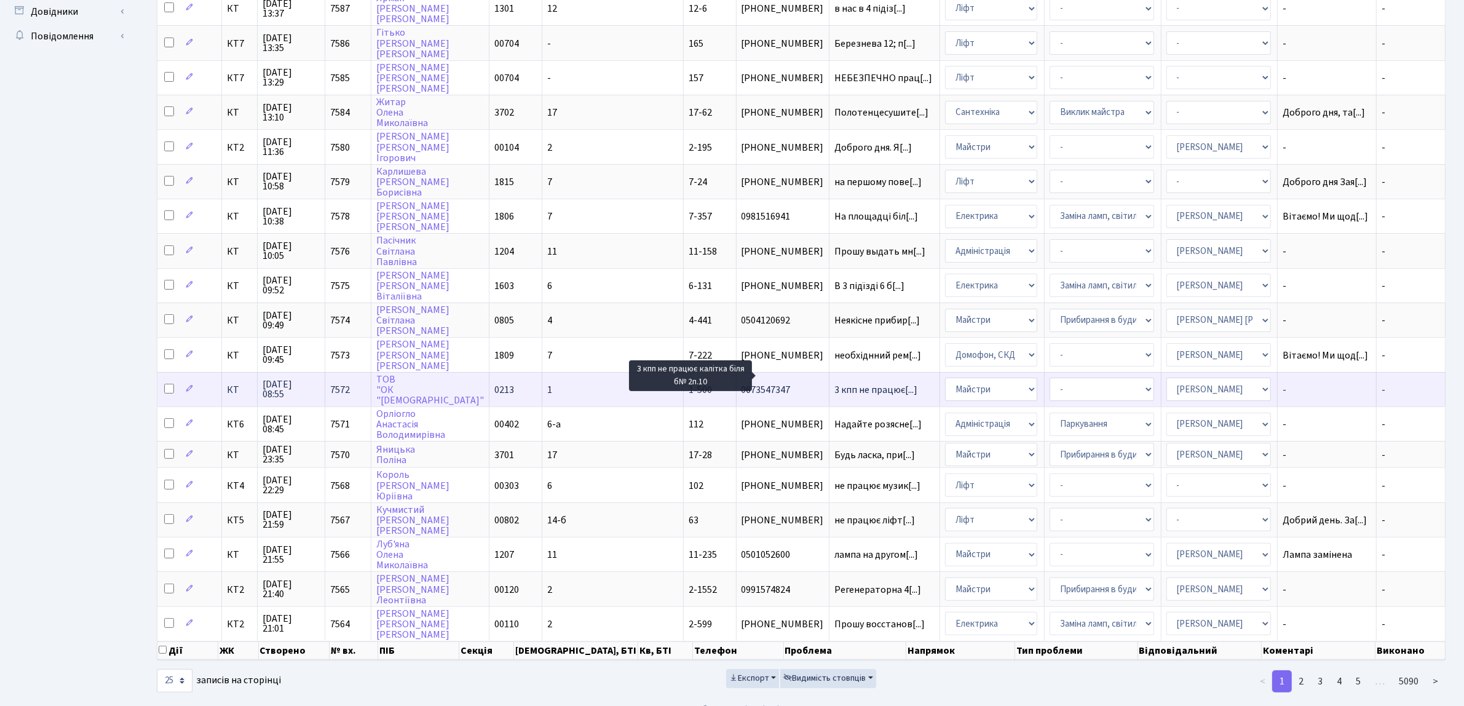
scroll to position [1, 0]
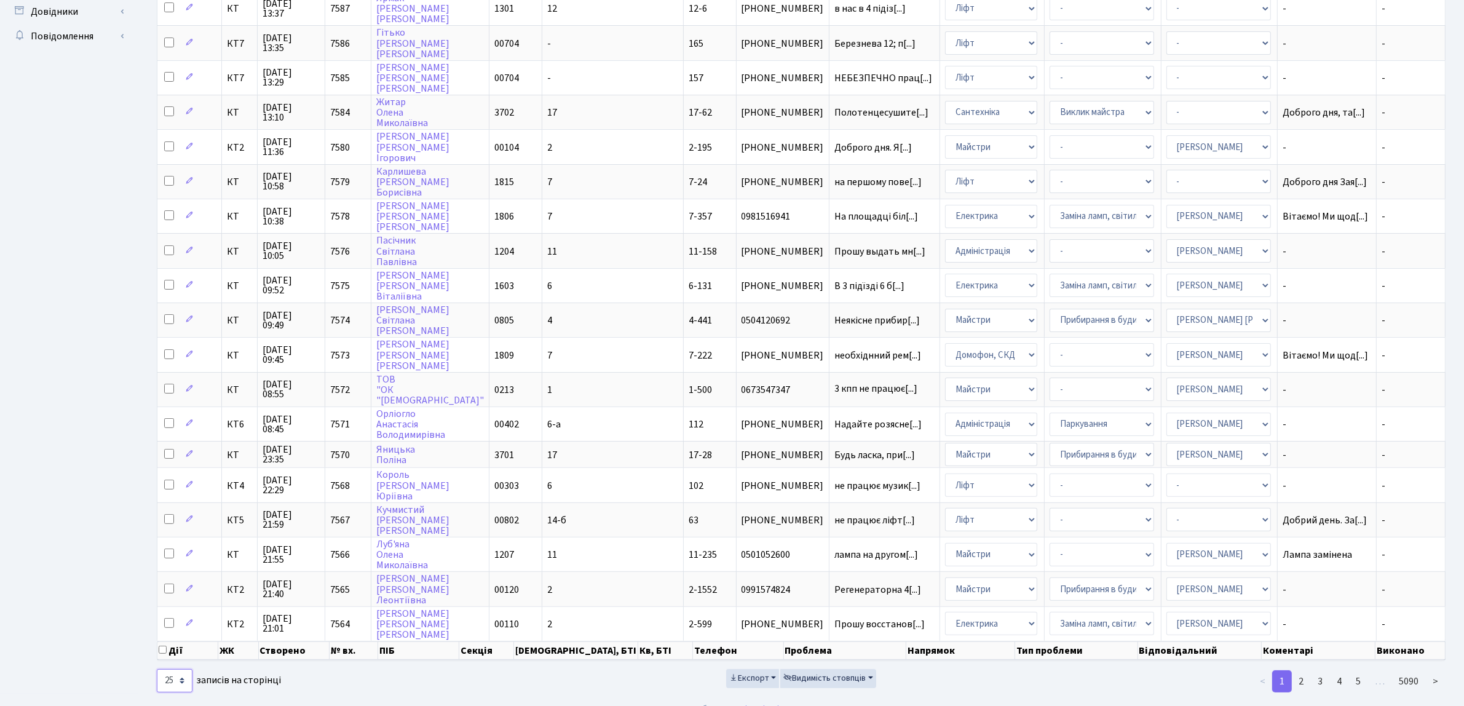
click at [181, 669] on select "10 25 50 100 250 500 1,000" at bounding box center [175, 680] width 36 height 23
click at [157, 669] on select "10 25 50 100 250 500 1,000" at bounding box center [175, 680] width 36 height 23
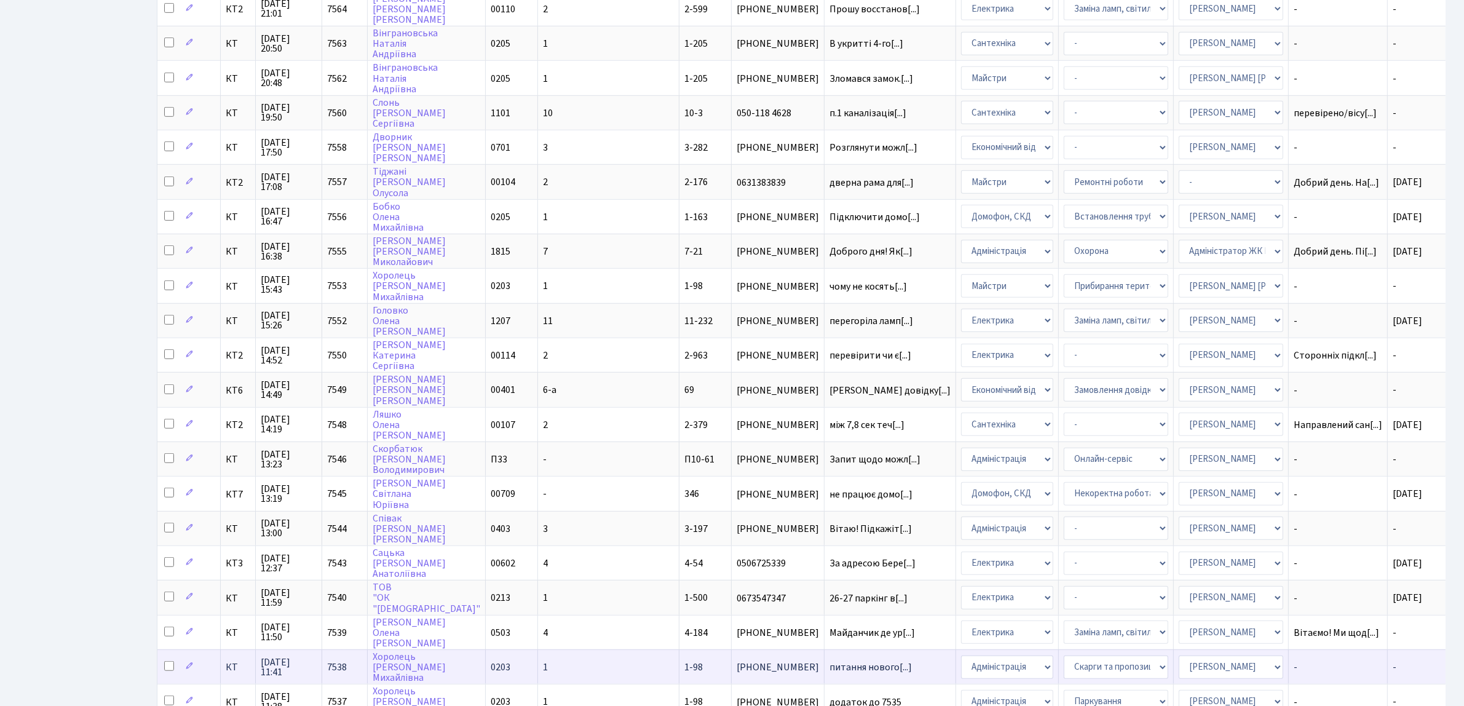
scroll to position [1213, 0]
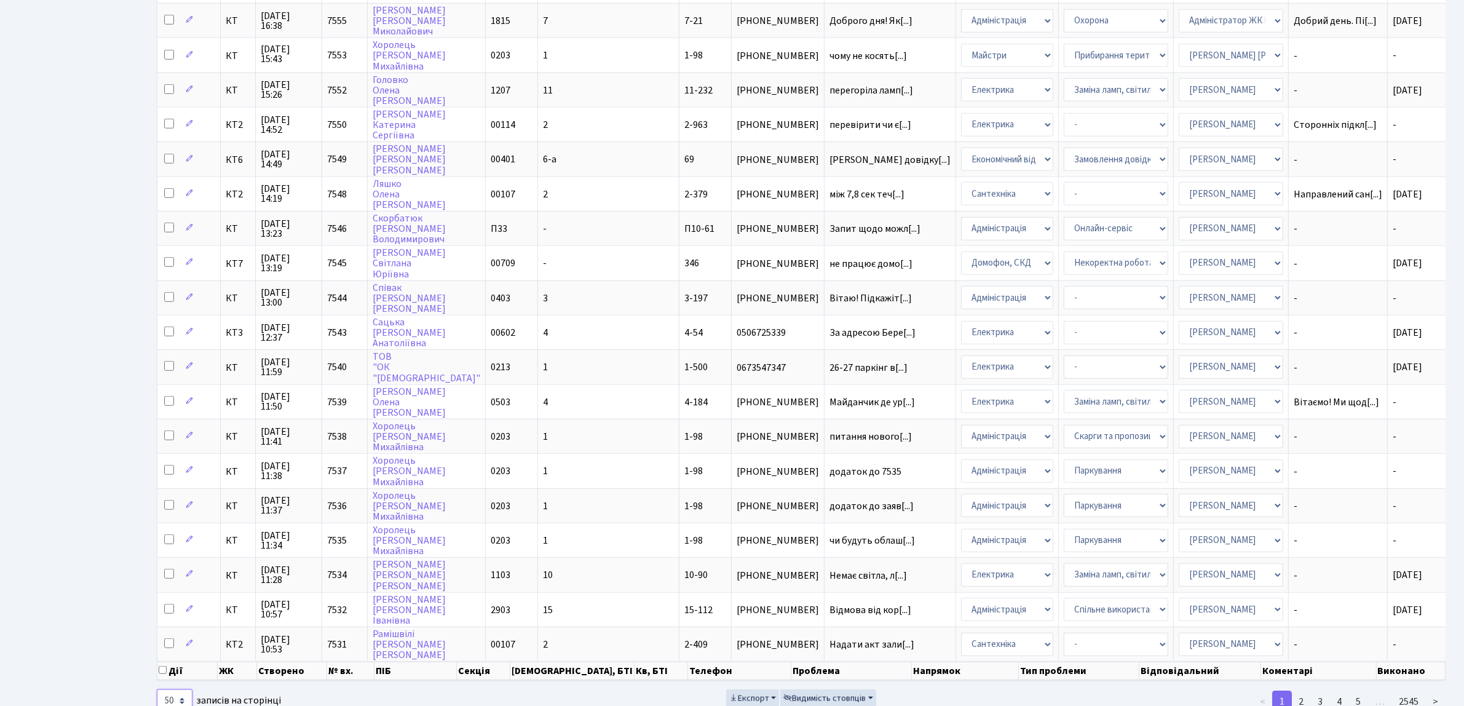
click at [180, 689] on select "10 25 50 100 250 500 1,000" at bounding box center [175, 700] width 36 height 23
select select "100"
click at [157, 689] on select "10 25 50 100 250 500 1,000" at bounding box center [175, 700] width 36 height 23
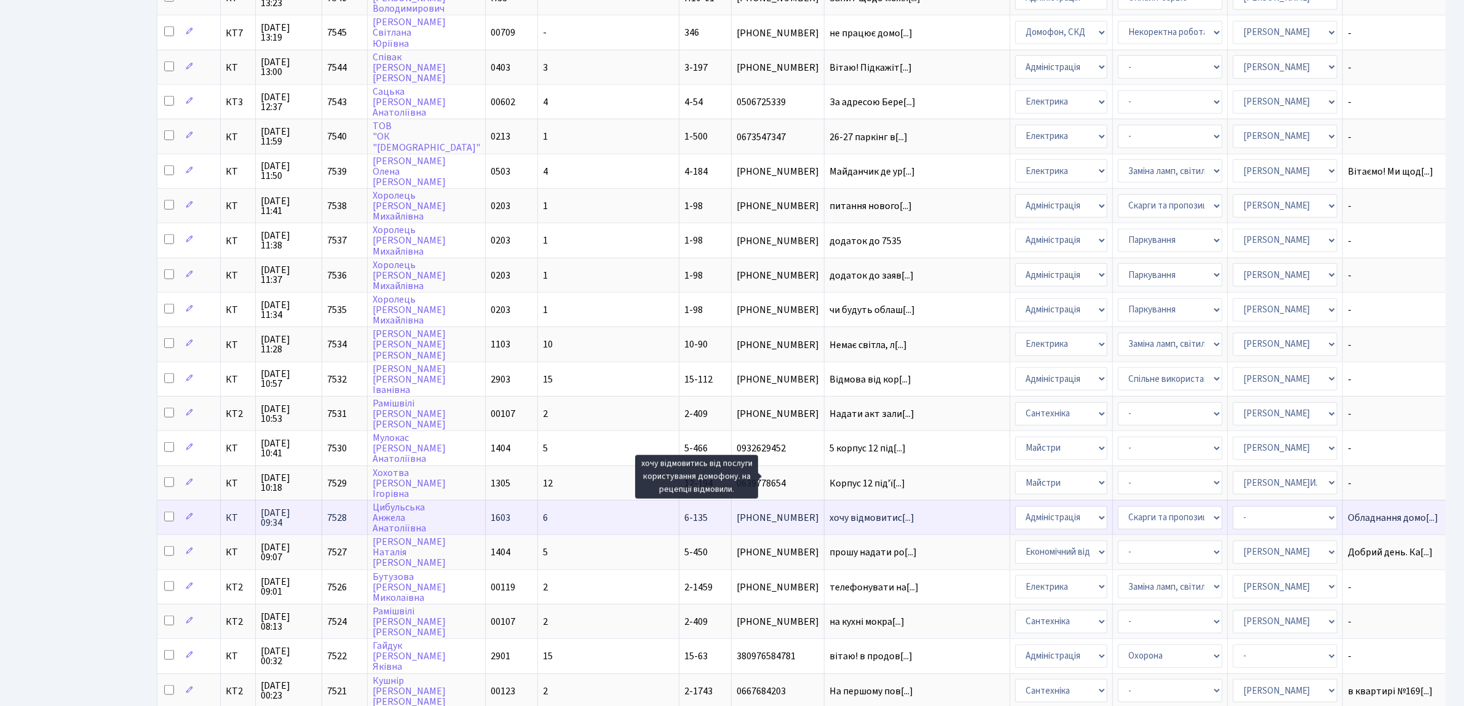
scroll to position [1, 0]
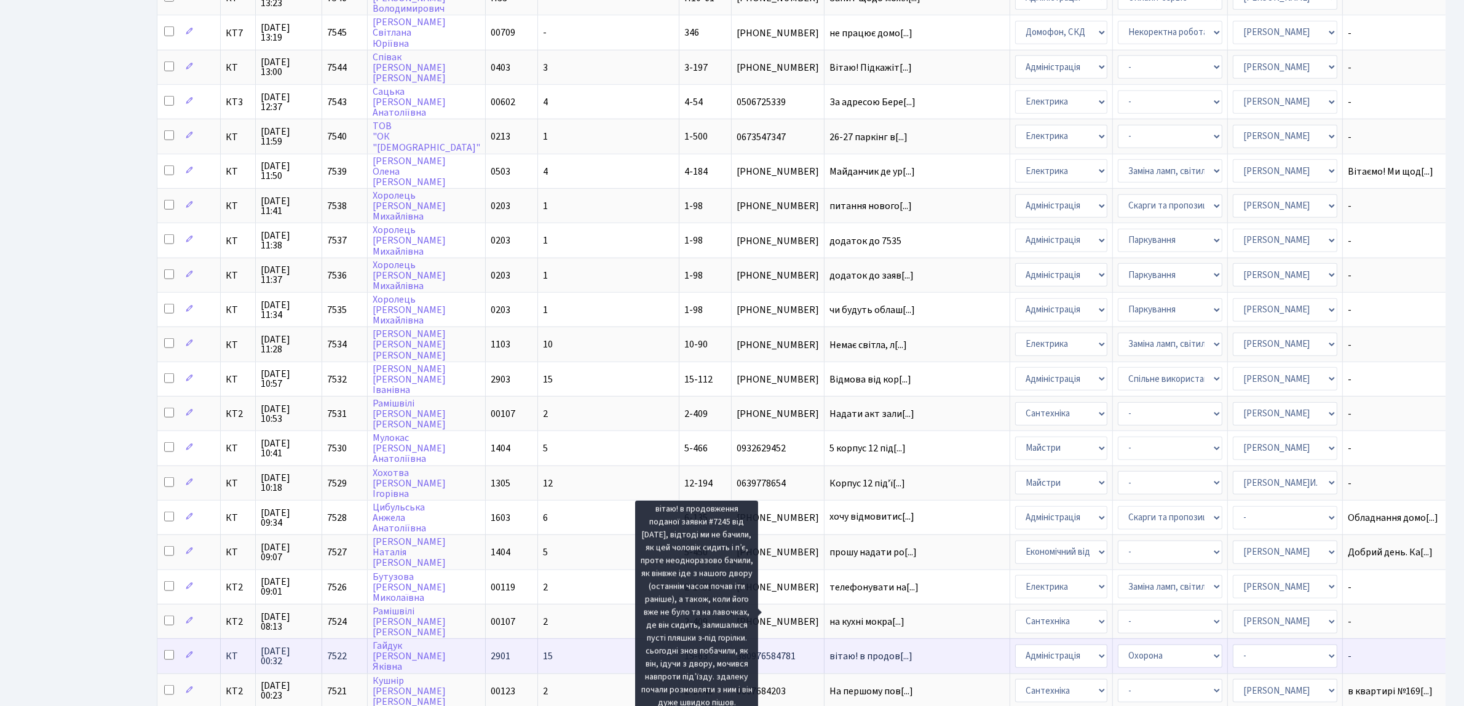
click at [830, 649] on span "вітаю! в продов[...]" at bounding box center [871, 656] width 83 height 14
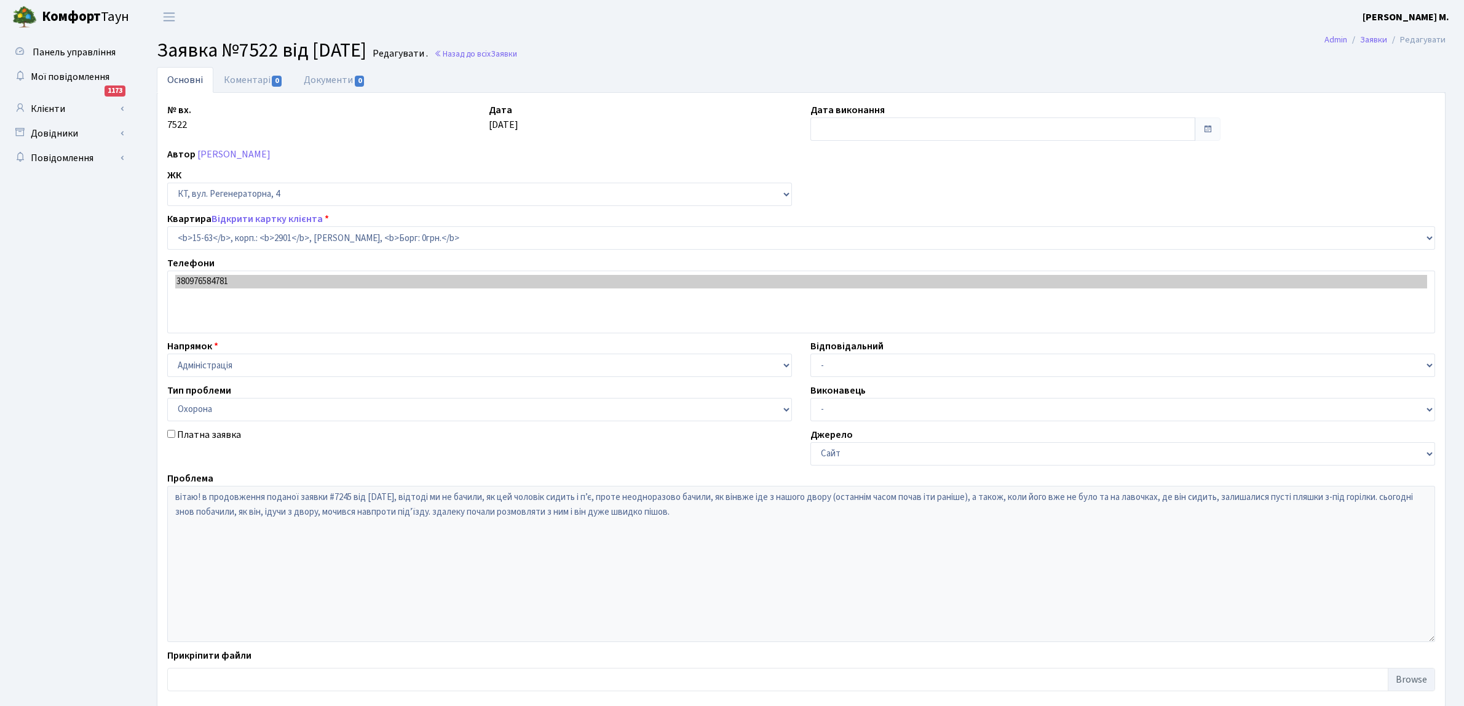
select select "8838"
select select "69"
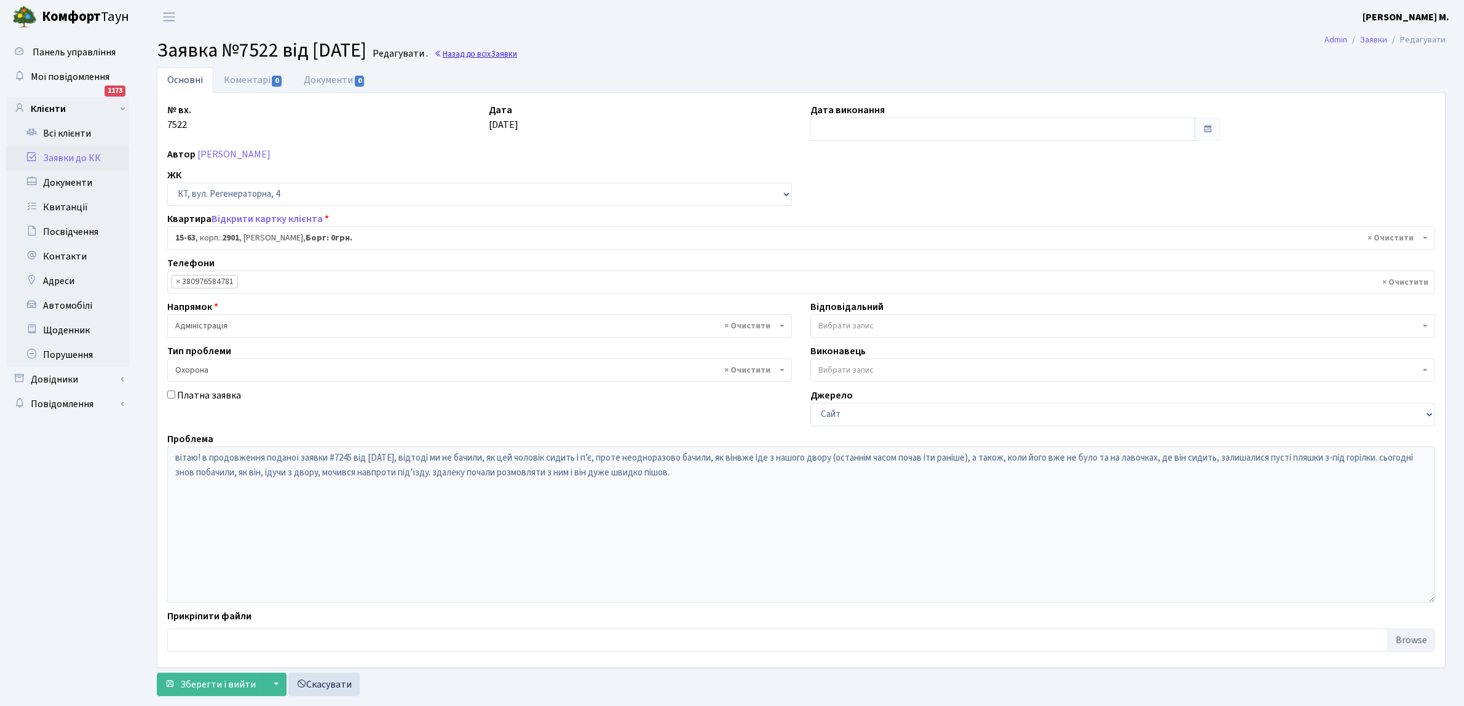
click at [517, 53] on span "Заявки" at bounding box center [504, 54] width 26 height 12
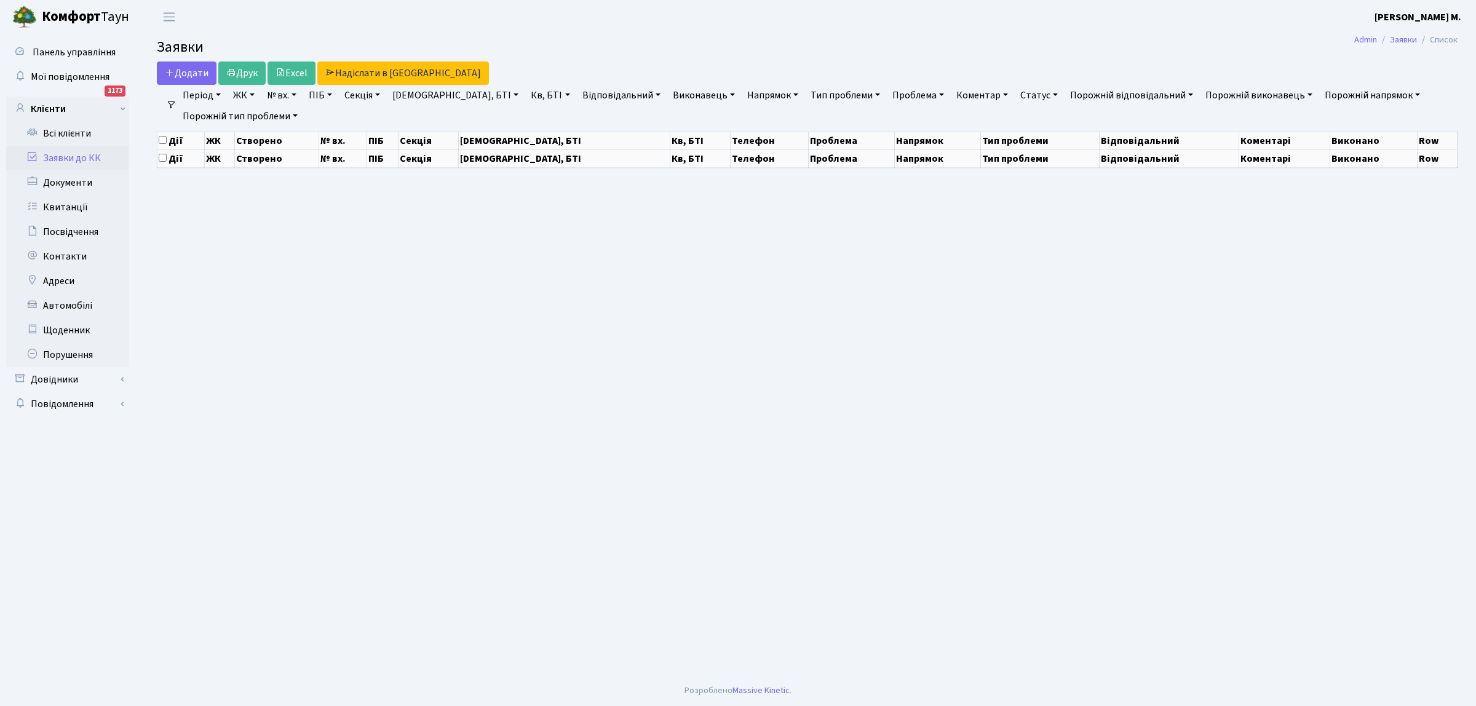
select select "100"
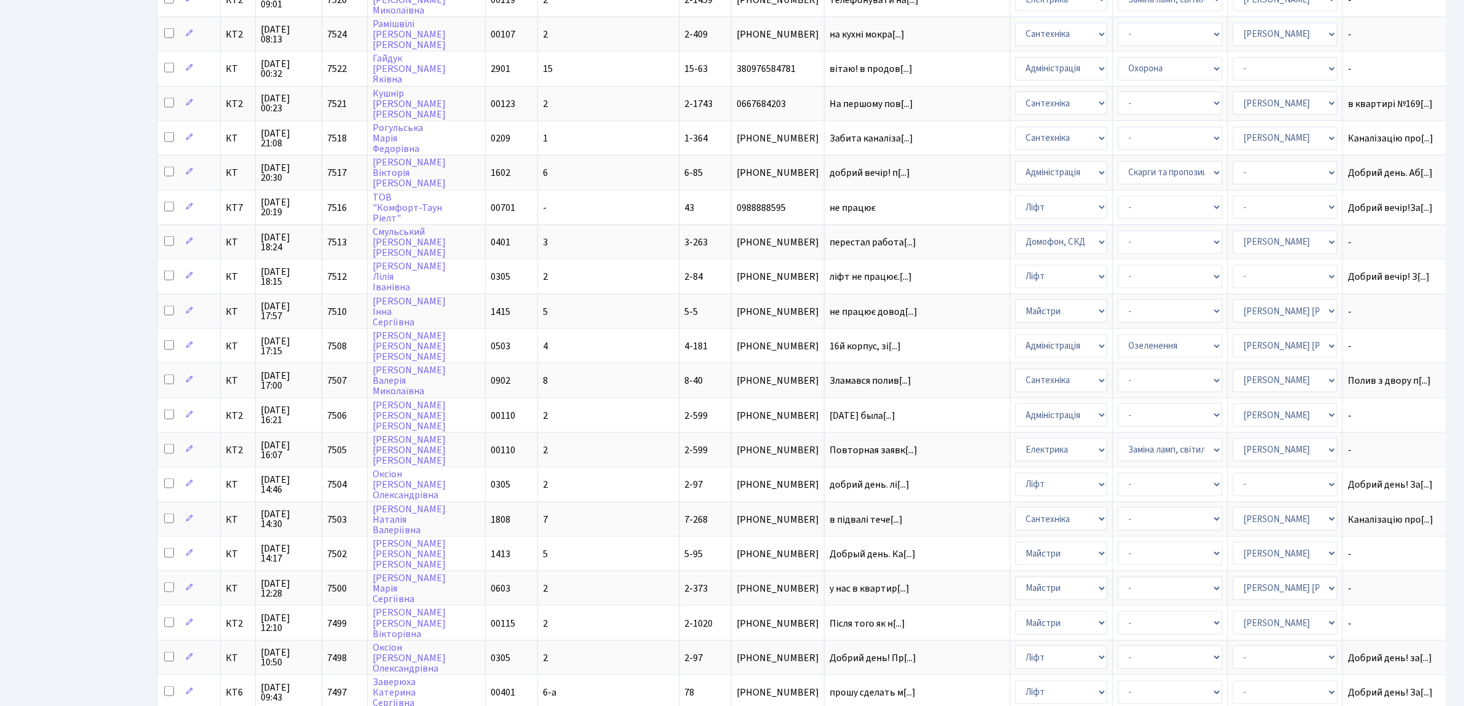
scroll to position [1724, 0]
